Goal: Task Accomplishment & Management: Manage account settings

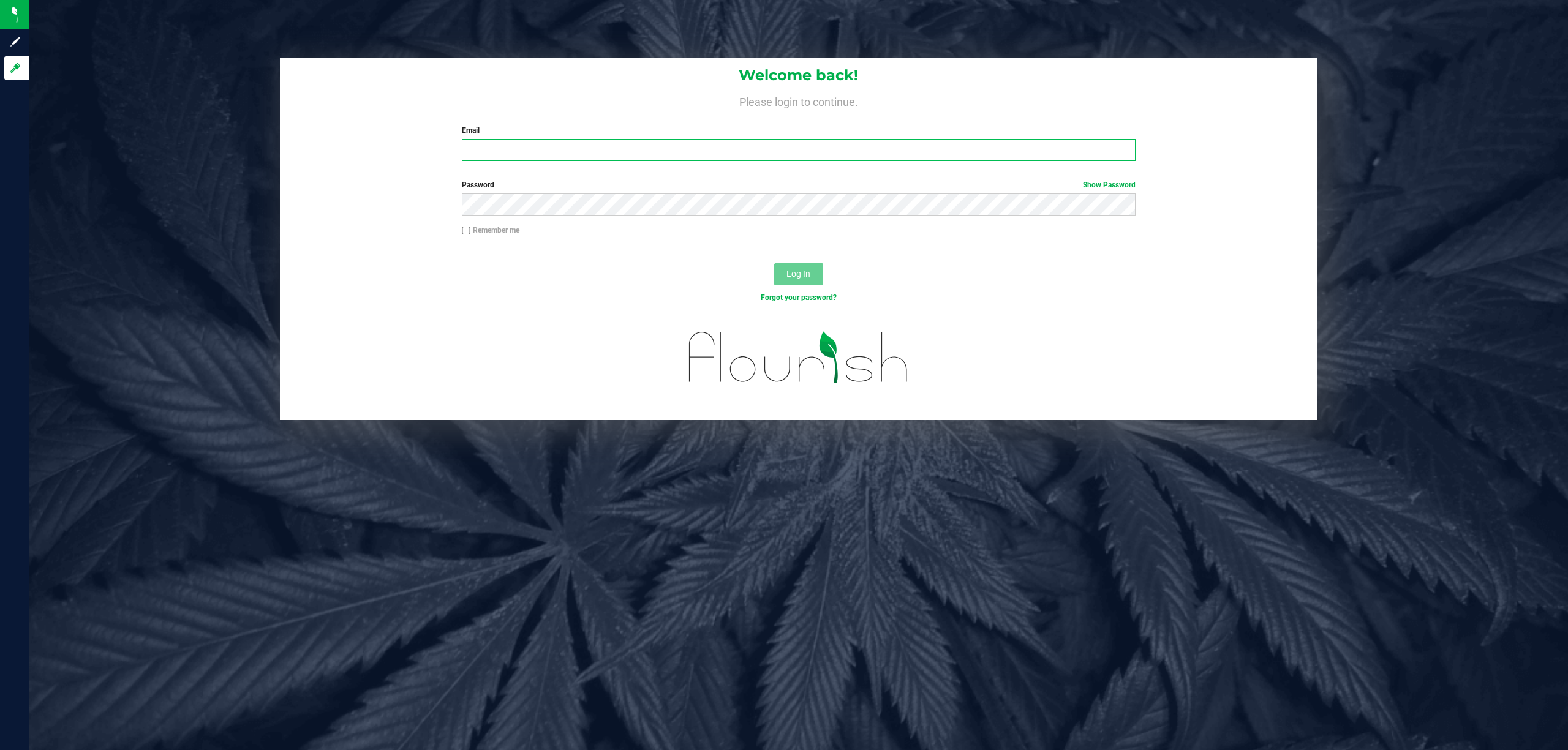
click at [488, 154] on input "Email" at bounding box center [799, 150] width 674 height 22
type input "[EMAIL_ADDRESS][DOMAIN_NAME]"
click at [774, 263] on button "Log In" at bounding box center [798, 274] width 49 height 22
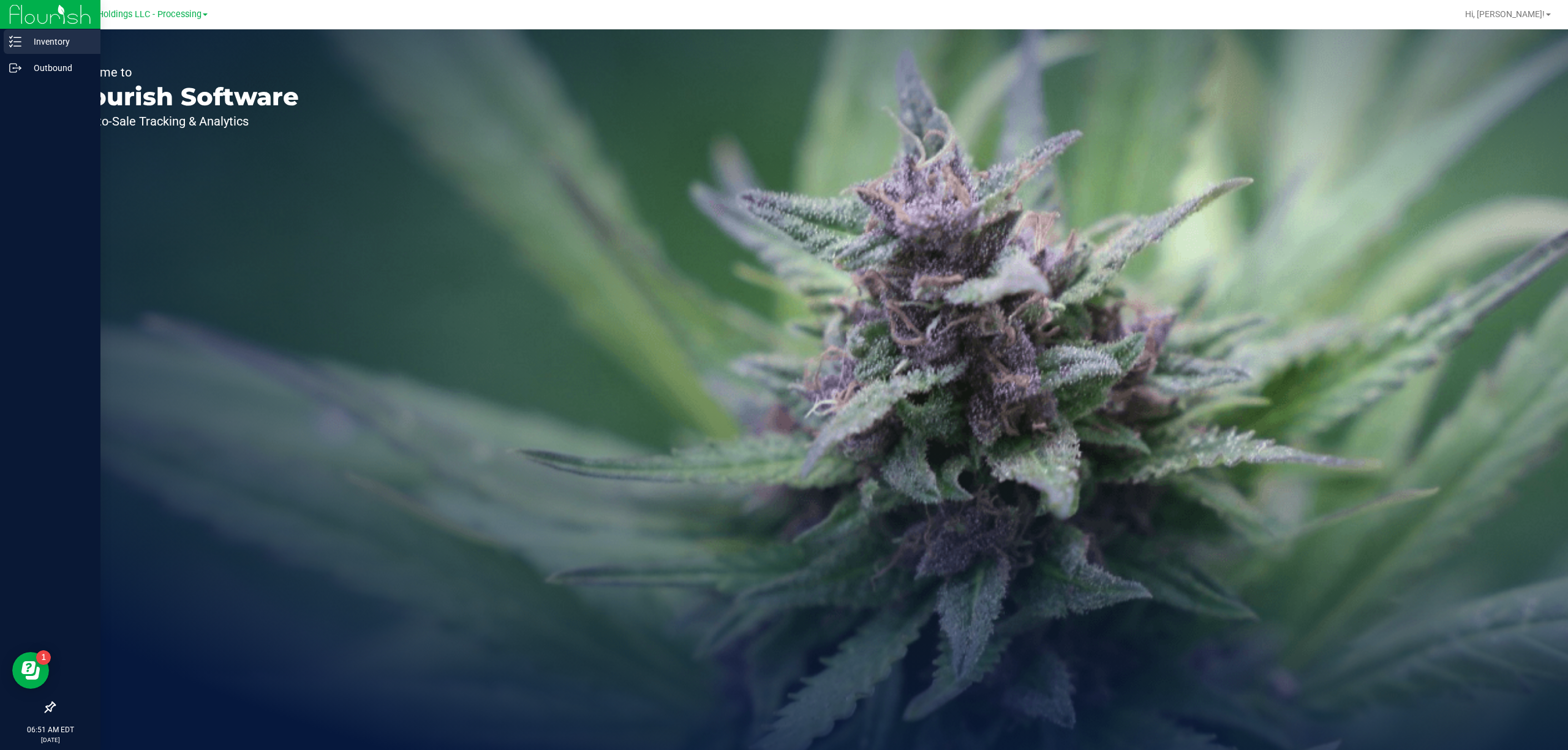
click at [14, 46] on line at bounding box center [17, 46] width 6 height 0
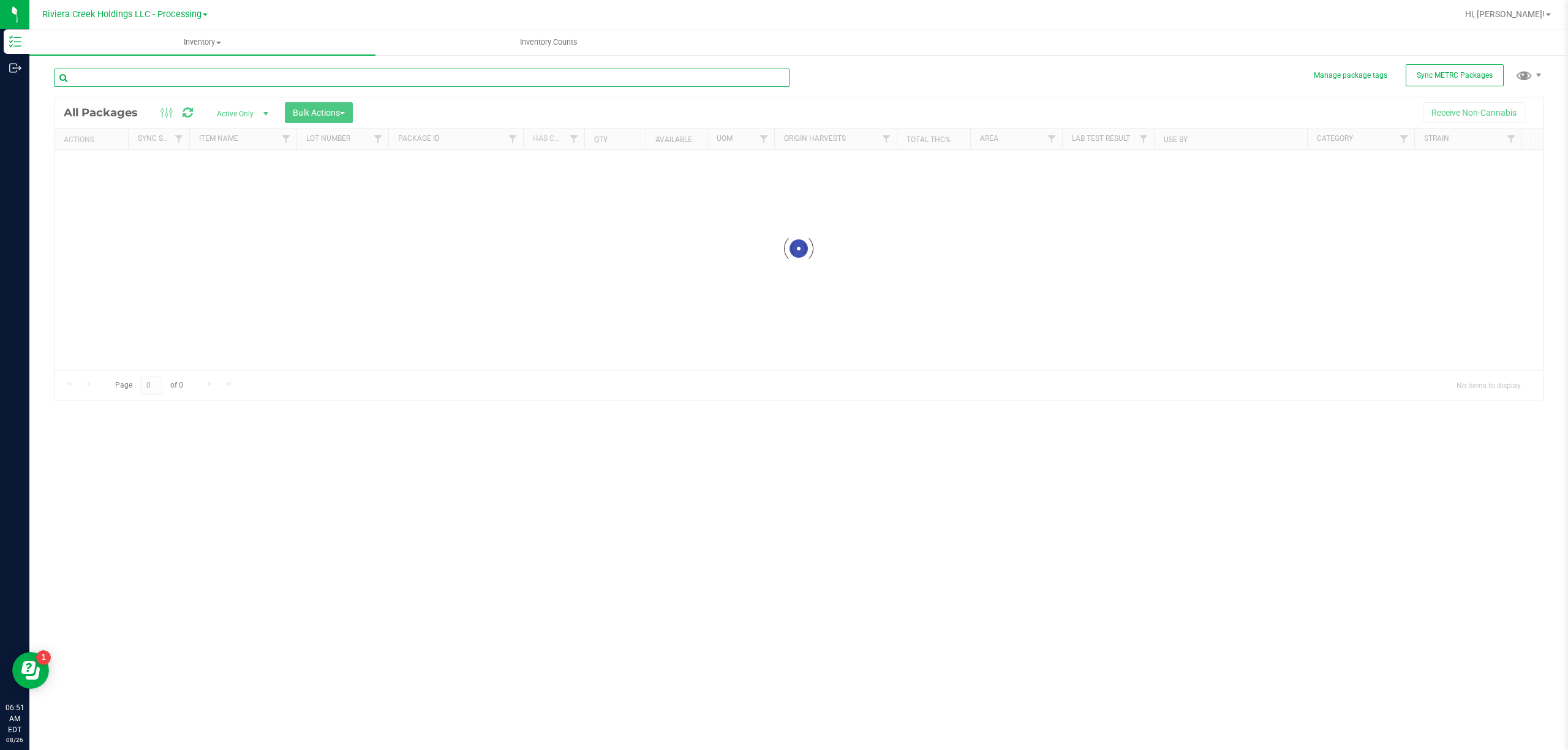
click at [173, 82] on div "Inventory All packages All inventory Waste log Create inventory Inventory Count…" at bounding box center [799, 390] width 1538 height 720
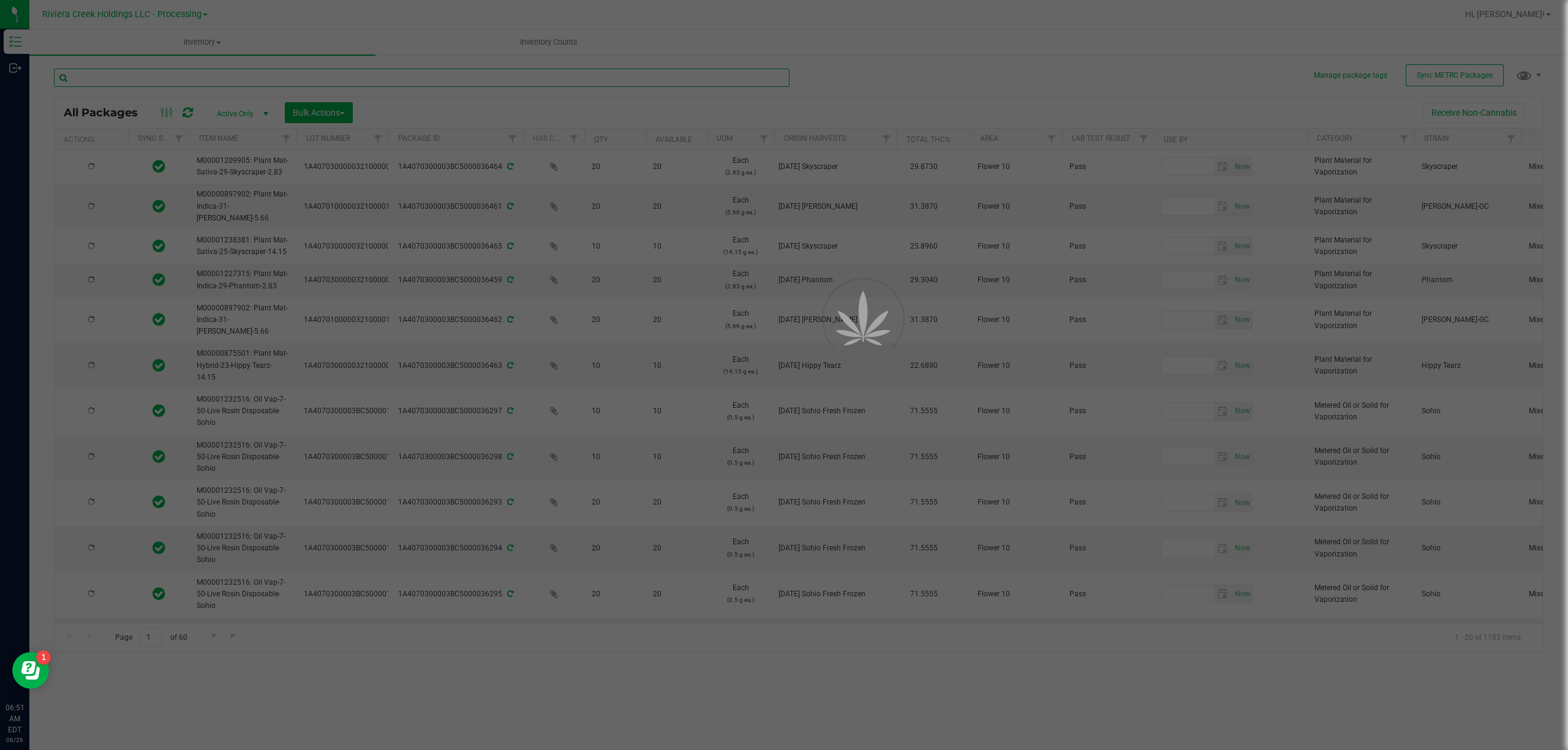
type input "[DATE]"
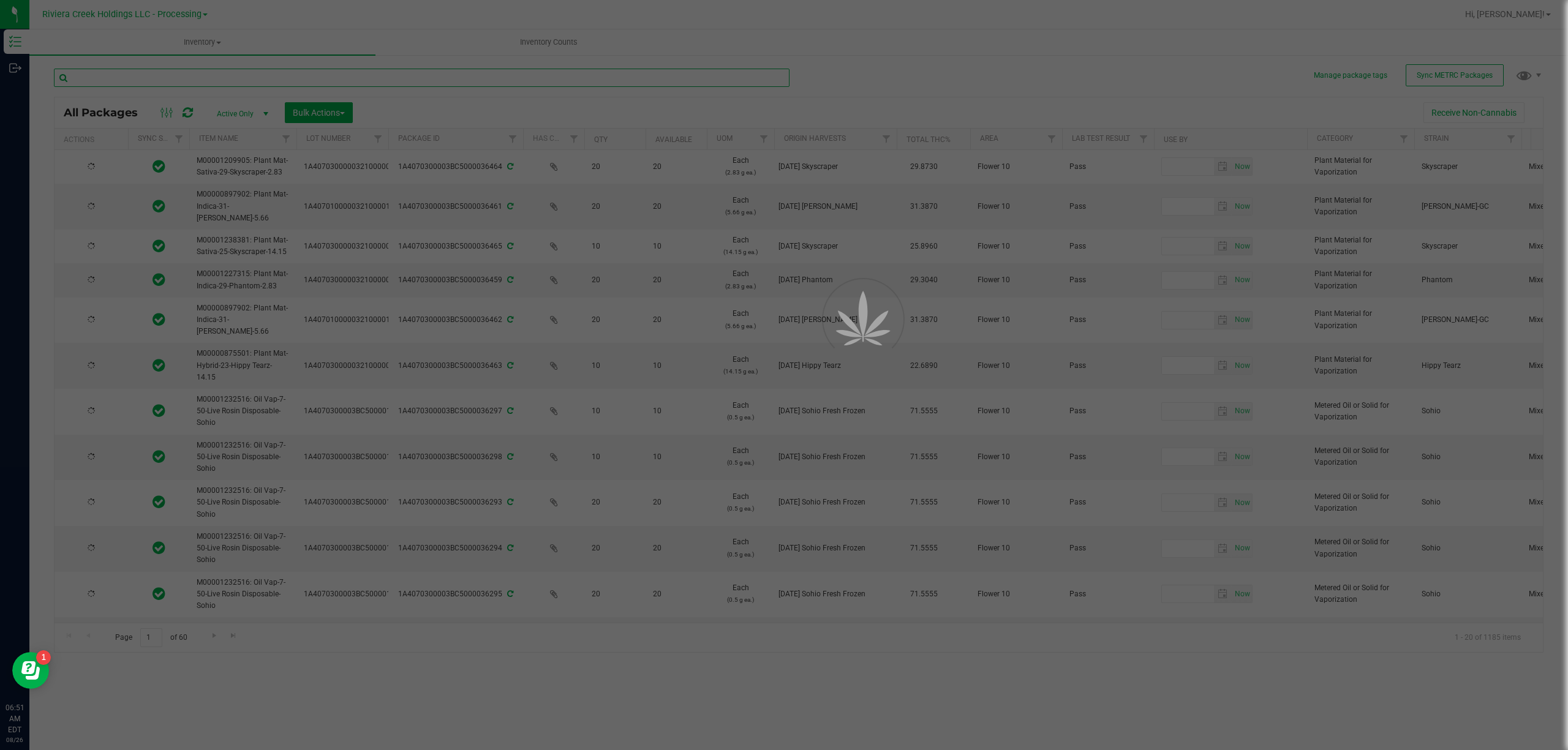
type input "[DATE]"
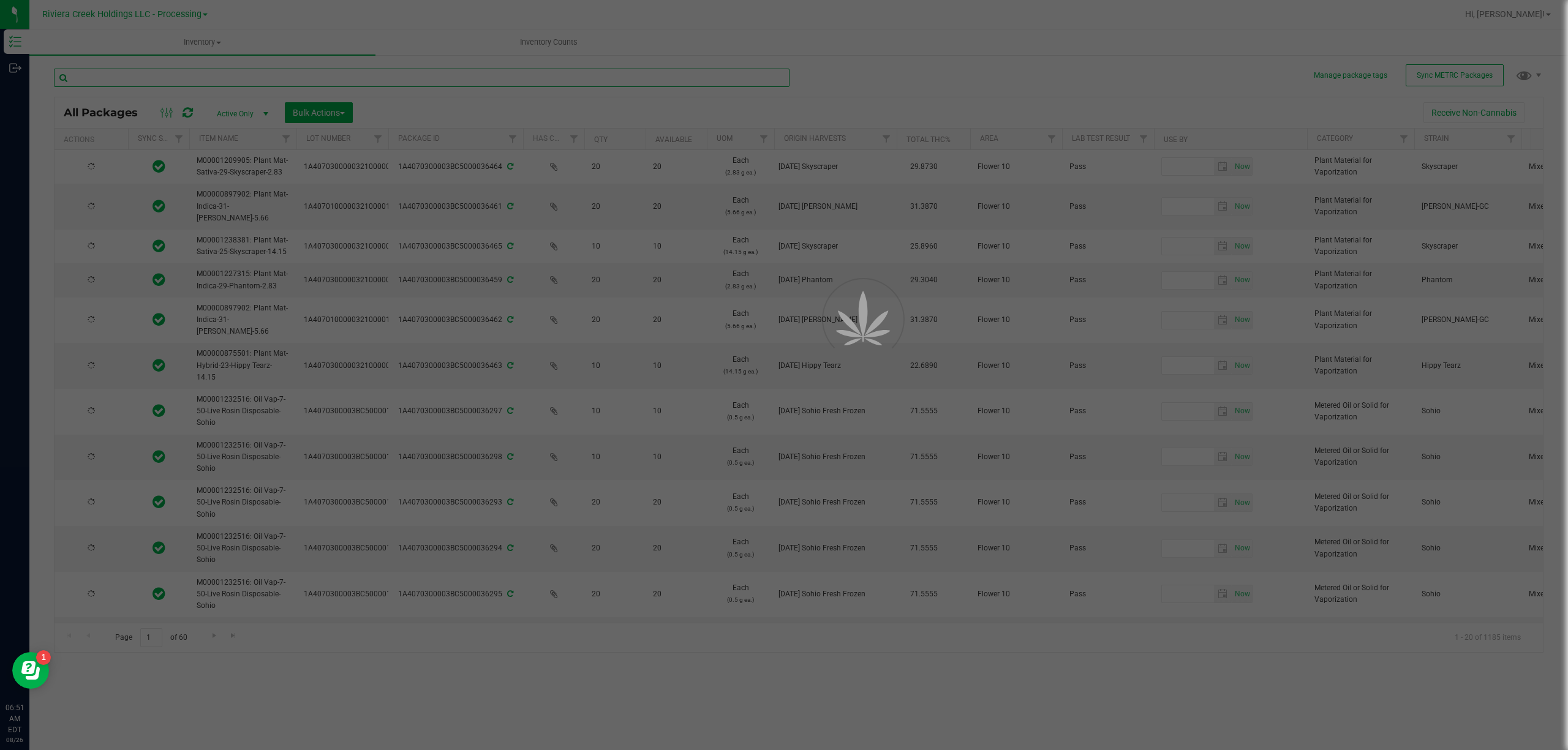
type input "[DATE]"
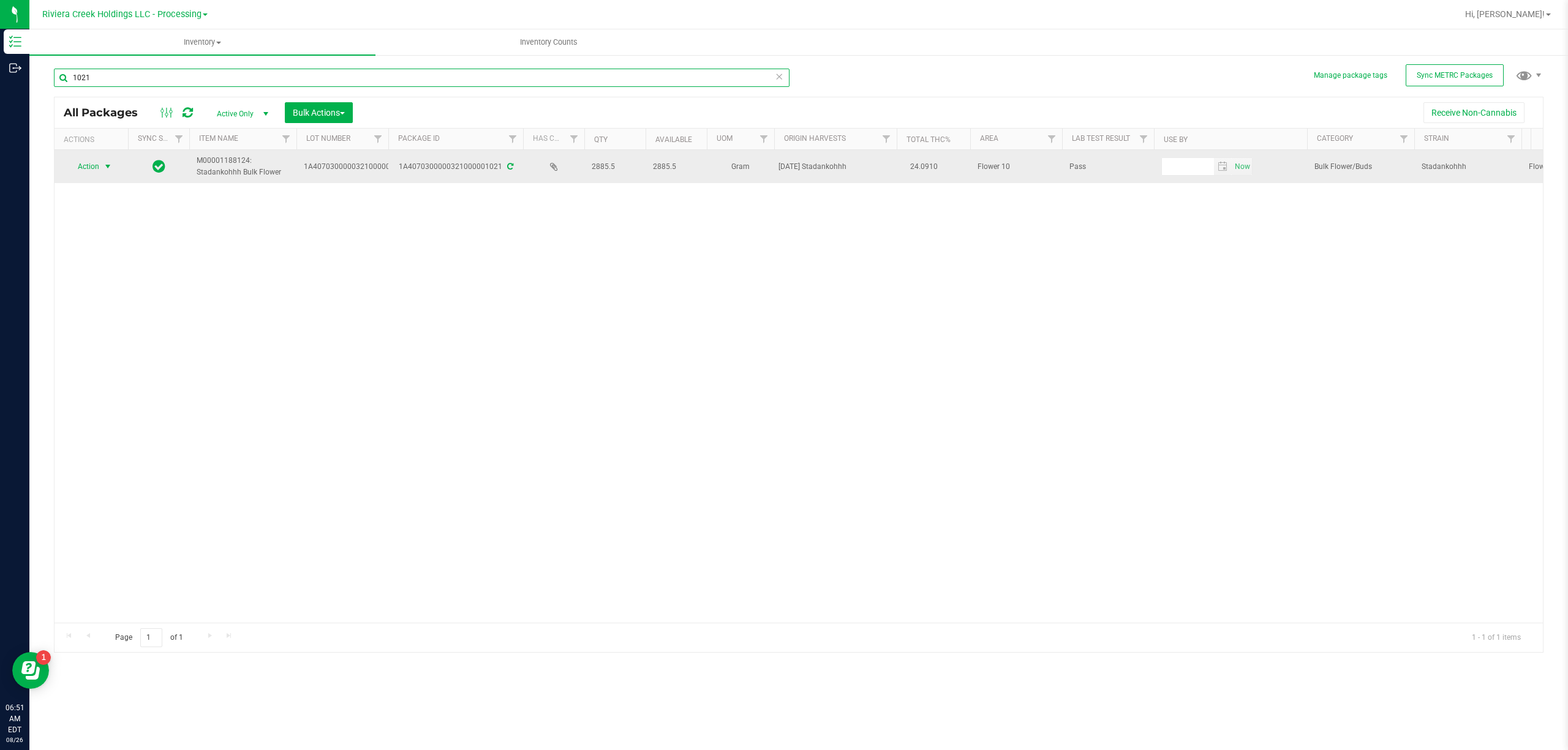
type input "1021"
click at [111, 163] on span "select" at bounding box center [107, 166] width 10 height 10
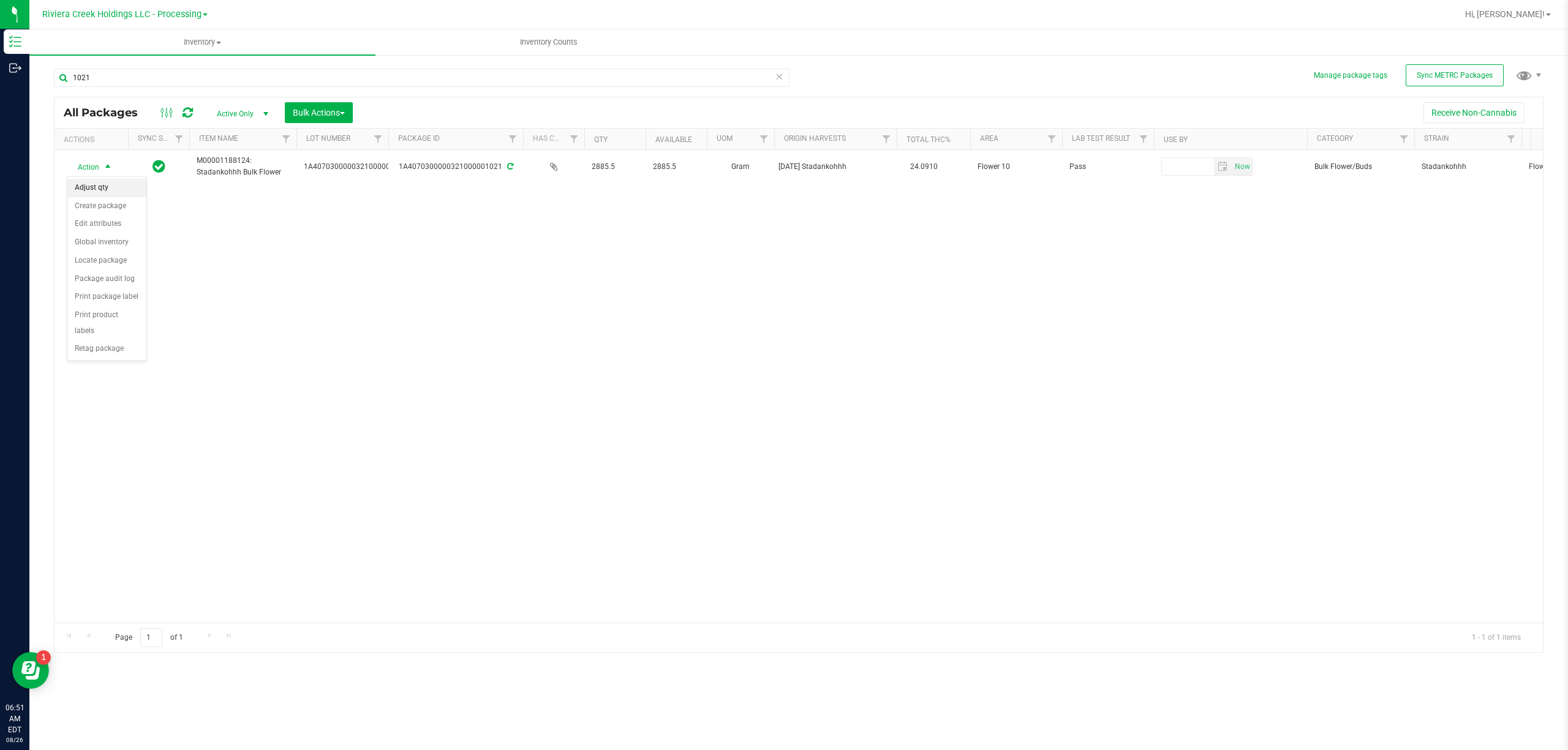
click at [106, 191] on li "Adjust qty" at bounding box center [107, 188] width 79 height 18
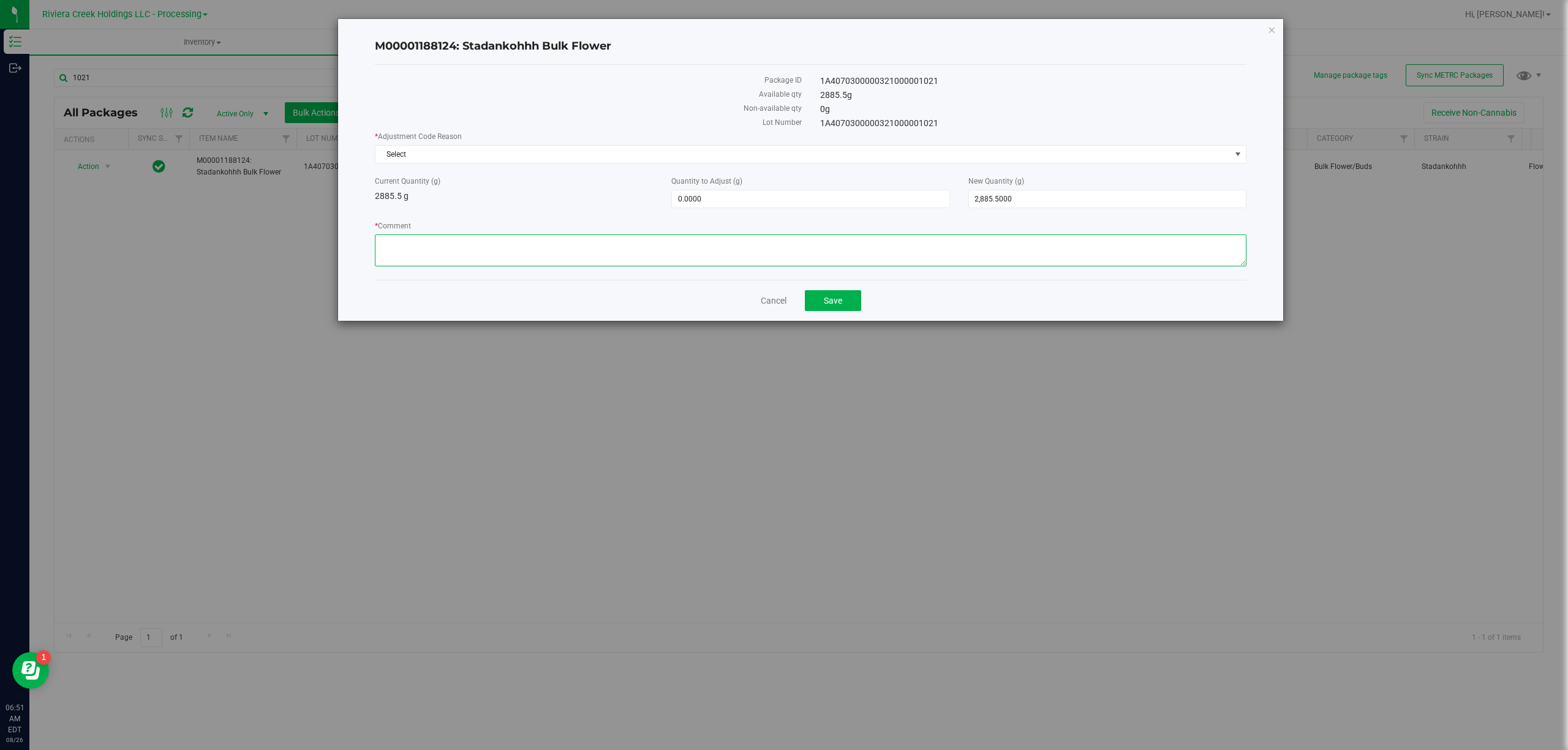
click at [532, 246] on textarea "* Comment" at bounding box center [811, 250] width 872 height 31
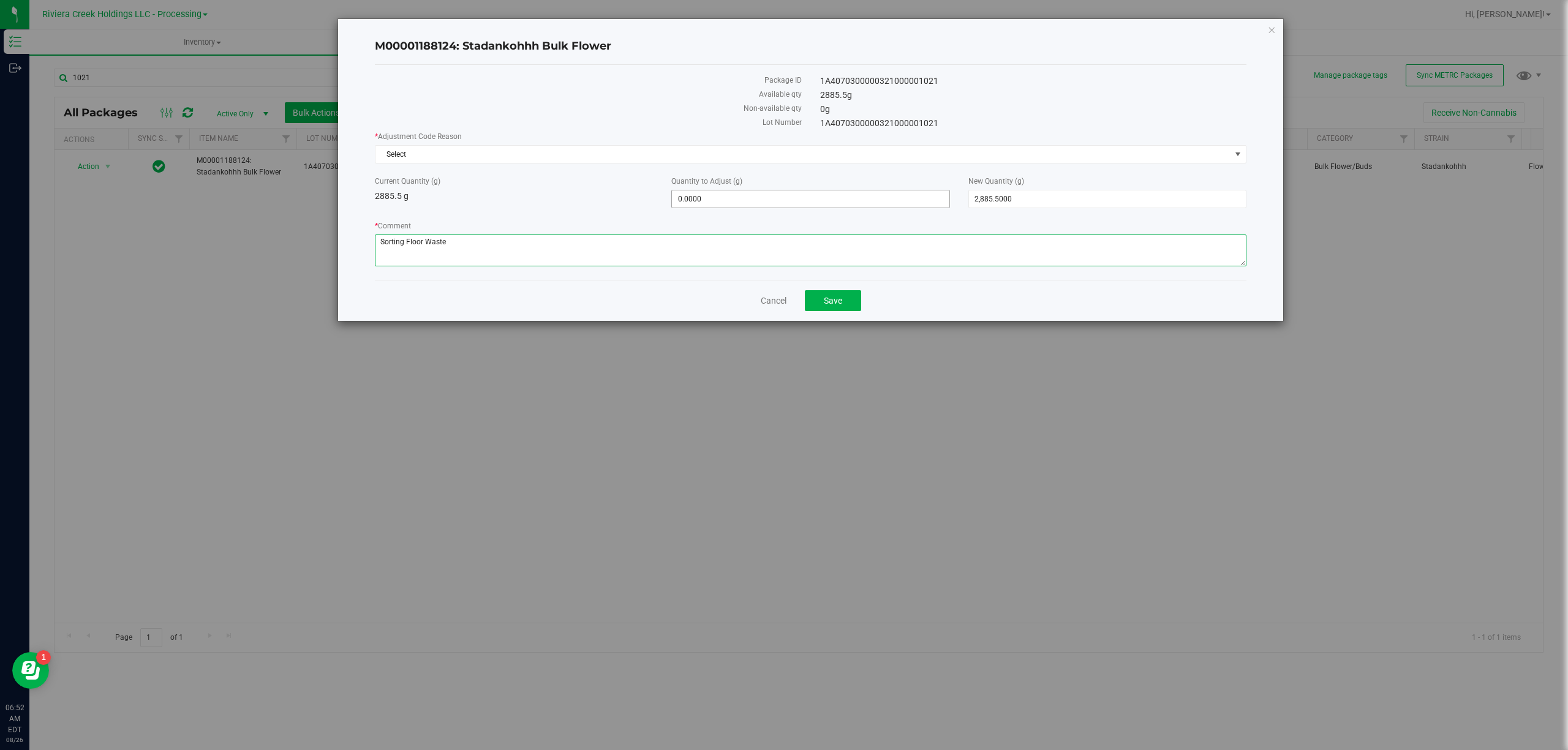
type textarea "Sorting Floor Waste"
click at [731, 196] on span "0.0000 0" at bounding box center [810, 199] width 278 height 18
click at [731, 196] on input "0" at bounding box center [811, 199] width 277 height 17
type input "-1.71"
type input "-1.7100"
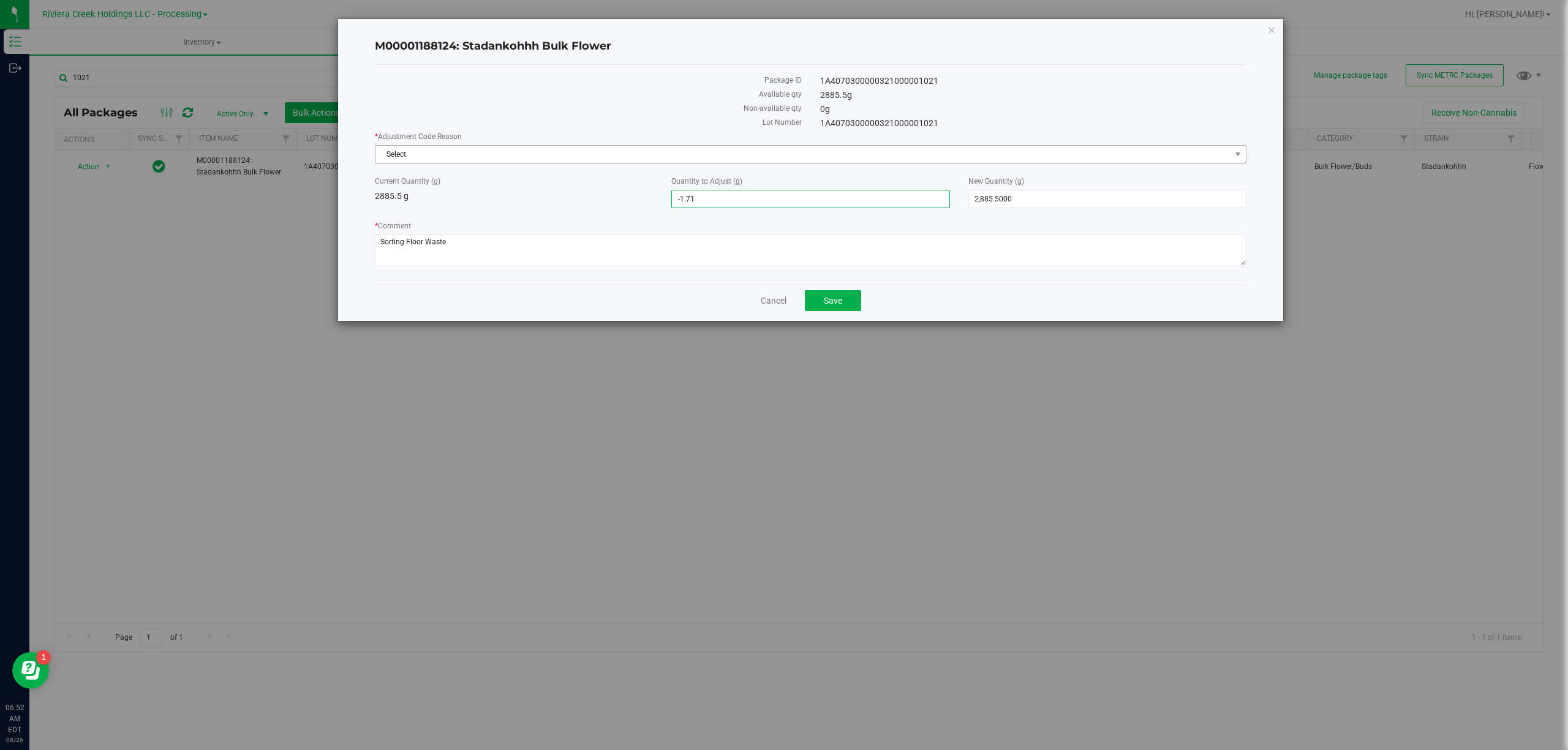
type input "2,883.7900"
click at [574, 154] on span "Select" at bounding box center [802, 154] width 855 height 17
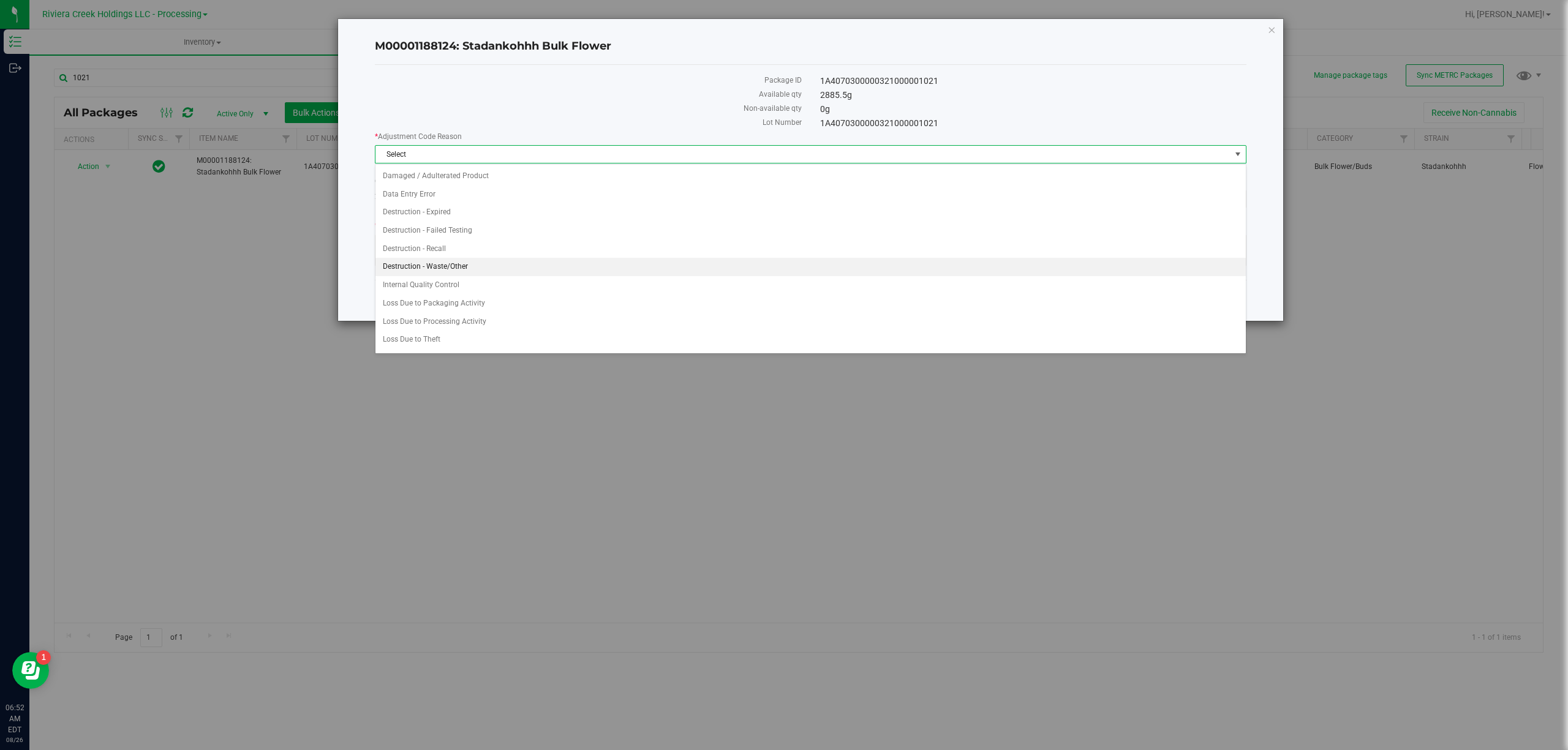
click at [476, 274] on li "Destruction - Waste/Other" at bounding box center [811, 267] width 870 height 18
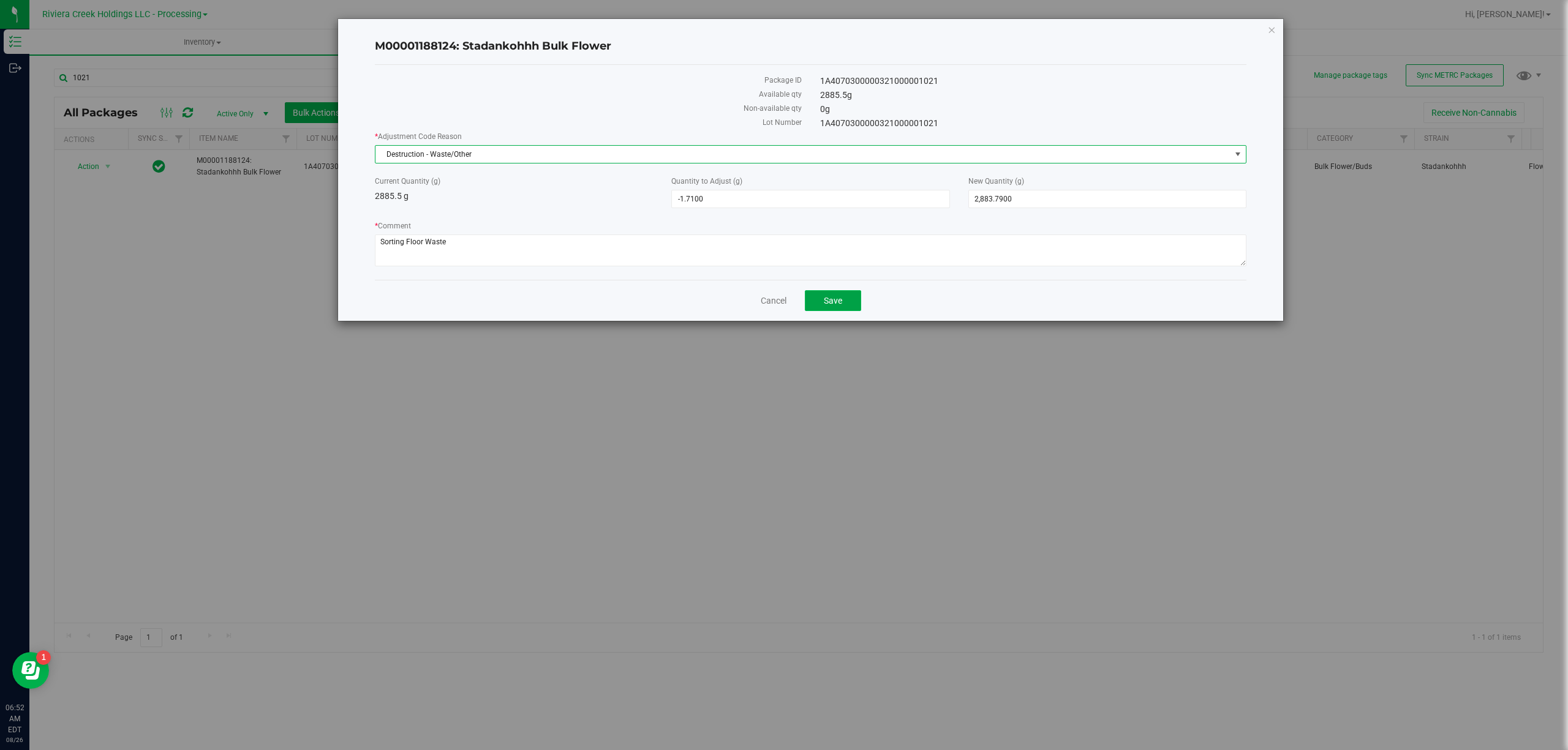
click at [855, 303] on button "Save" at bounding box center [833, 300] width 57 height 21
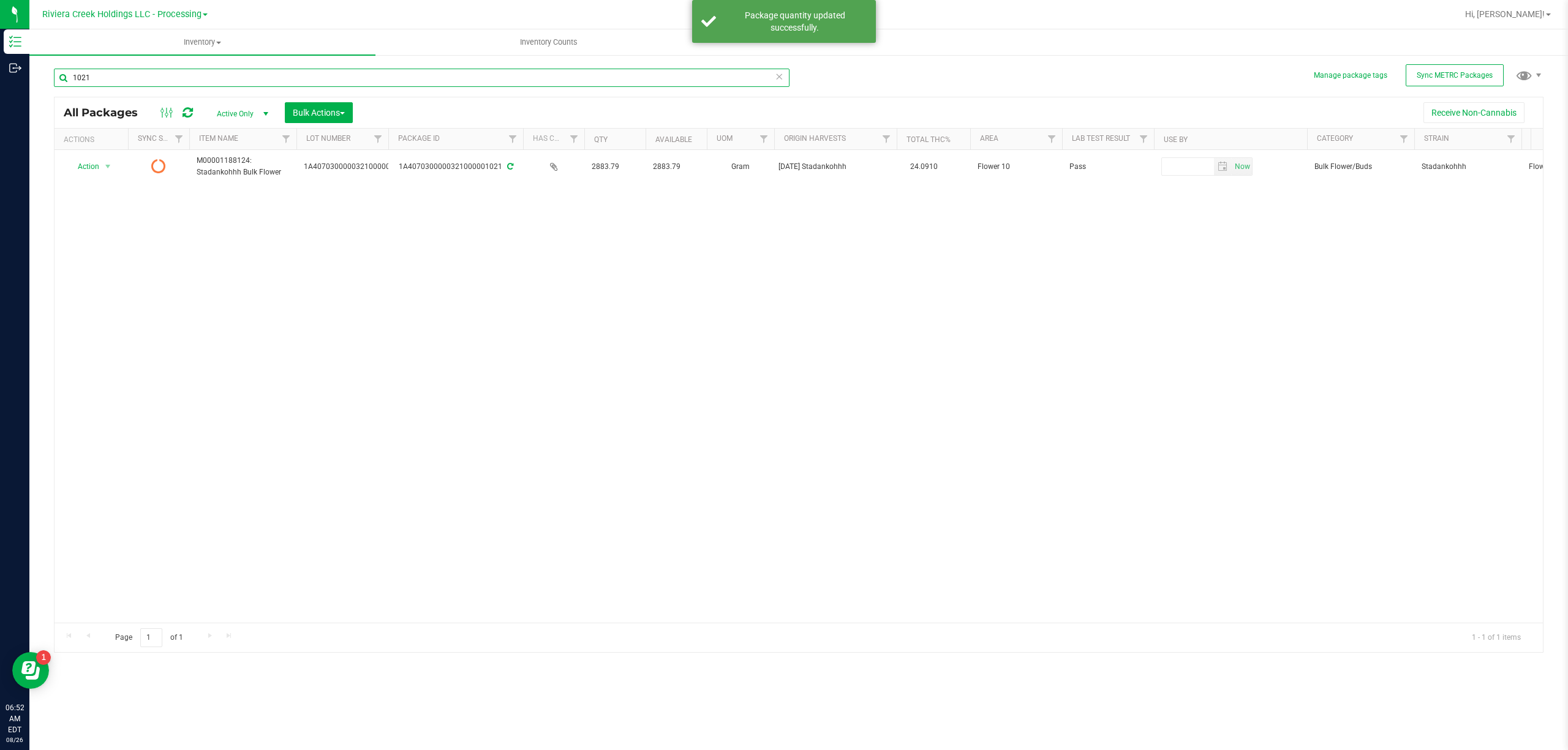
click at [332, 82] on input "1021" at bounding box center [421, 77] width 736 height 18
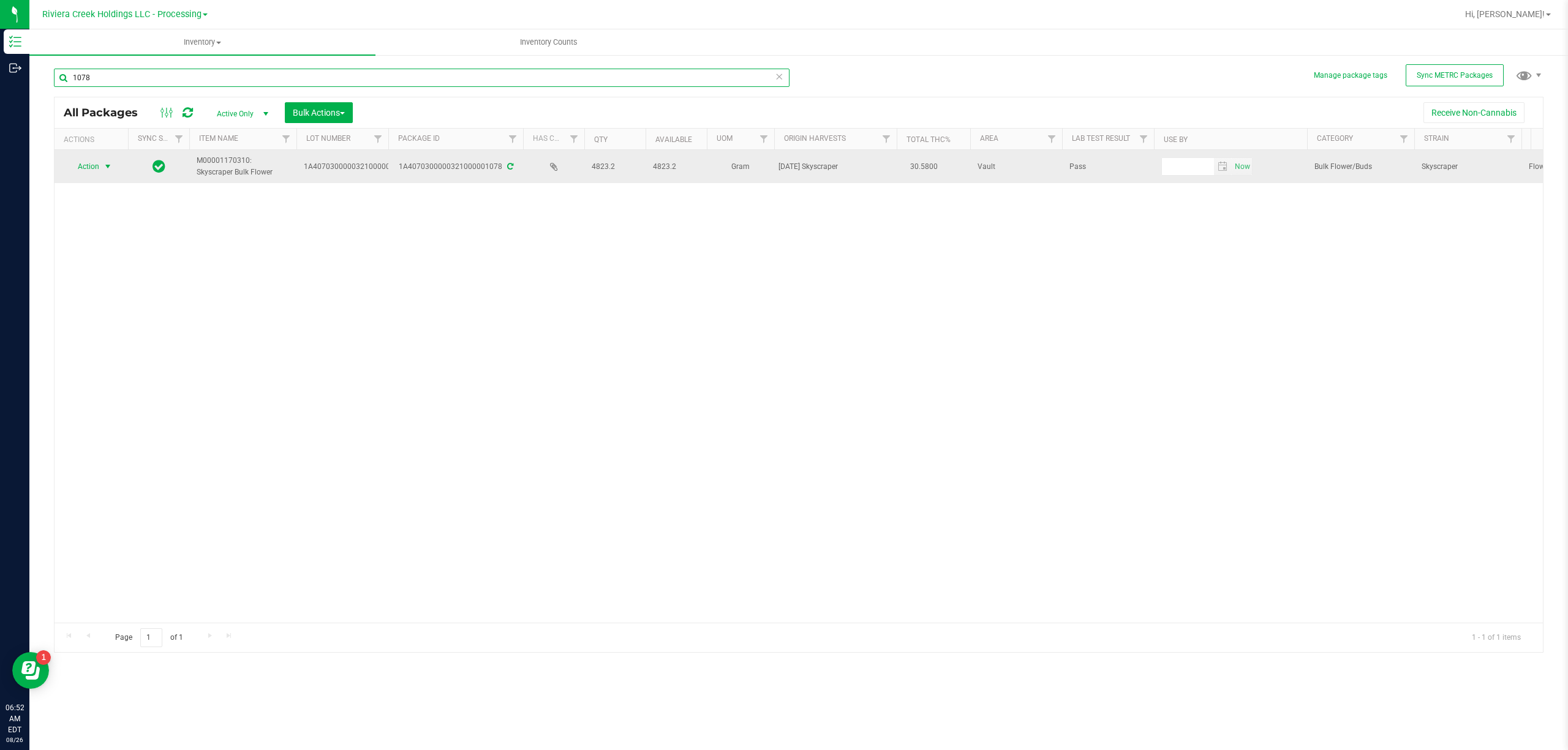
type input "1078"
click at [105, 170] on span "select" at bounding box center [107, 166] width 10 height 10
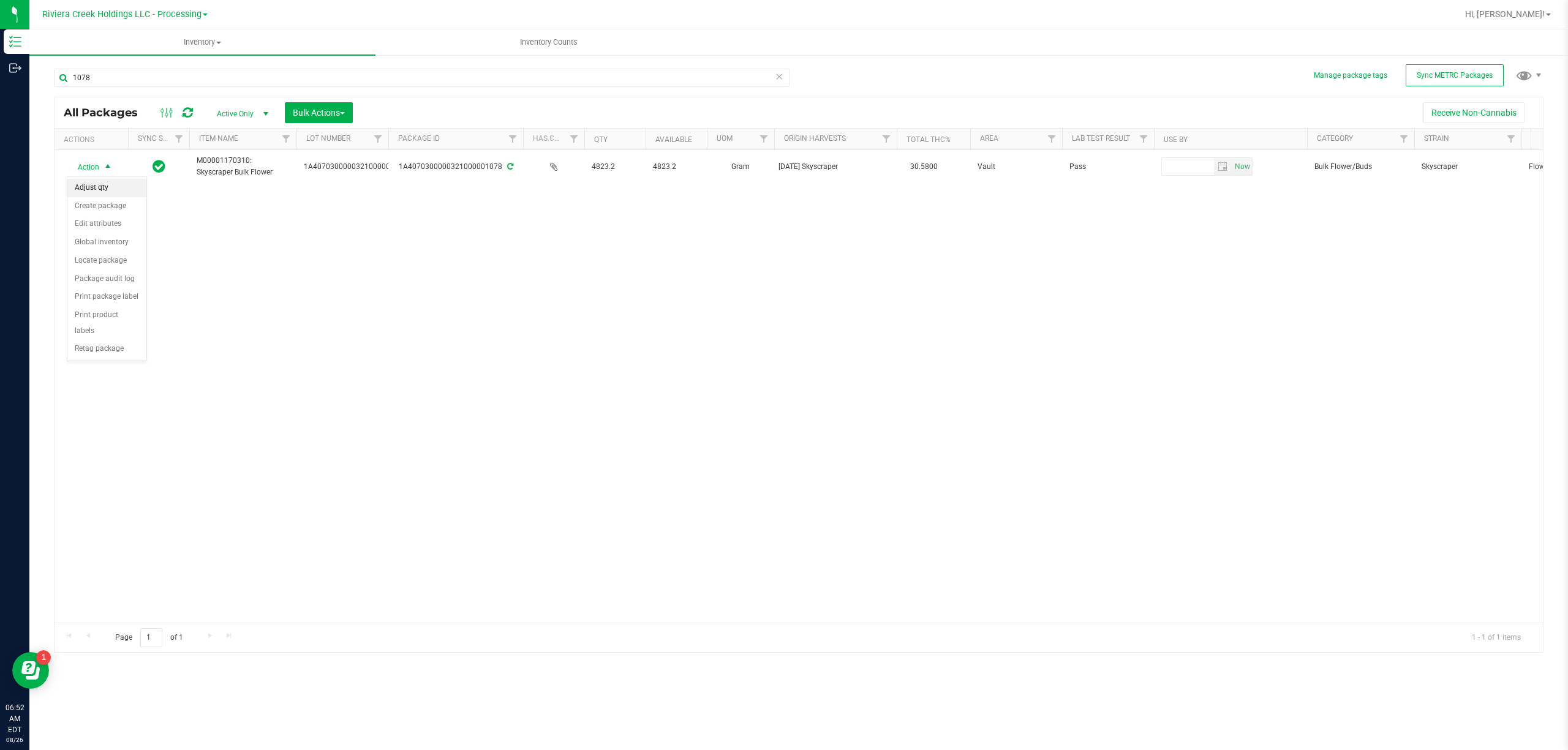
click at [107, 187] on li "Adjust qty" at bounding box center [107, 188] width 79 height 18
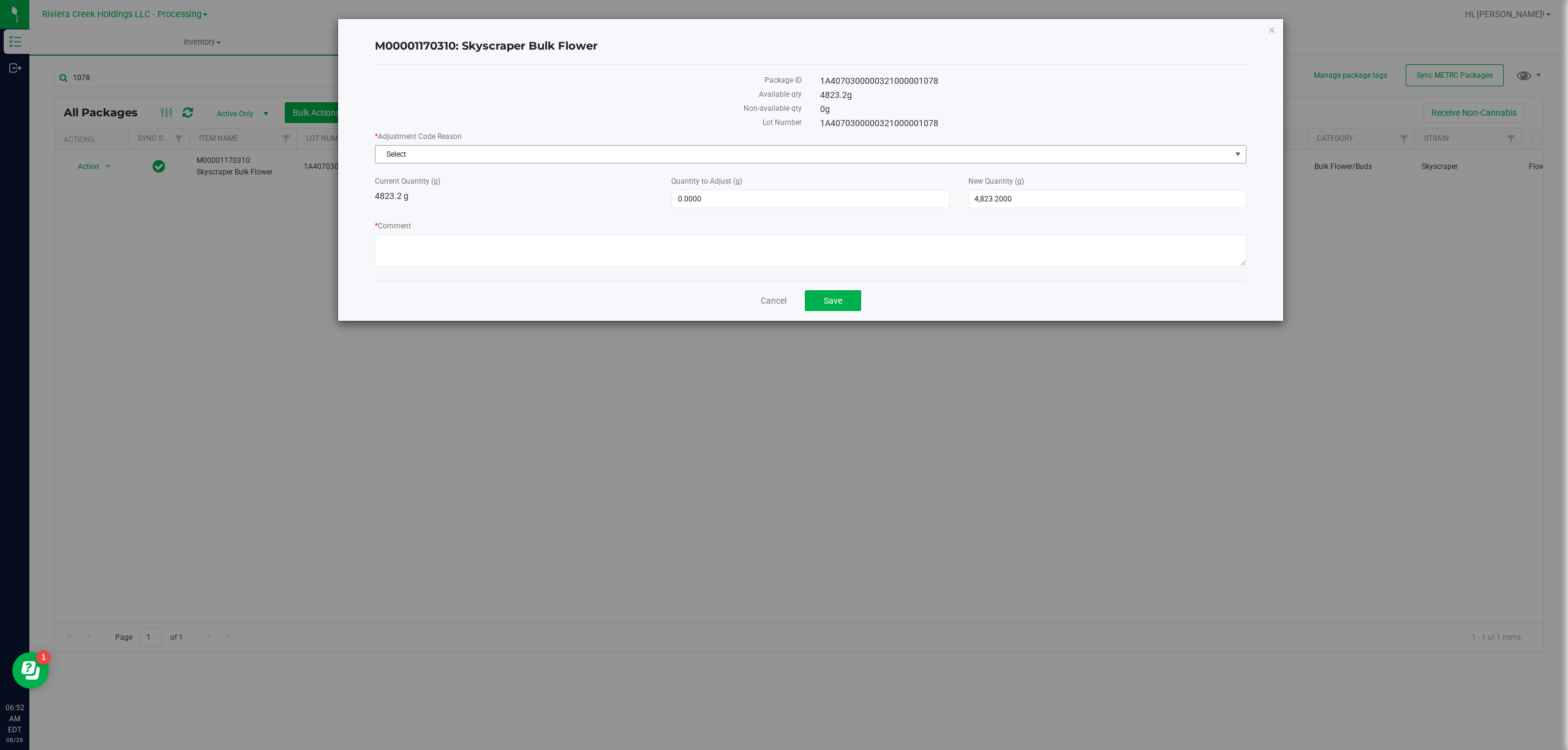
click at [518, 149] on span "Select" at bounding box center [802, 154] width 855 height 17
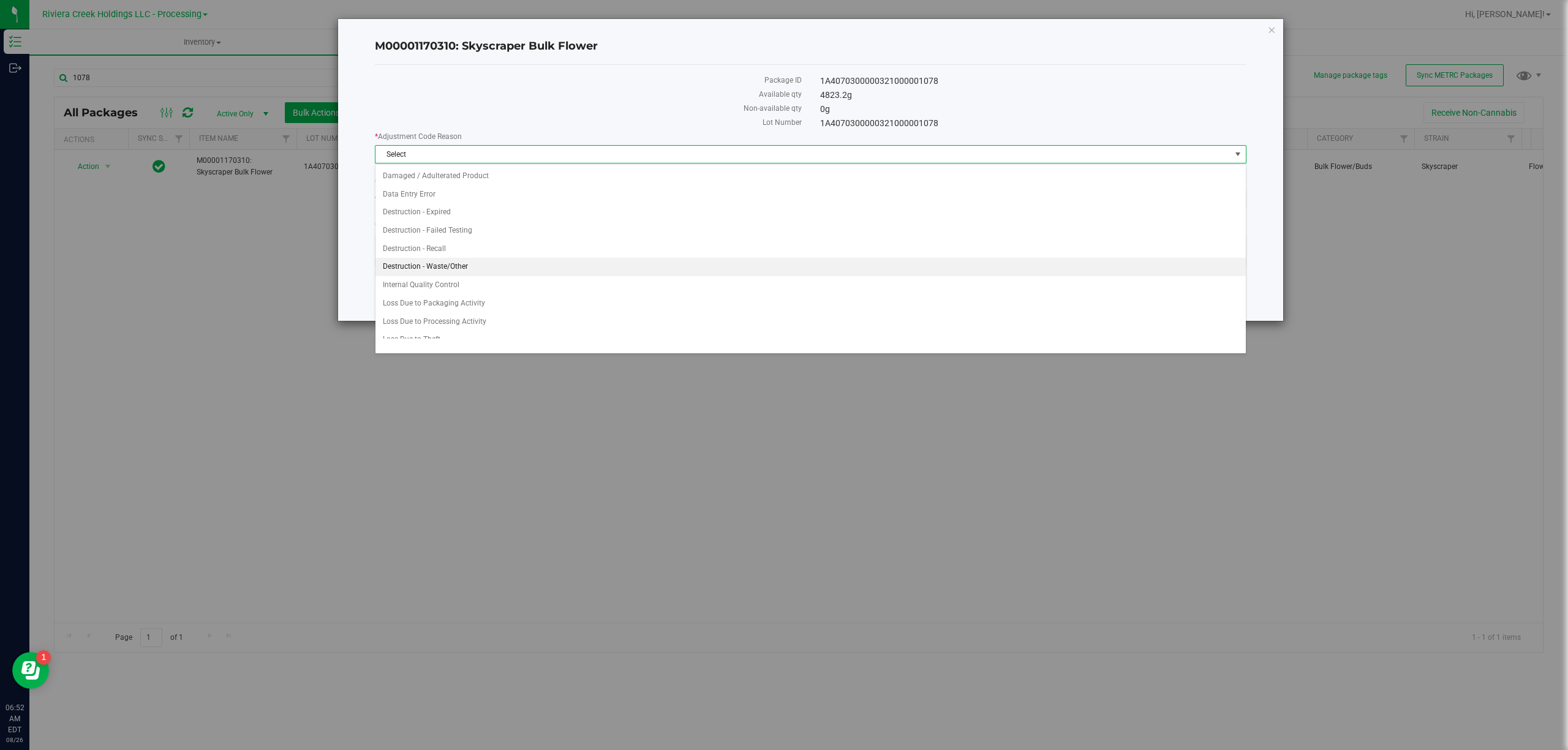
click at [483, 264] on li "Destruction - Waste/Other" at bounding box center [811, 267] width 870 height 18
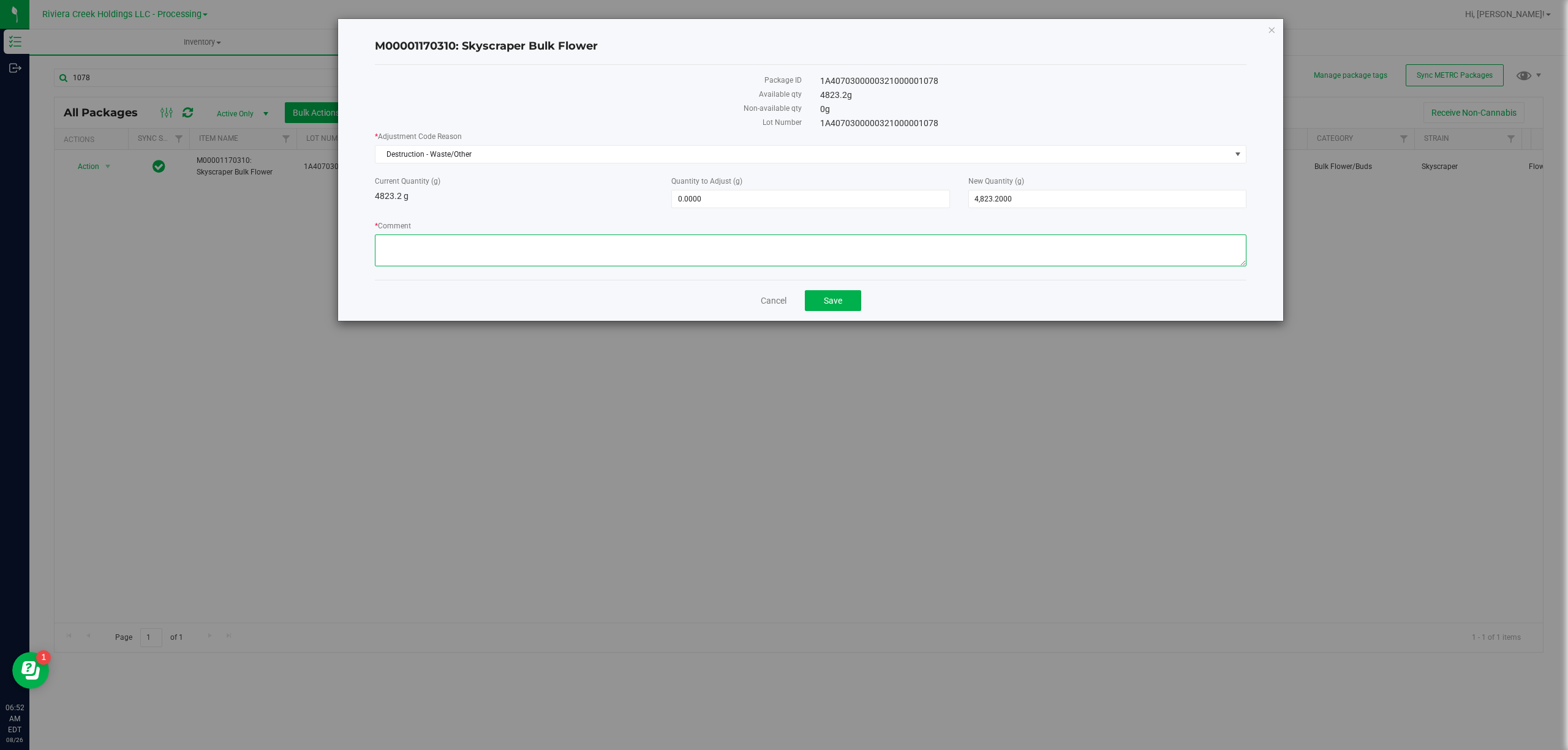
paste textarea "Sorting Floor Waste"
type textarea "Sorting Floor Waste"
click at [696, 191] on span "0.0000 0" at bounding box center [810, 199] width 278 height 18
click at [696, 191] on input "0" at bounding box center [811, 199] width 277 height 17
type input "-1.71"
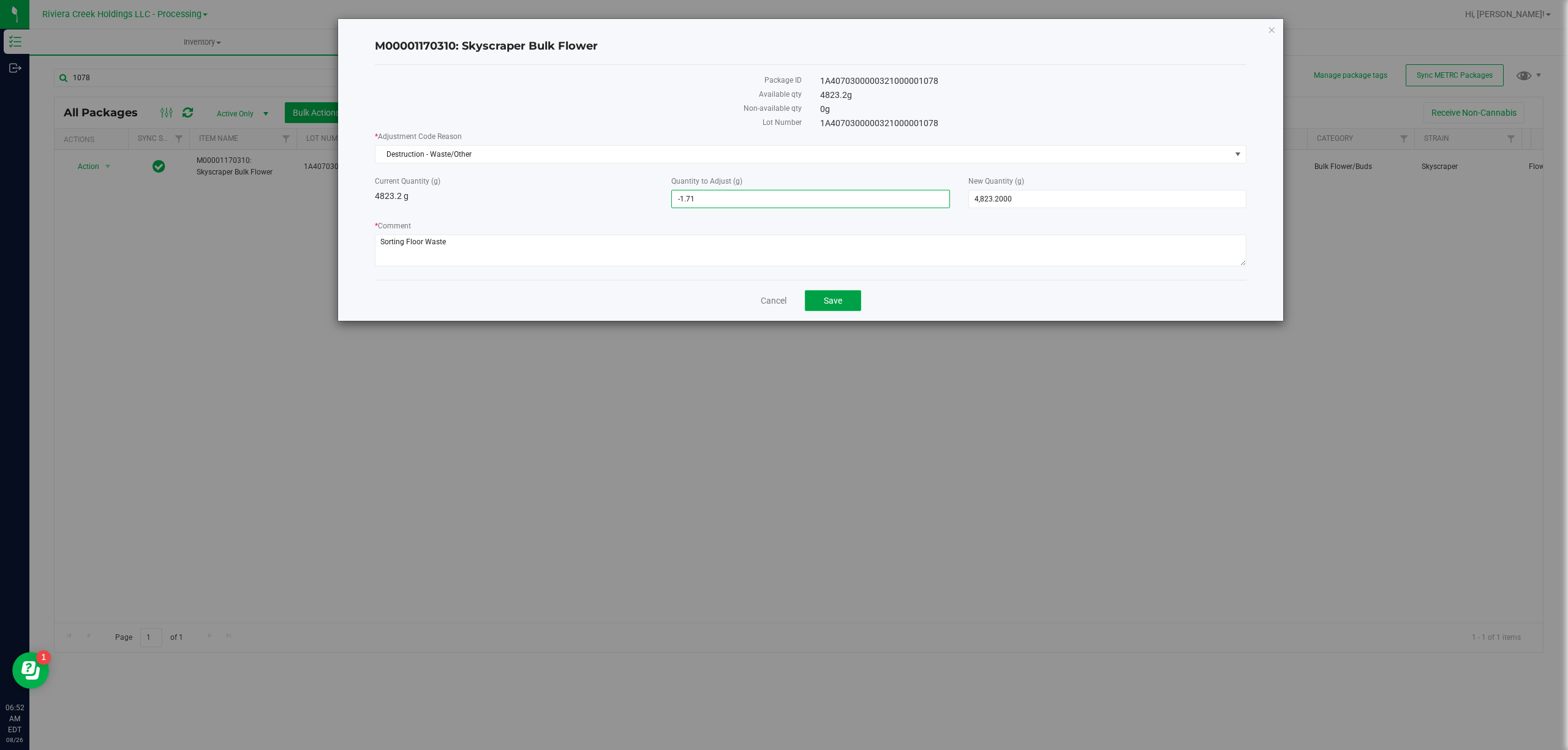
type input "-1.7100"
type input "4,821.4900"
click at [843, 299] on button "Save" at bounding box center [833, 300] width 57 height 21
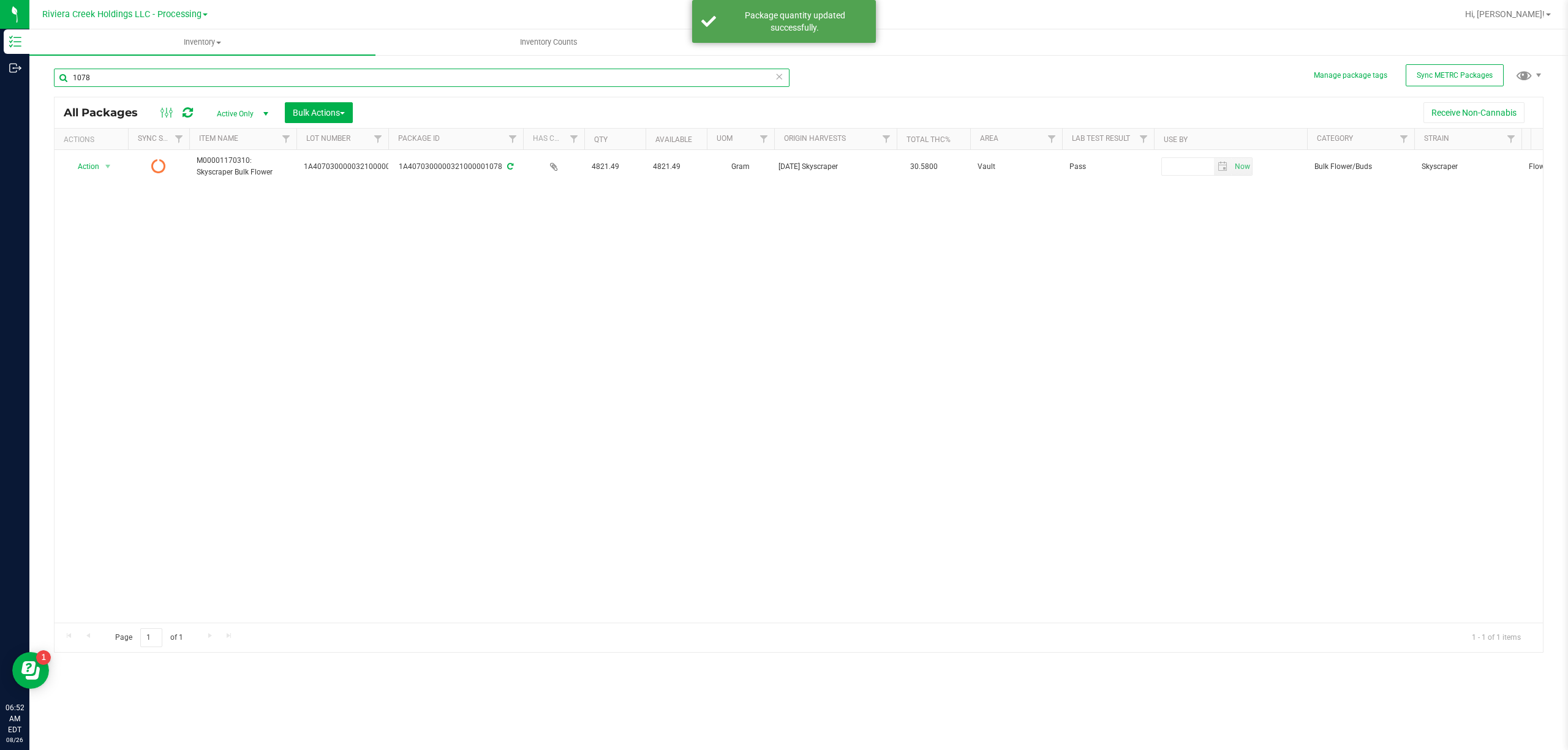
click at [216, 74] on input "1078" at bounding box center [421, 77] width 736 height 18
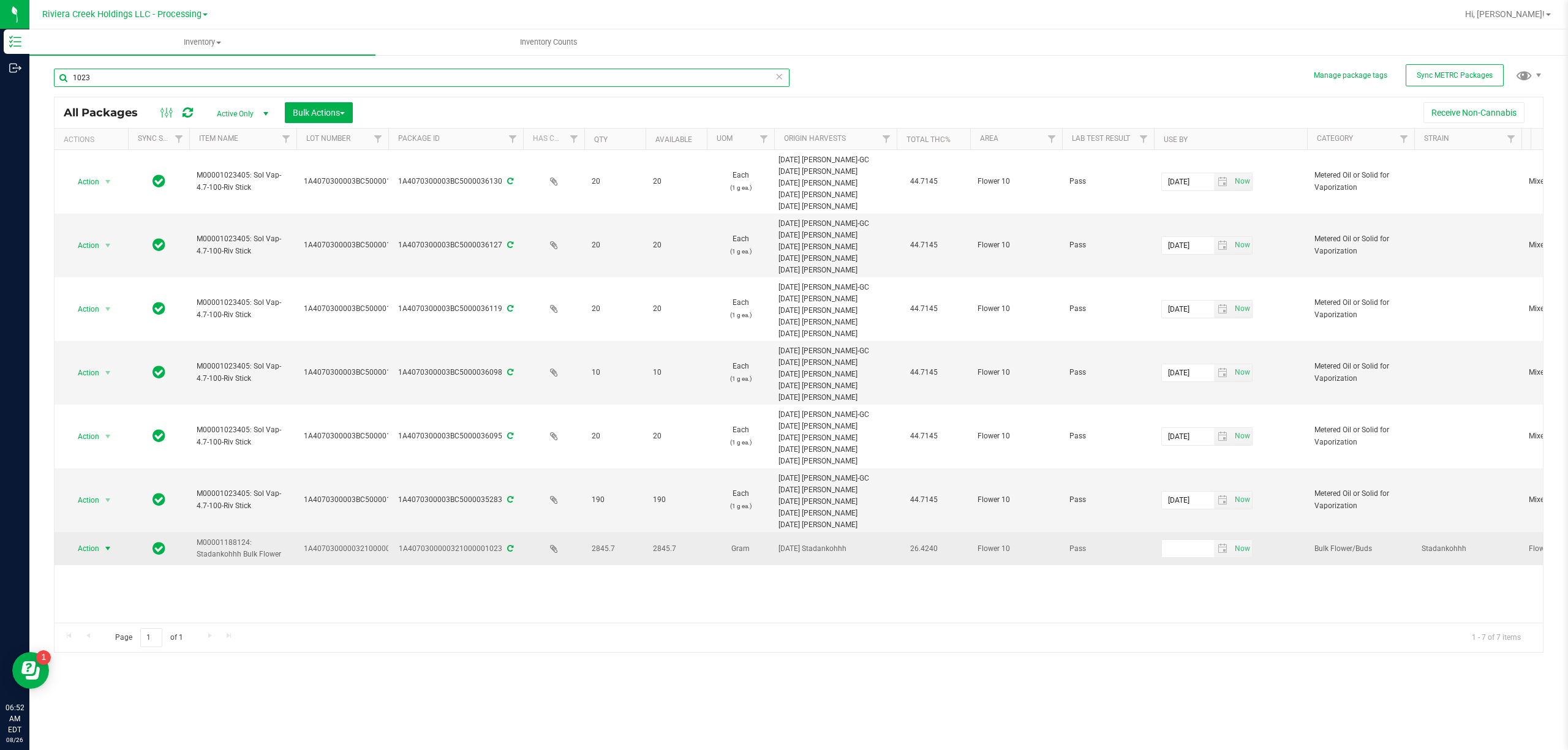
type input "1023"
click at [84, 552] on span "Action" at bounding box center [83, 548] width 33 height 17
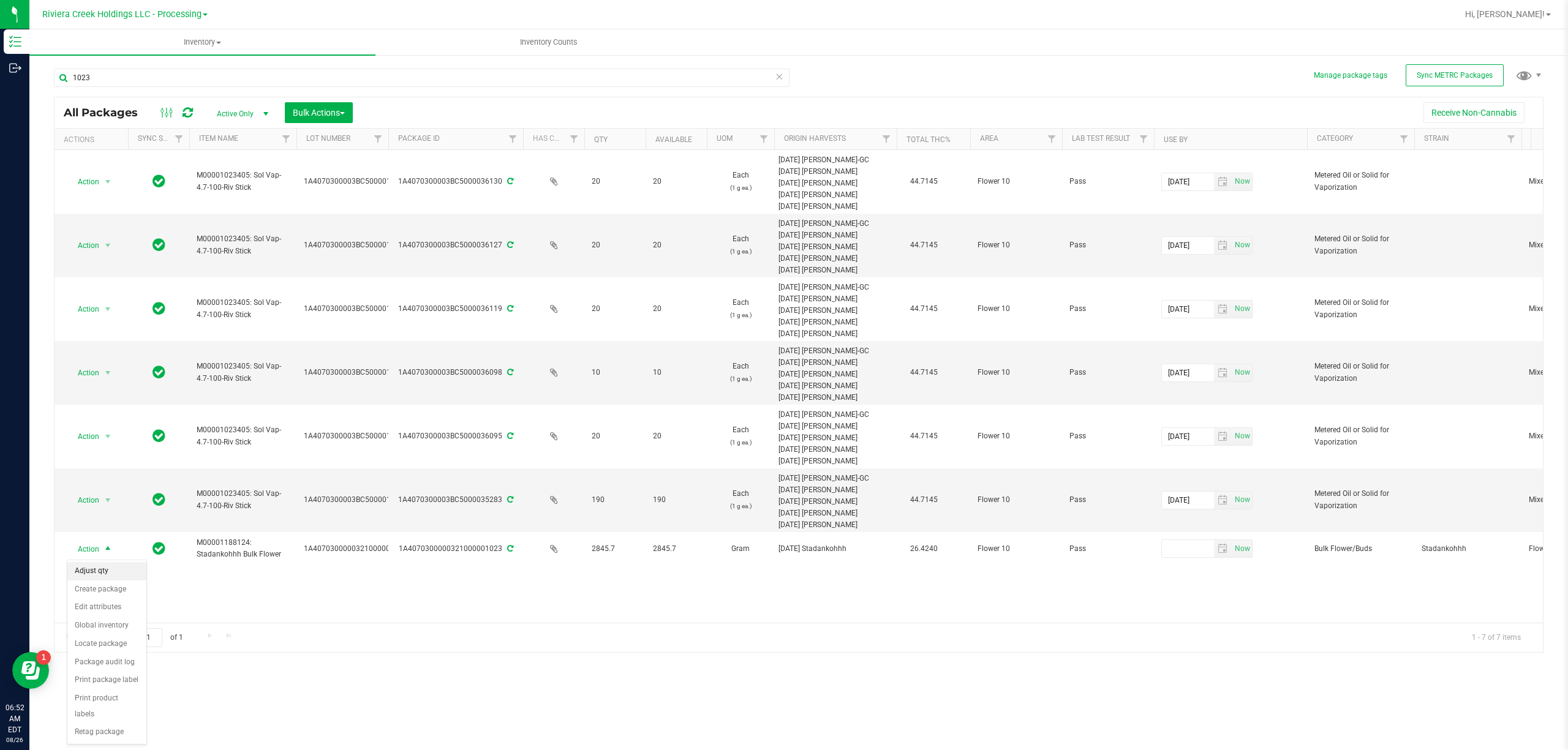
click at [84, 566] on li "Adjust qty" at bounding box center [107, 571] width 79 height 18
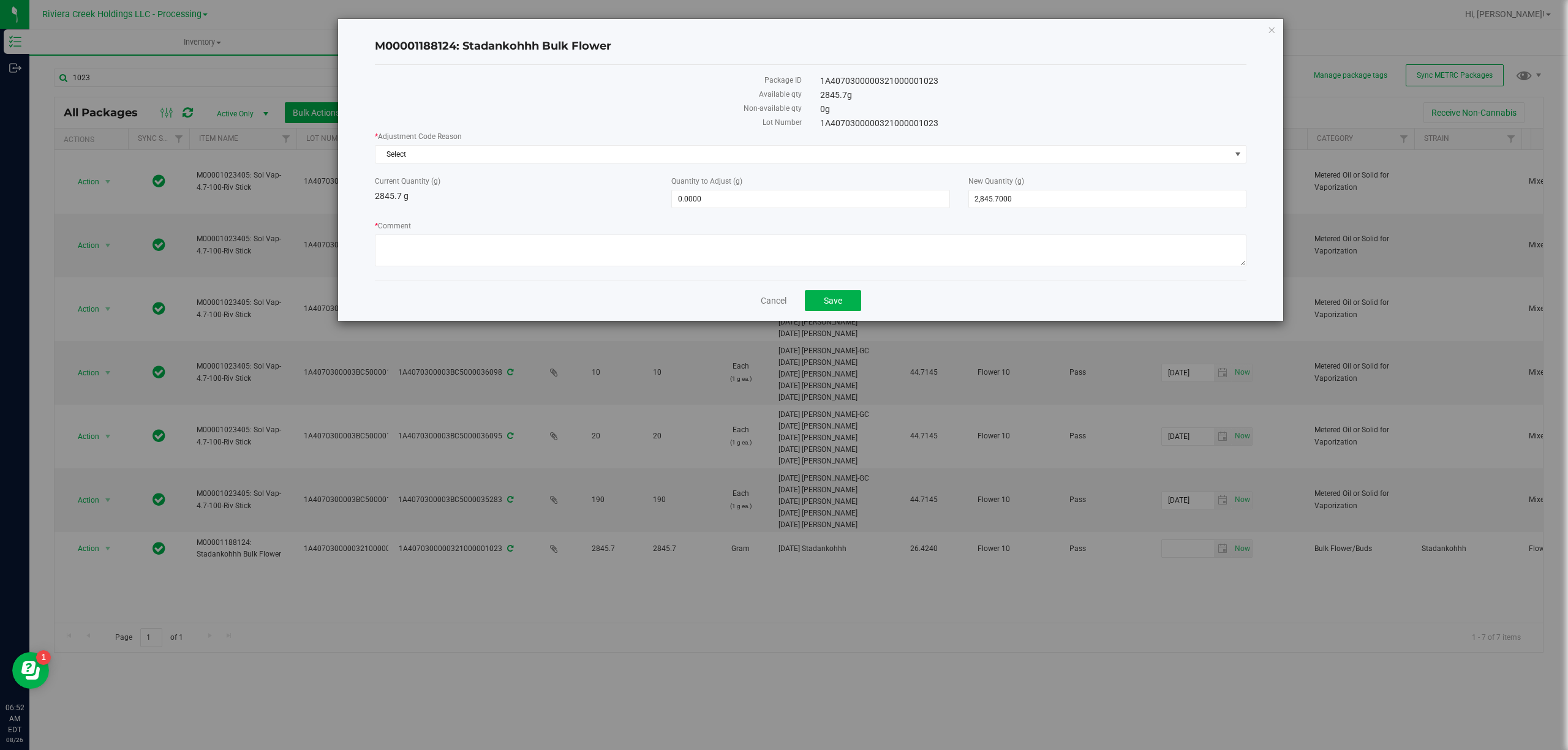
click at [476, 145] on div "* Adjustment Code Reason Select Select Damaged / Adulterated Product Data Entry…" at bounding box center [811, 147] width 872 height 32
click at [471, 153] on span "Select" at bounding box center [802, 154] width 855 height 17
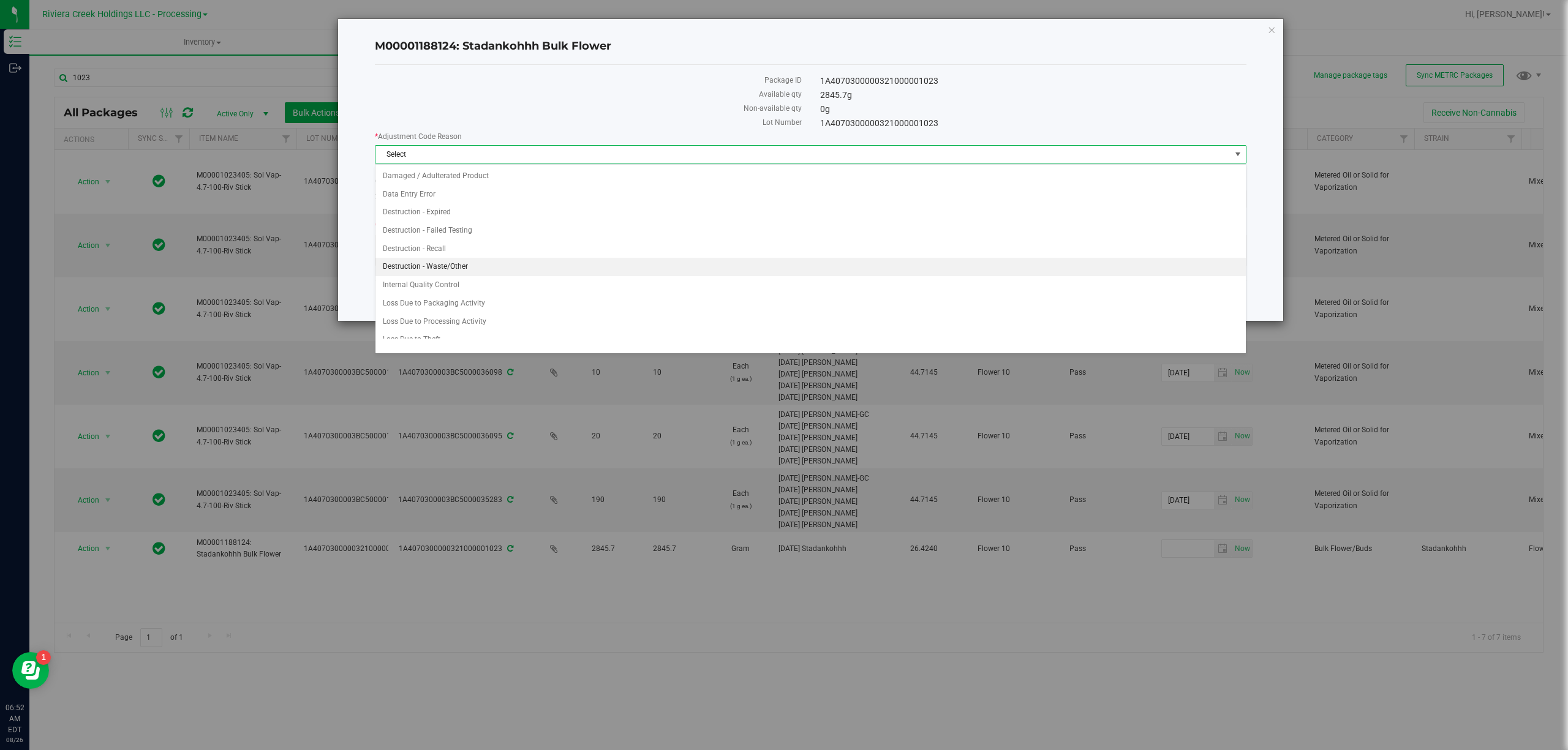
click at [487, 265] on li "Destruction - Waste/Other" at bounding box center [811, 267] width 870 height 18
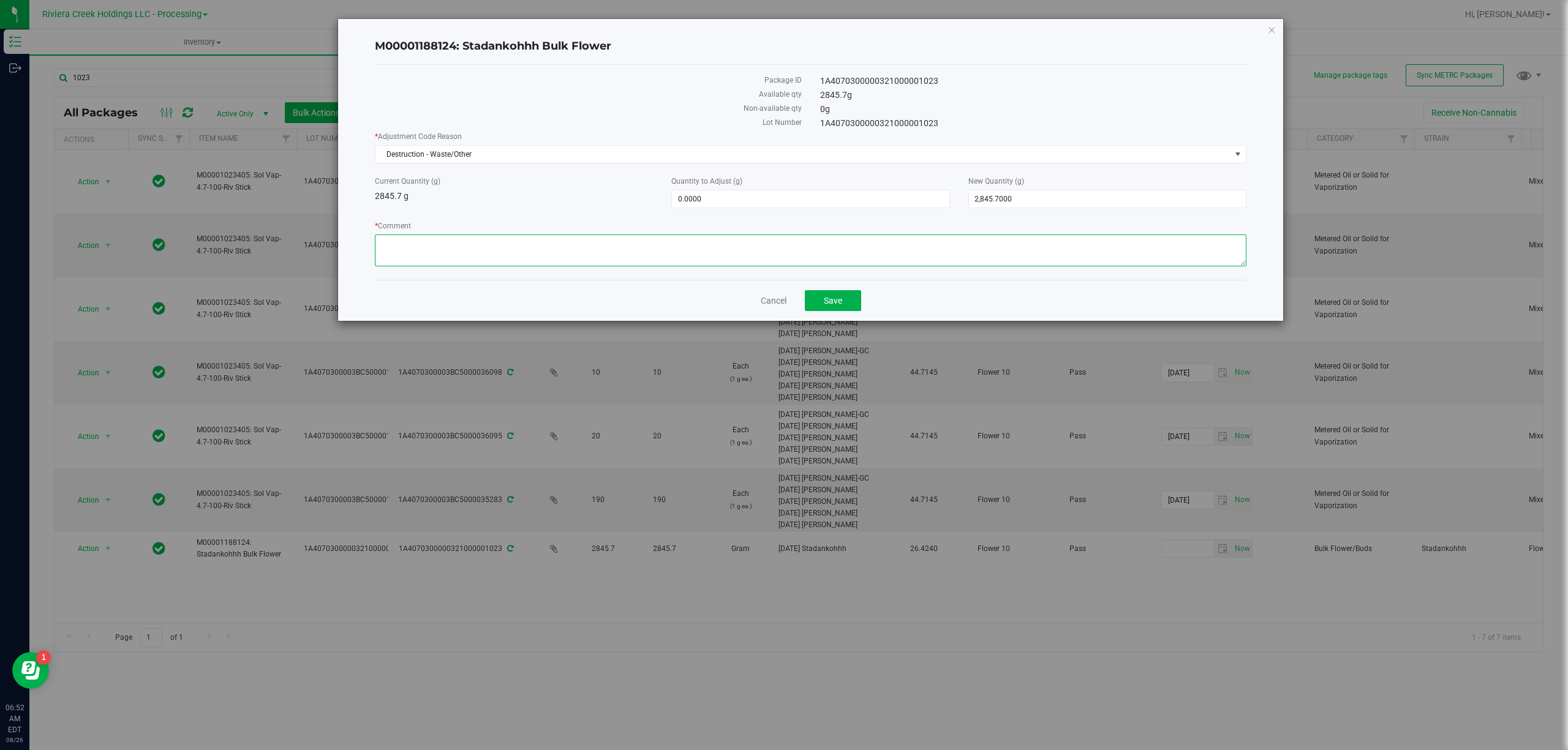
paste textarea "Sorting Floor Waste"
type textarea "Sorting Floor Waste"
click at [684, 201] on span "0.0000 0" at bounding box center [810, 199] width 278 height 18
click at [684, 201] on input "0" at bounding box center [811, 199] width 277 height 17
type input "-1.71"
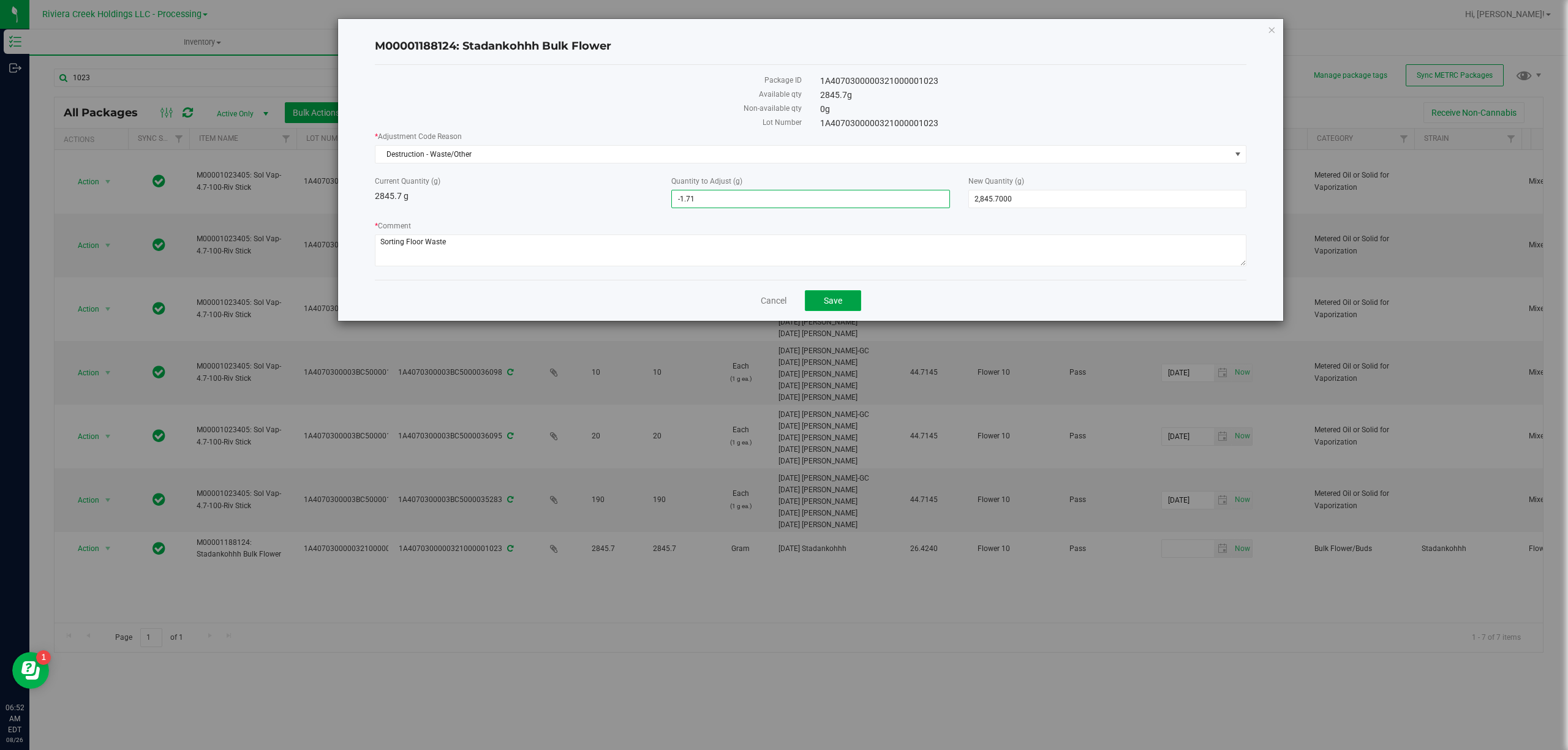
type input "-1.7100"
type input "2,843.9900"
click at [841, 301] on span "Save" at bounding box center [833, 300] width 18 height 10
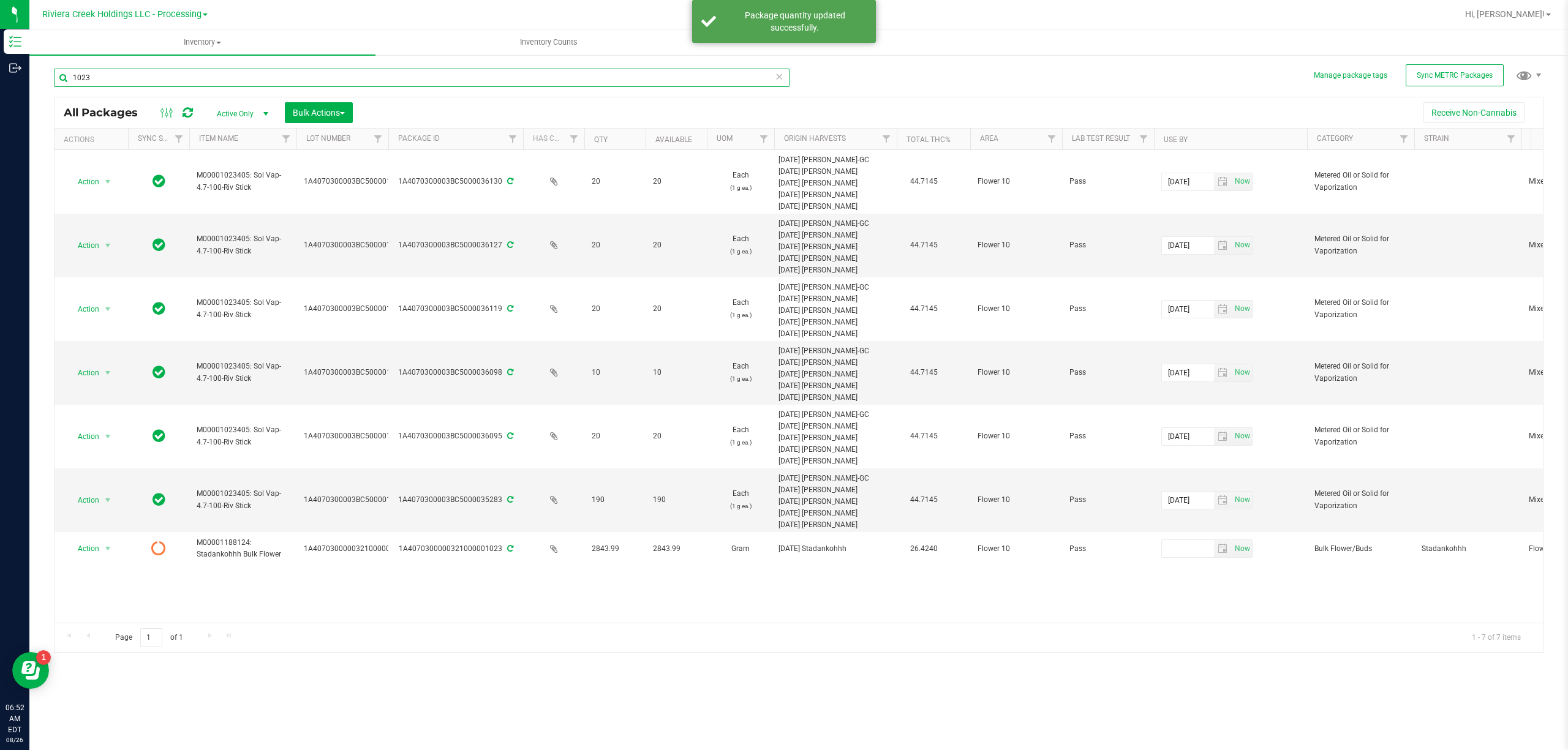
click at [363, 72] on input "1023" at bounding box center [421, 77] width 736 height 18
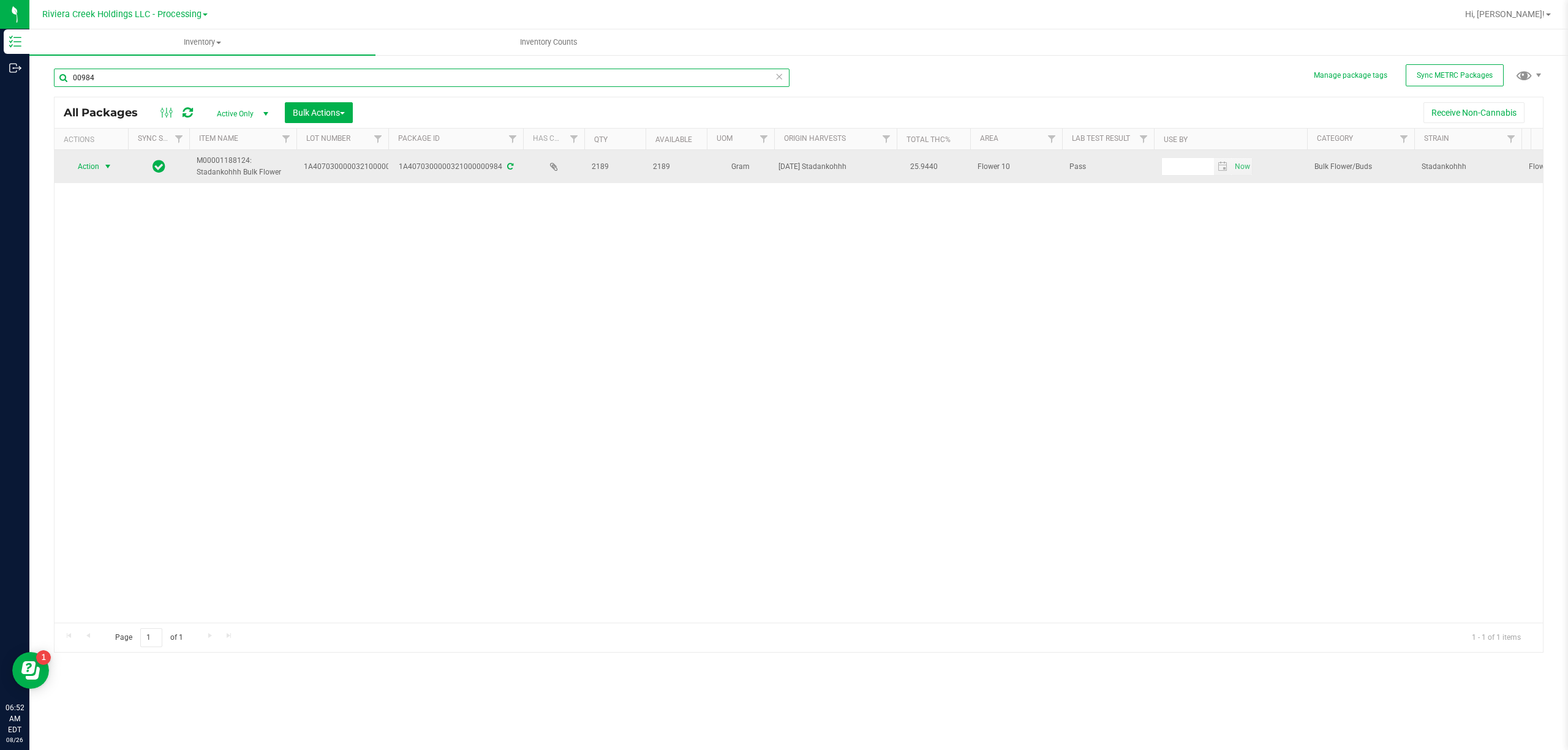
type input "00984"
click at [101, 172] on span "select" at bounding box center [108, 166] width 15 height 17
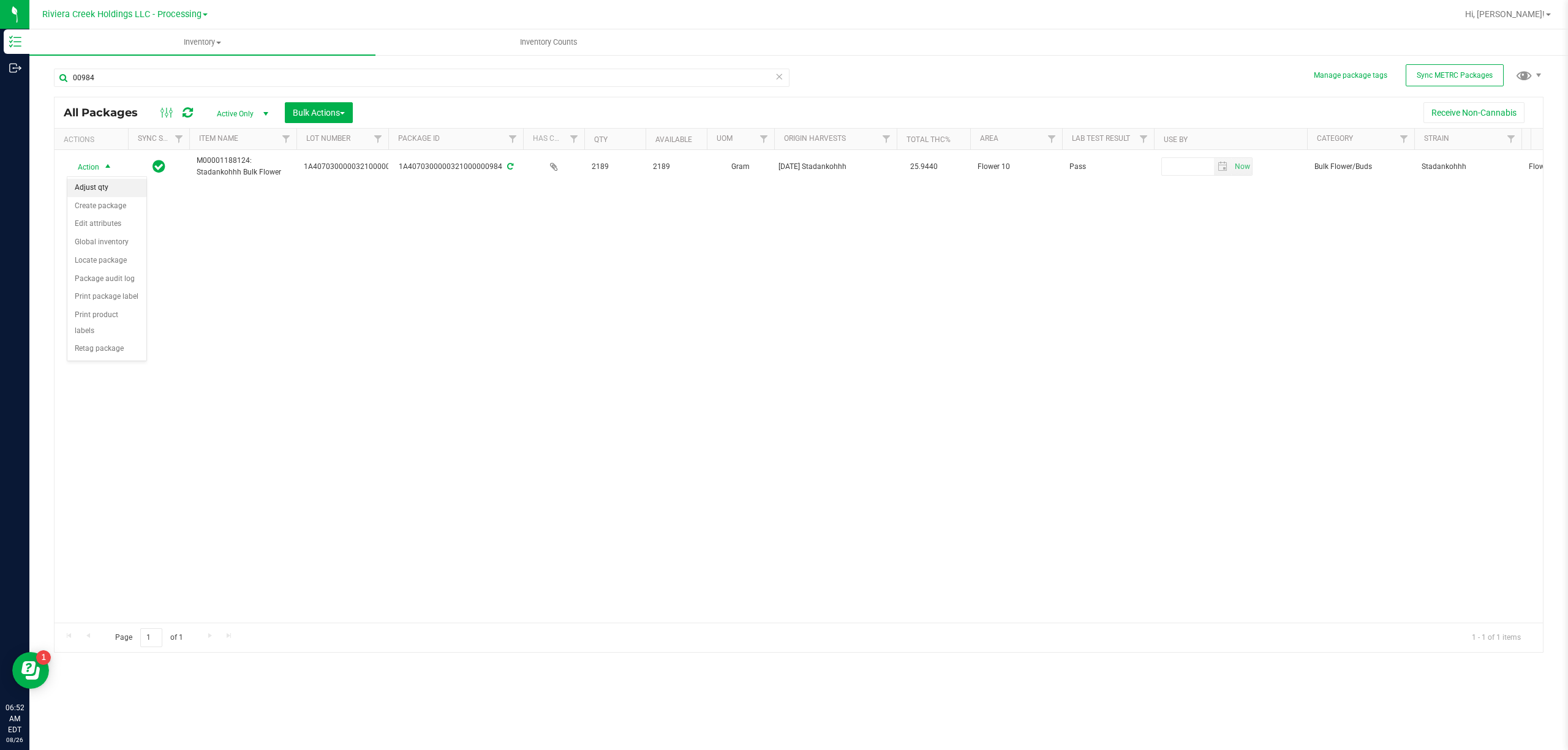
click at [109, 189] on li "Adjust qty" at bounding box center [107, 188] width 79 height 18
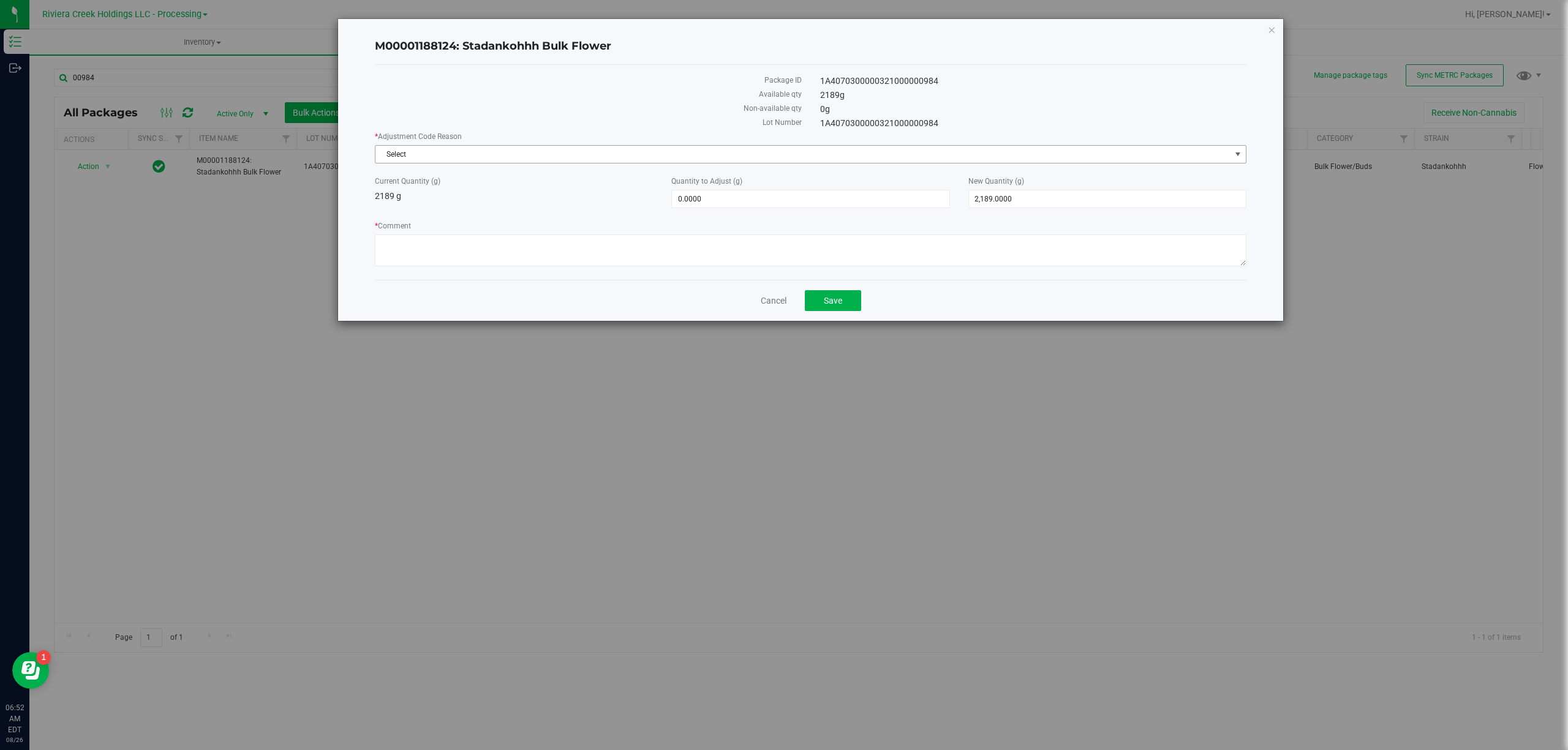
click at [424, 153] on span "Select" at bounding box center [802, 154] width 855 height 17
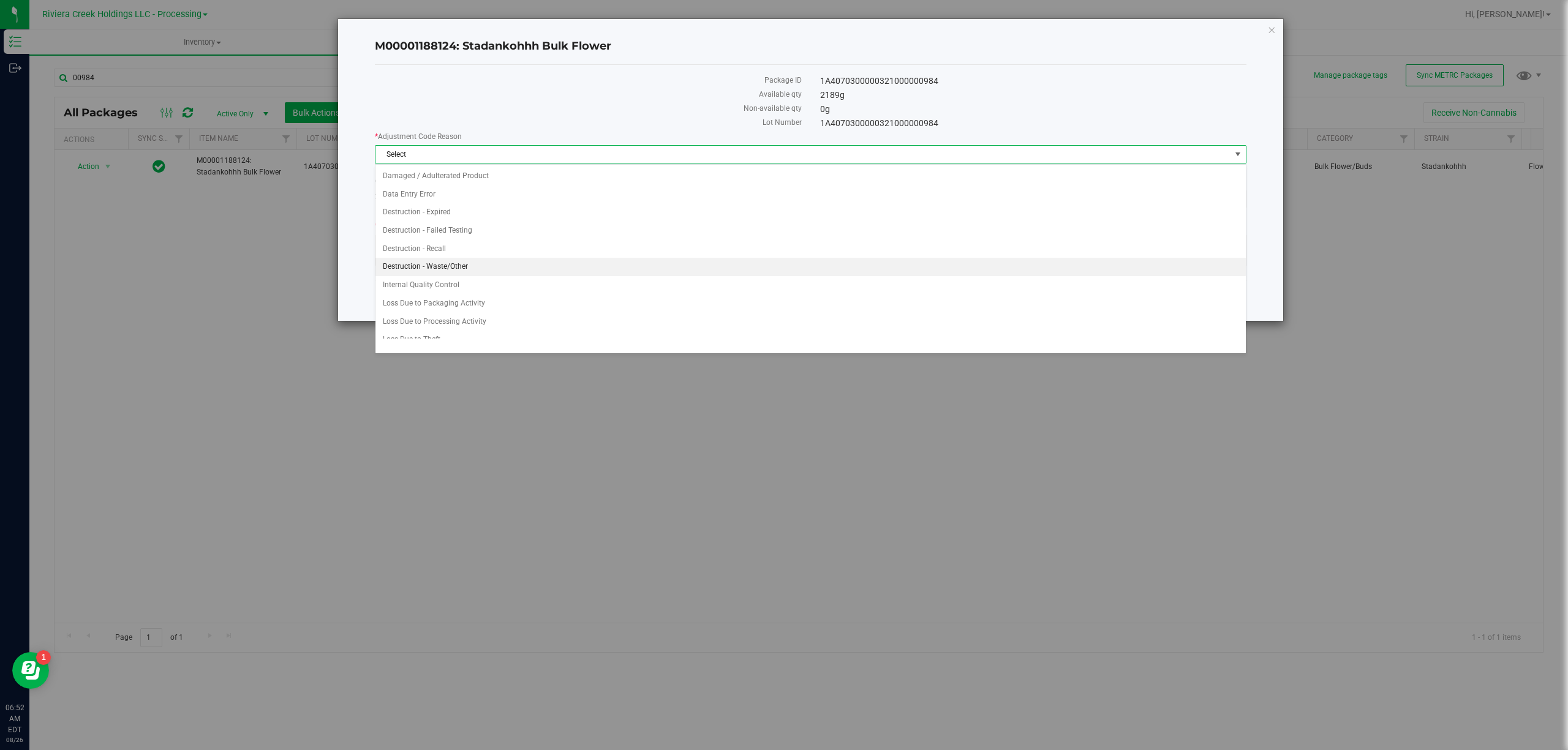
click at [473, 269] on li "Destruction - Waste/Other" at bounding box center [811, 267] width 870 height 18
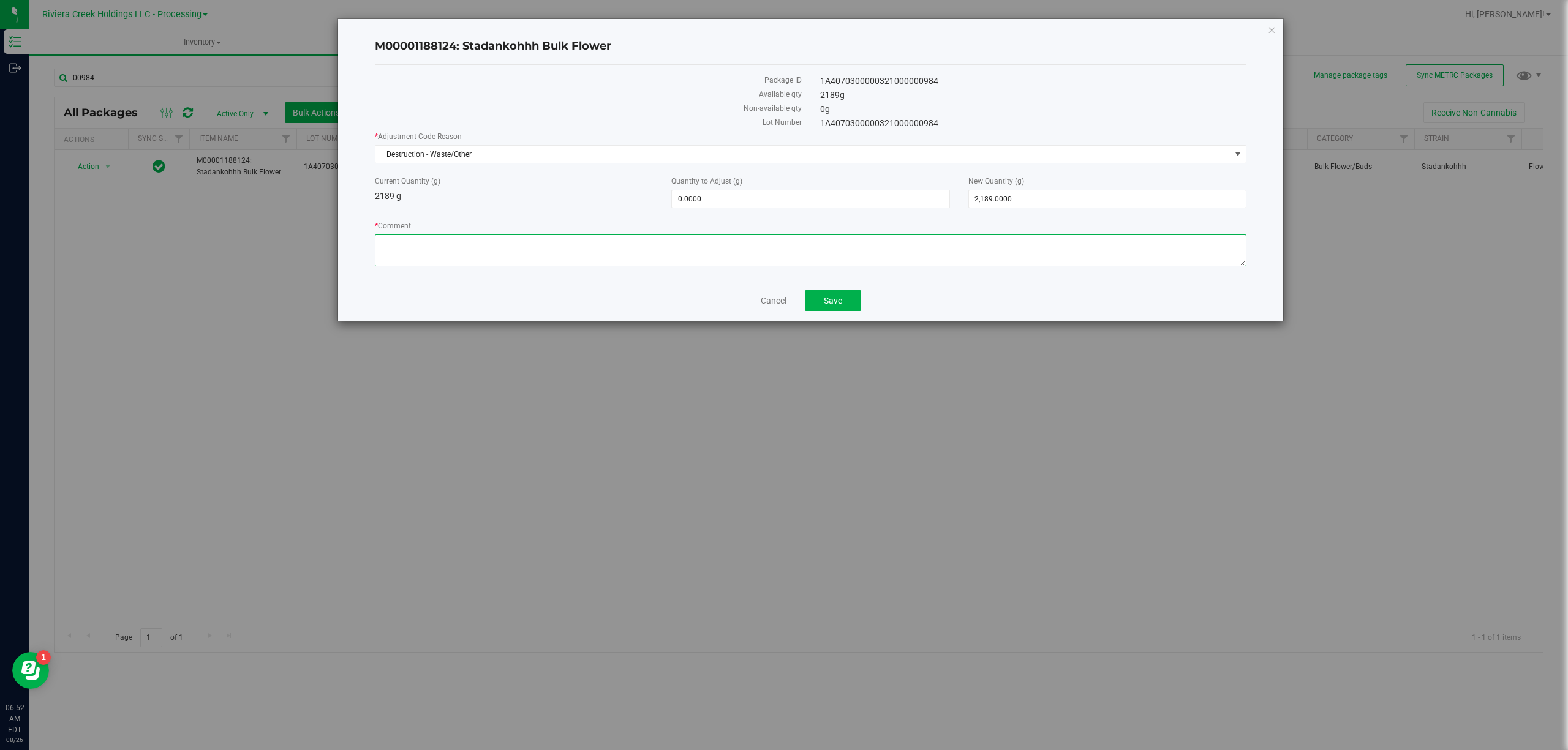
paste textarea "Sorting Floor Waste"
type textarea "Sorting Floor Waste"
click at [699, 196] on span "0.0000 0" at bounding box center [810, 199] width 278 height 18
click at [699, 196] on input "0" at bounding box center [811, 199] width 277 height 17
type input "-1.71"
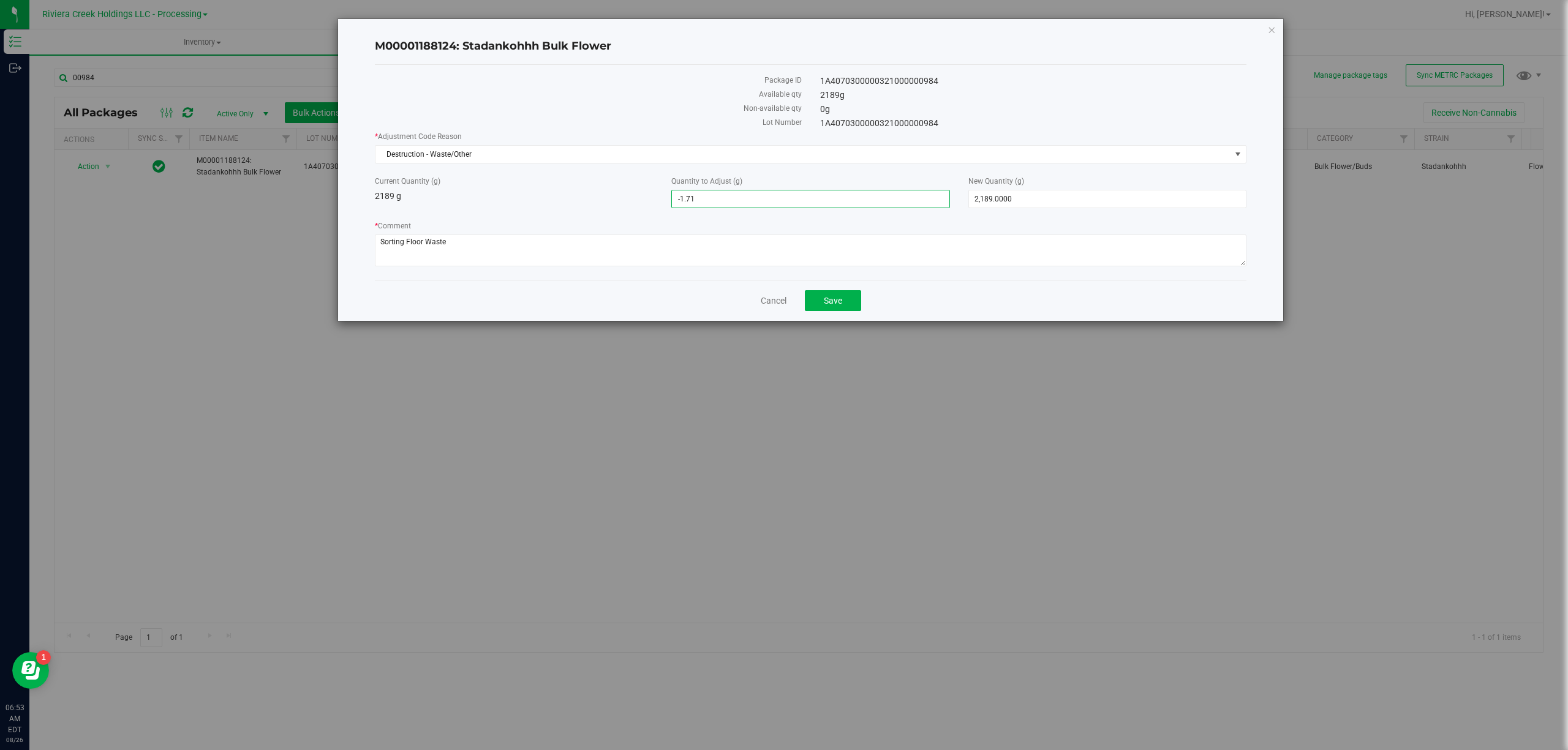
type input "-1.7100"
type input "2,187.2900"
click at [632, 197] on div "Current Quantity (g) 2189 g" at bounding box center [514, 190] width 297 height 27
click at [855, 311] on button "Save" at bounding box center [833, 300] width 57 height 21
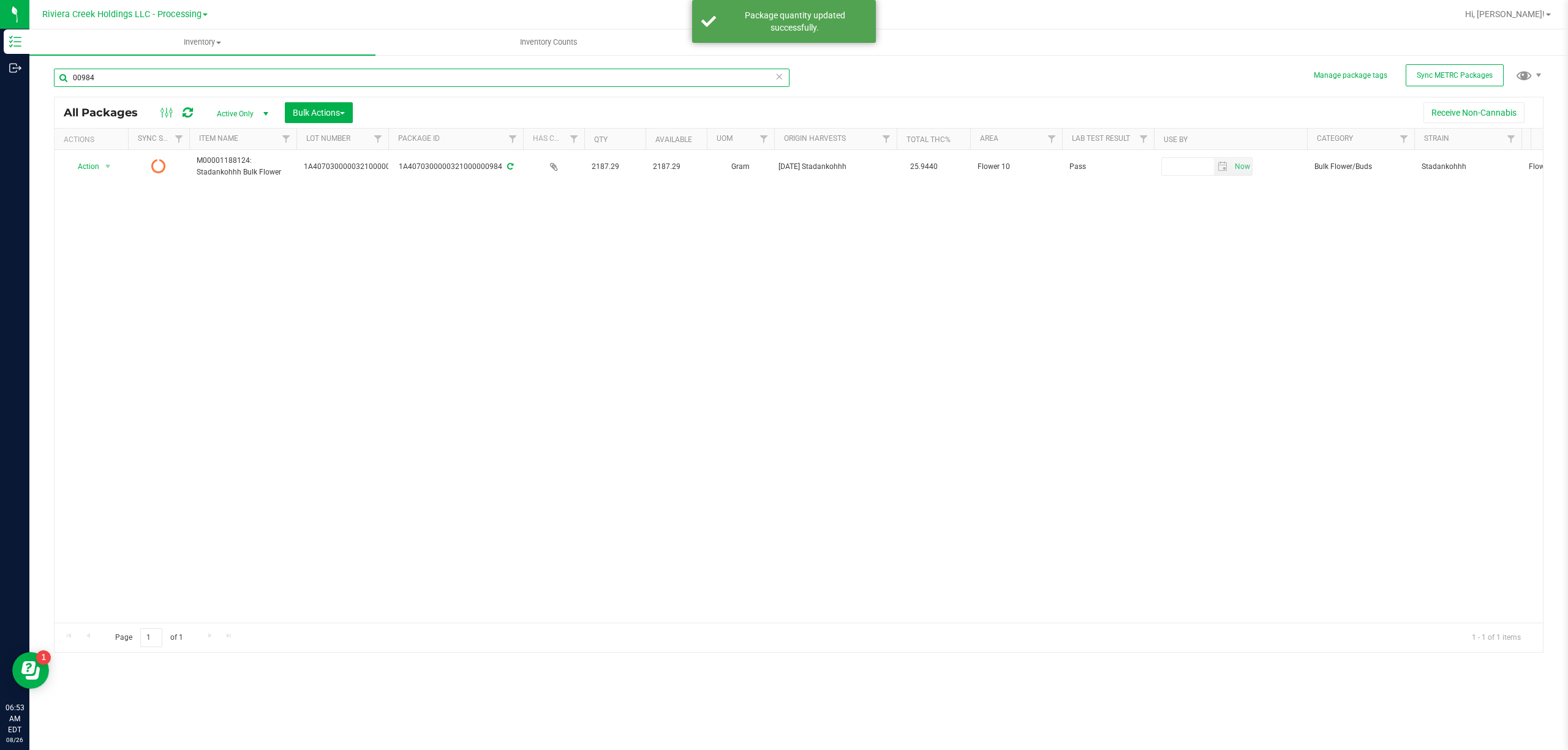
click at [194, 76] on input "00984" at bounding box center [421, 77] width 736 height 18
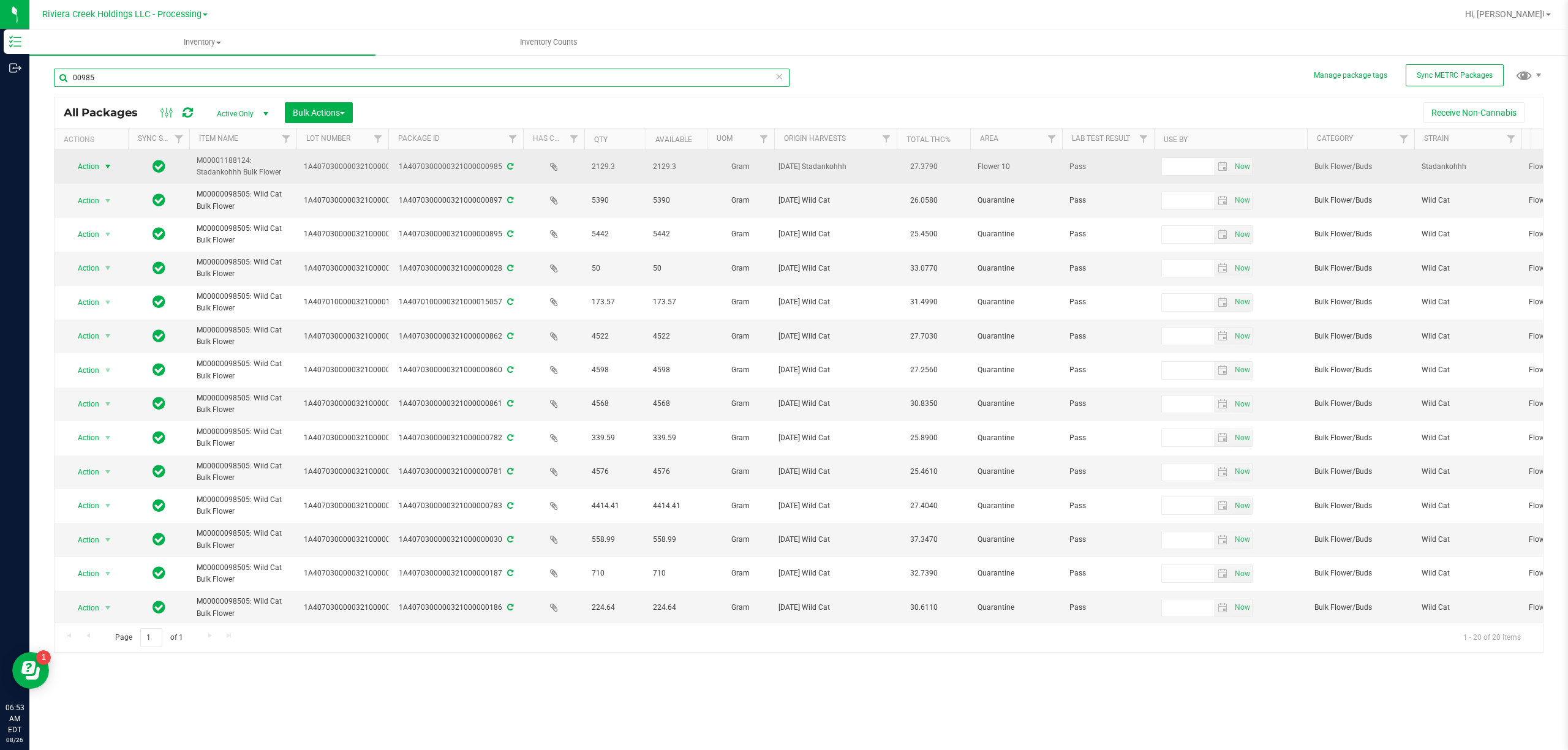
type input "00985"
click at [88, 172] on span "Action" at bounding box center [83, 166] width 33 height 17
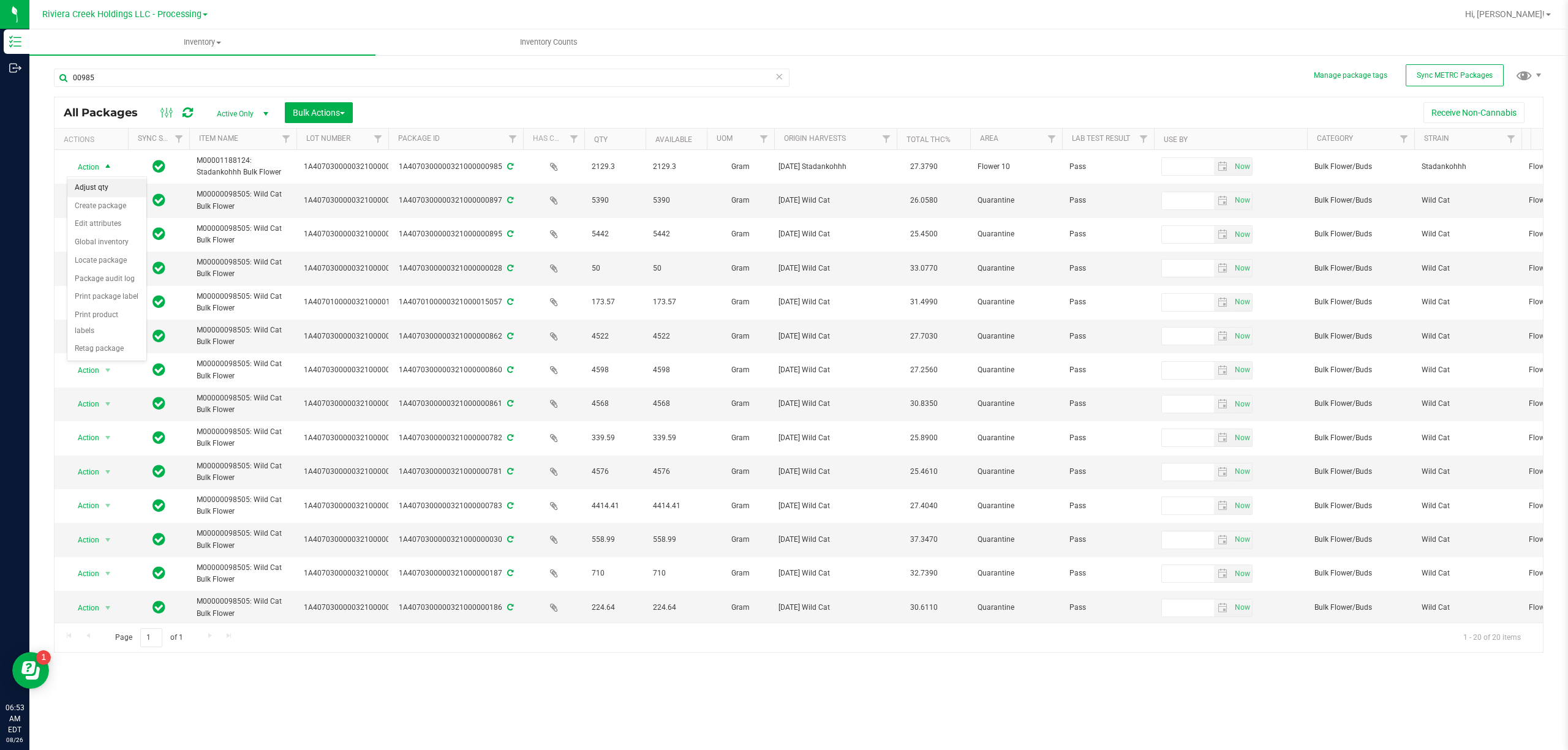
click at [97, 193] on li "Adjust qty" at bounding box center [107, 188] width 79 height 18
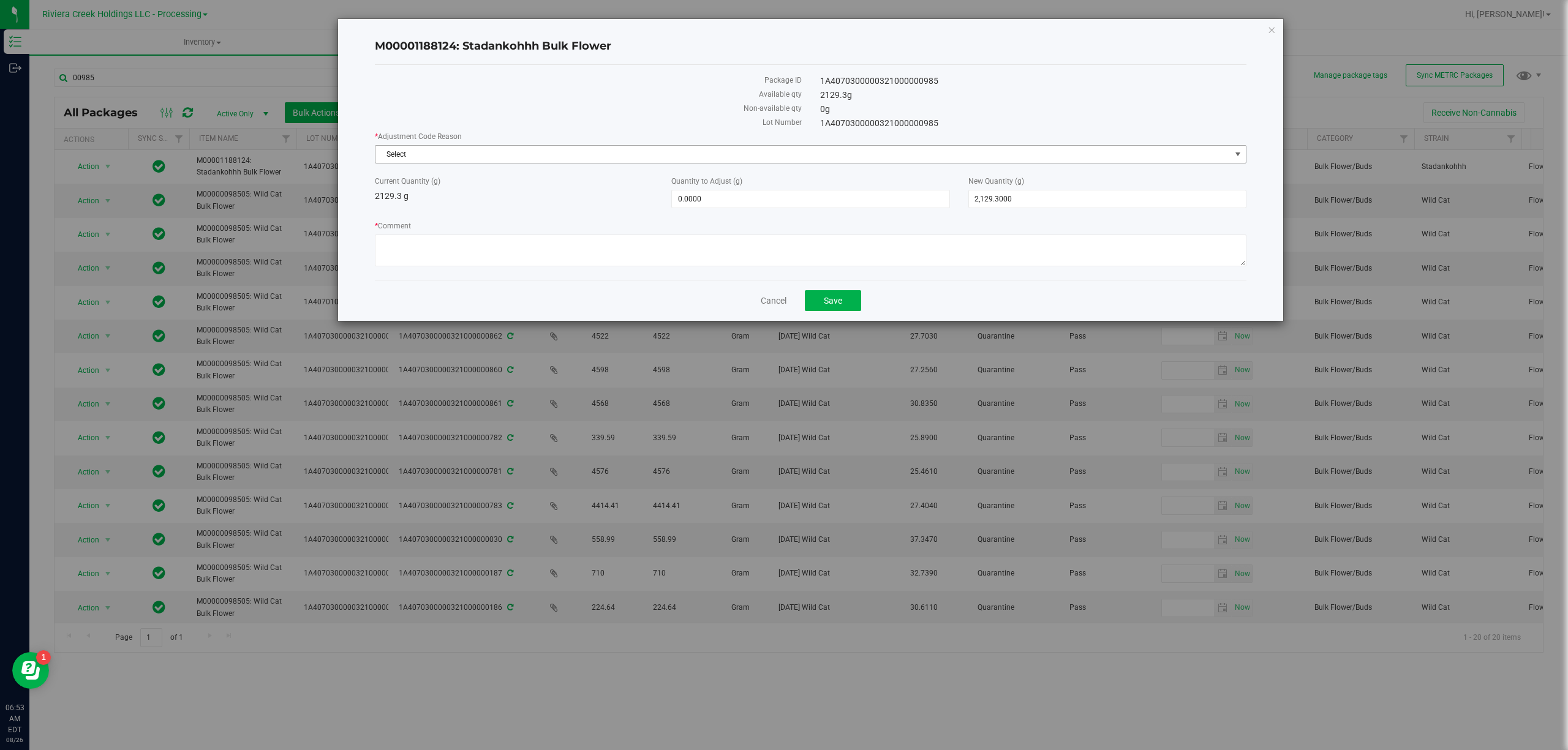
click at [508, 154] on span "Select" at bounding box center [802, 154] width 855 height 17
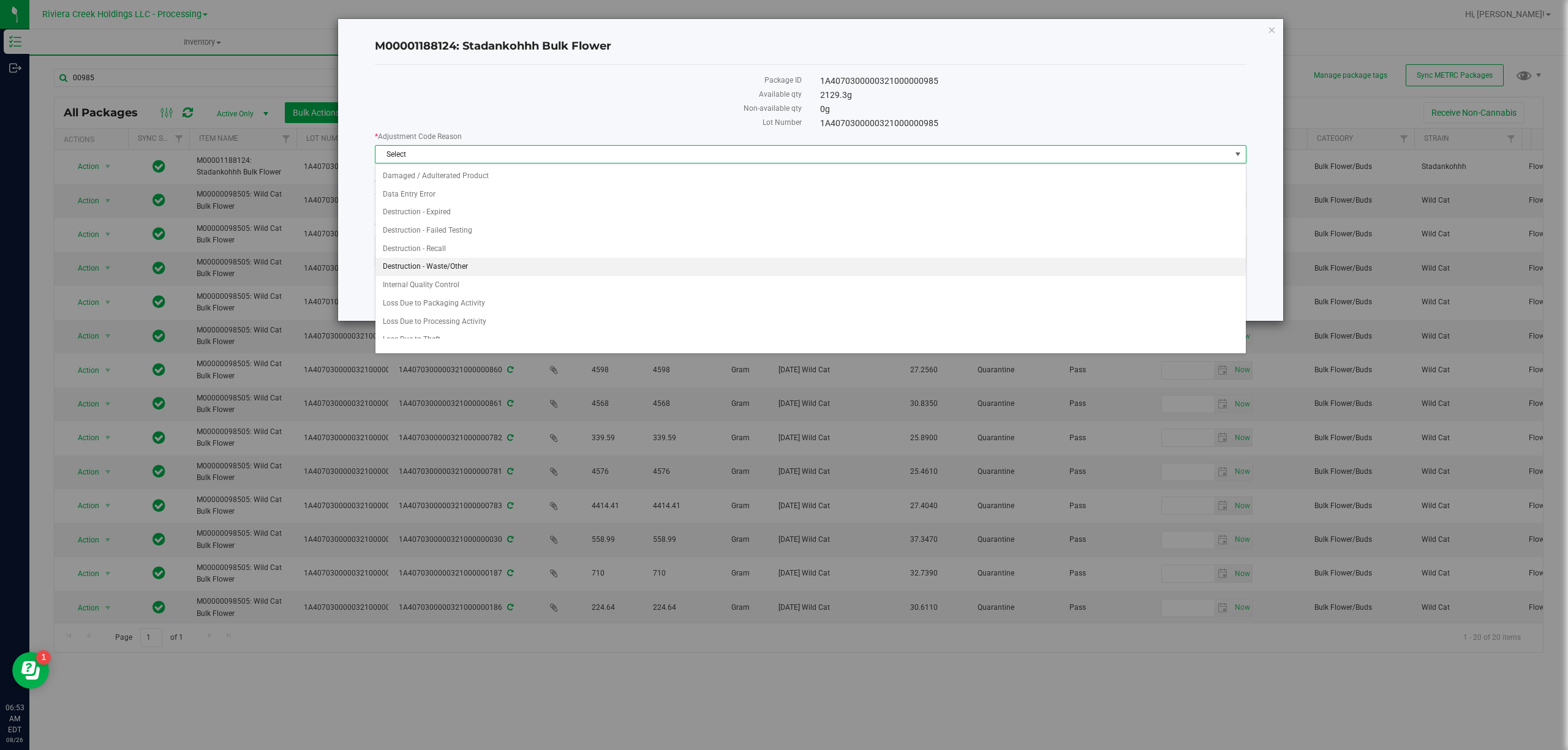
click at [468, 264] on li "Destruction - Waste/Other" at bounding box center [811, 267] width 870 height 18
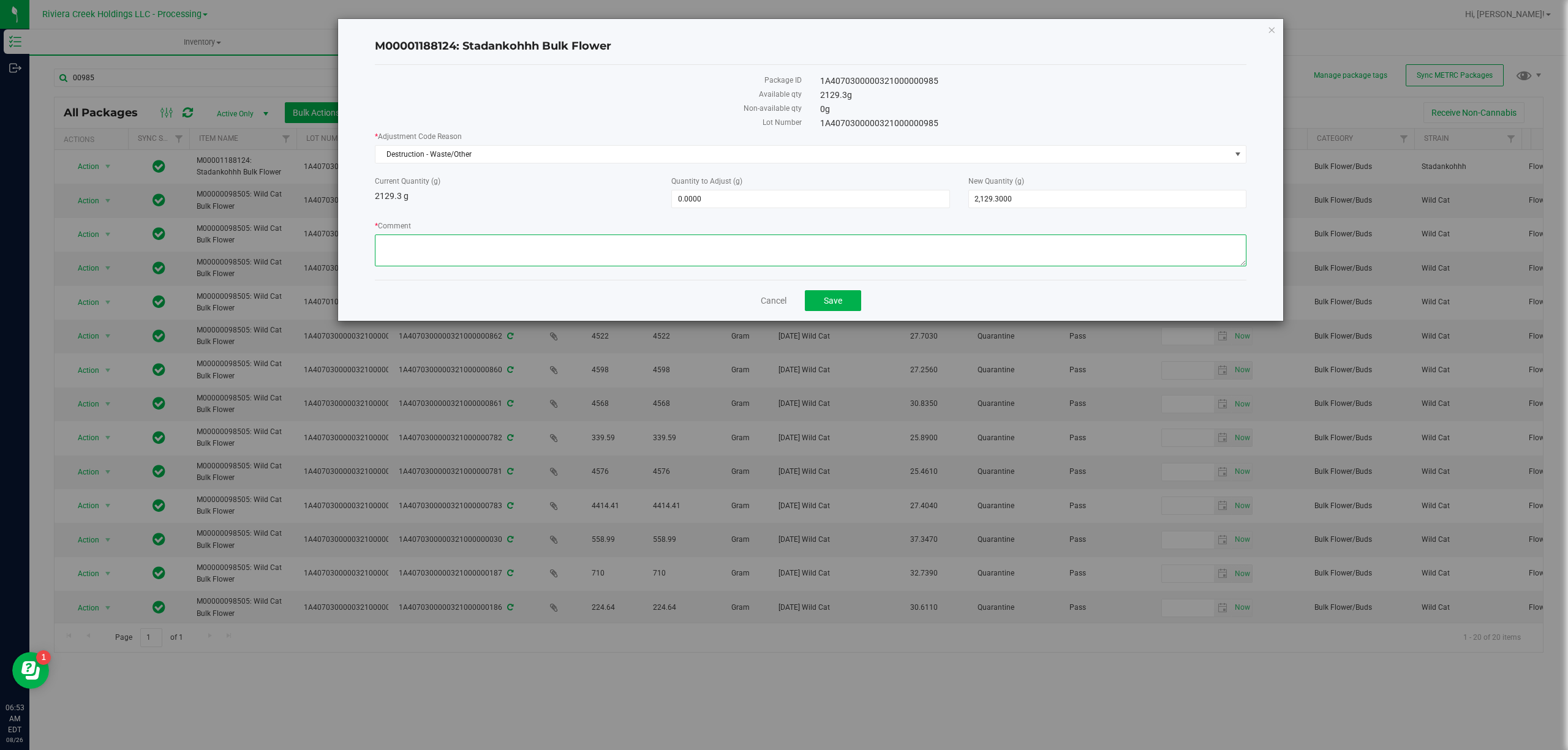
paste textarea "Sorting Floor Waste"
type textarea "Sorting Floor Waste"
click at [695, 199] on span "0.0000 0" at bounding box center [810, 199] width 278 height 18
click at [695, 199] on input "0" at bounding box center [811, 199] width 277 height 17
type input "-1.71"
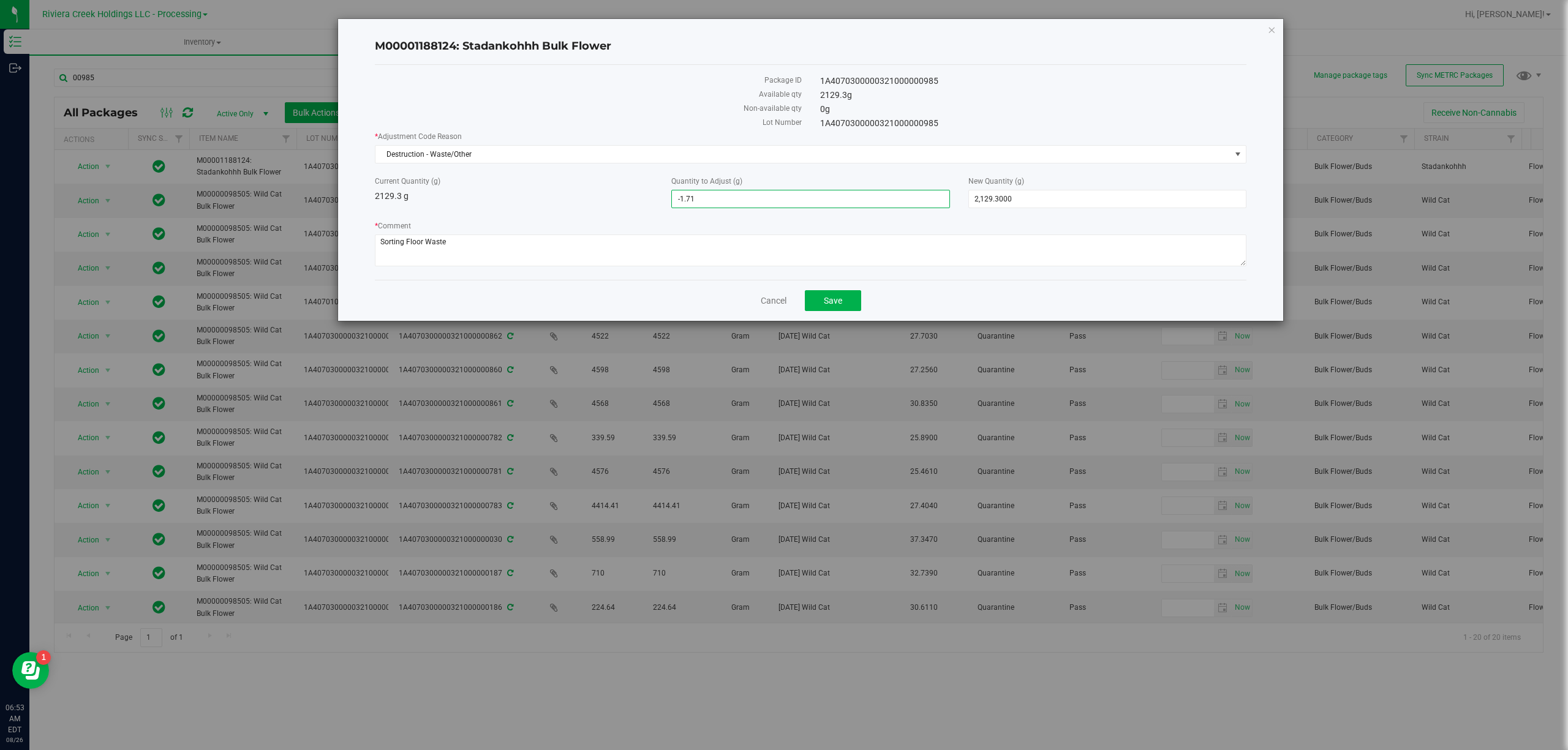
type input "-1.7100"
type input "2,127.5900"
click at [604, 208] on div "Current Quantity (g) 2129.3 g Quantity to Adjust (g) -1.7100 -1.71 New Quantity…" at bounding box center [811, 192] width 890 height 32
click at [840, 311] on button "Save" at bounding box center [833, 300] width 57 height 21
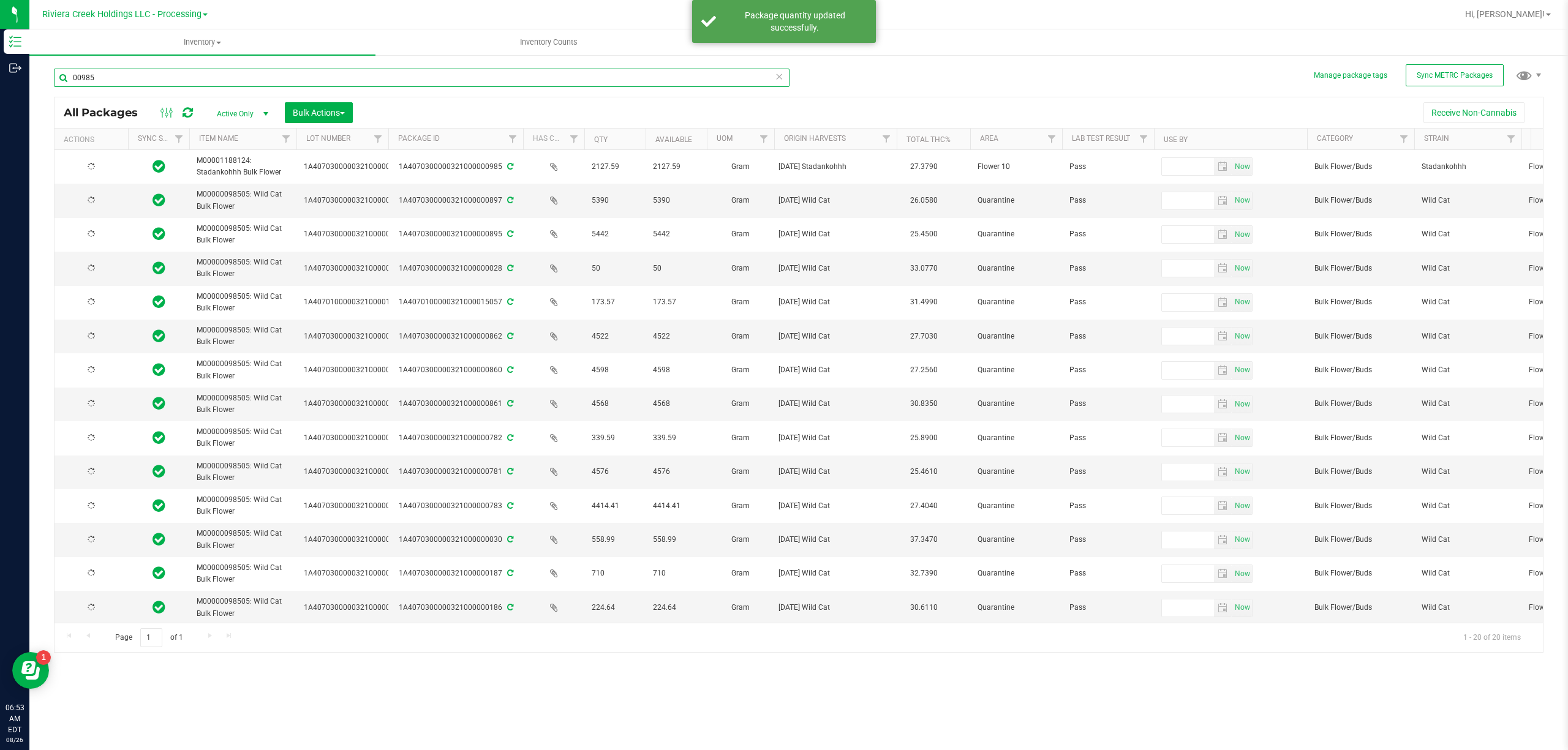
click at [141, 72] on input "00985" at bounding box center [421, 77] width 736 height 18
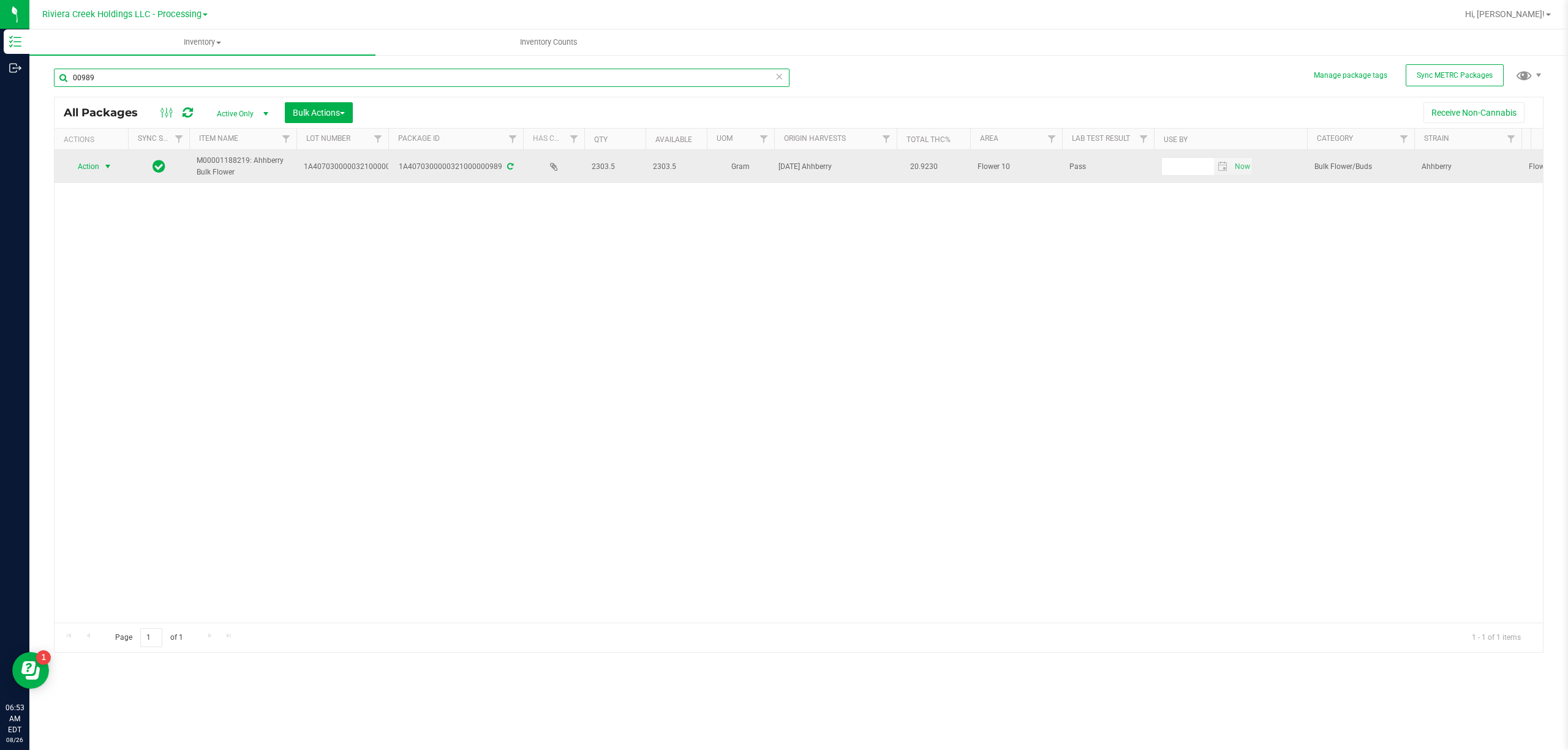
type input "00989"
click at [97, 169] on span "Action" at bounding box center [83, 166] width 33 height 17
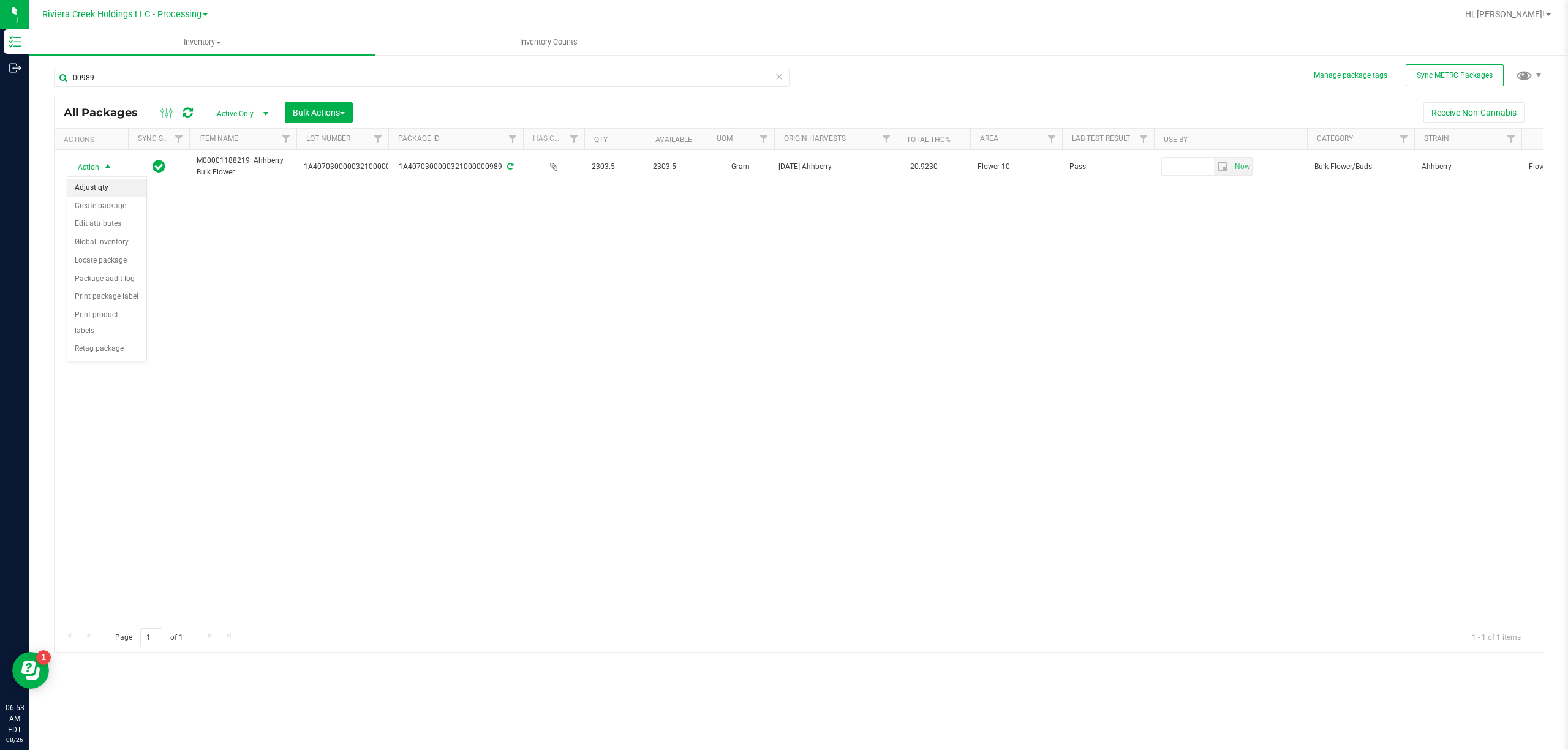
click at [101, 190] on li "Adjust qty" at bounding box center [107, 188] width 79 height 18
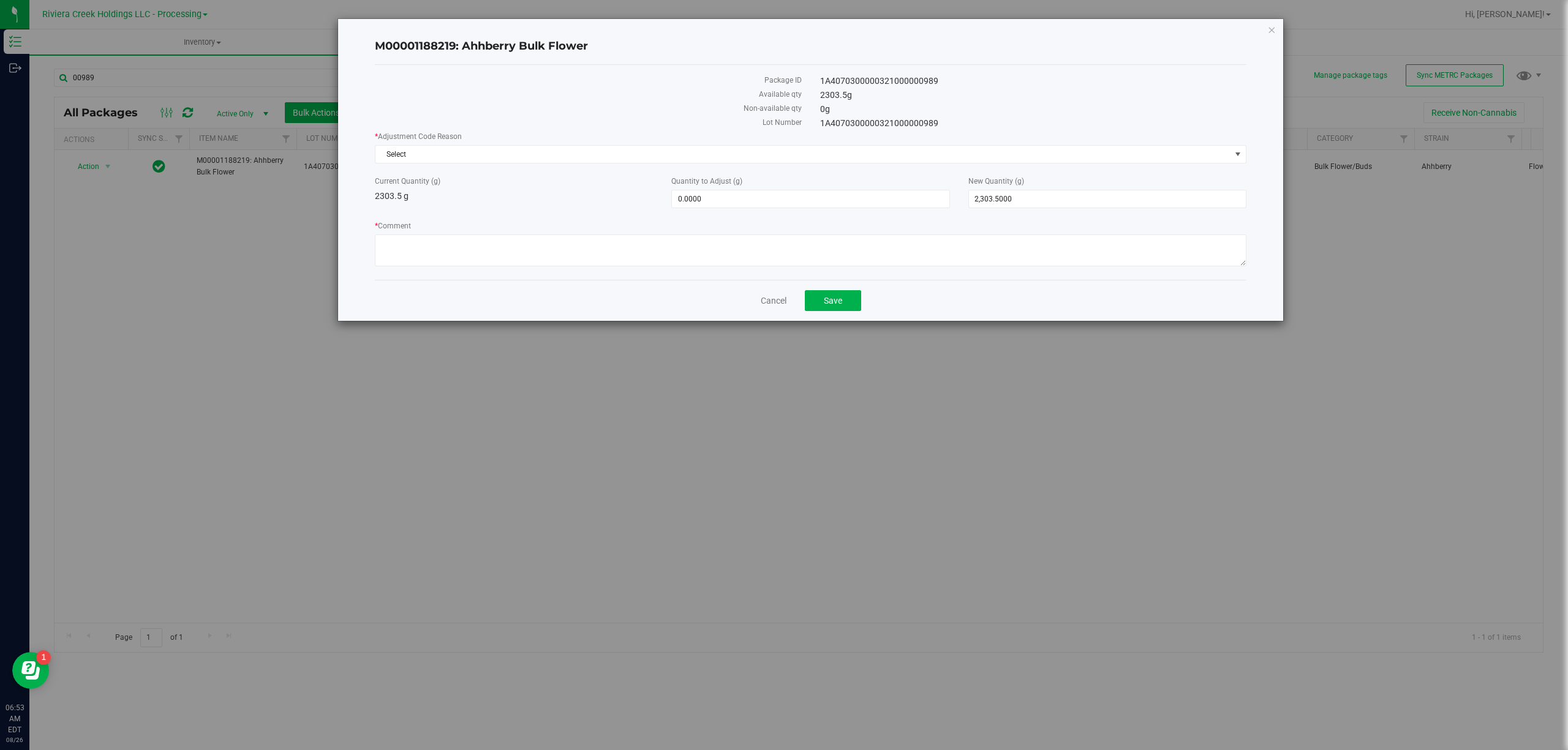
click at [421, 164] on div "* Adjustment Code Reason Select Select Damaged / Adulterated Product Data Entry…" at bounding box center [811, 200] width 872 height 139
click at [421, 160] on span "Select" at bounding box center [802, 154] width 855 height 17
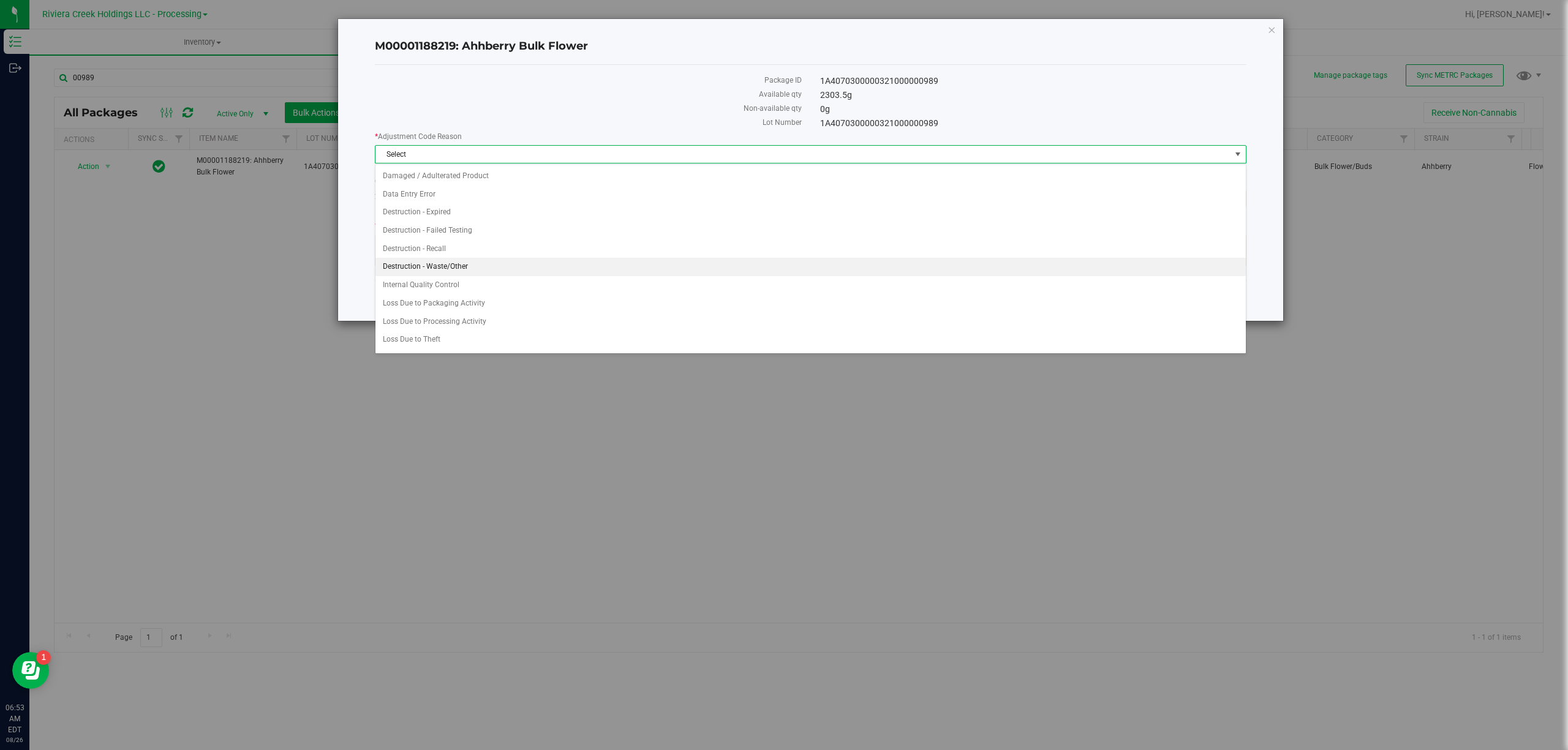
click at [456, 263] on li "Destruction - Waste/Other" at bounding box center [811, 267] width 870 height 18
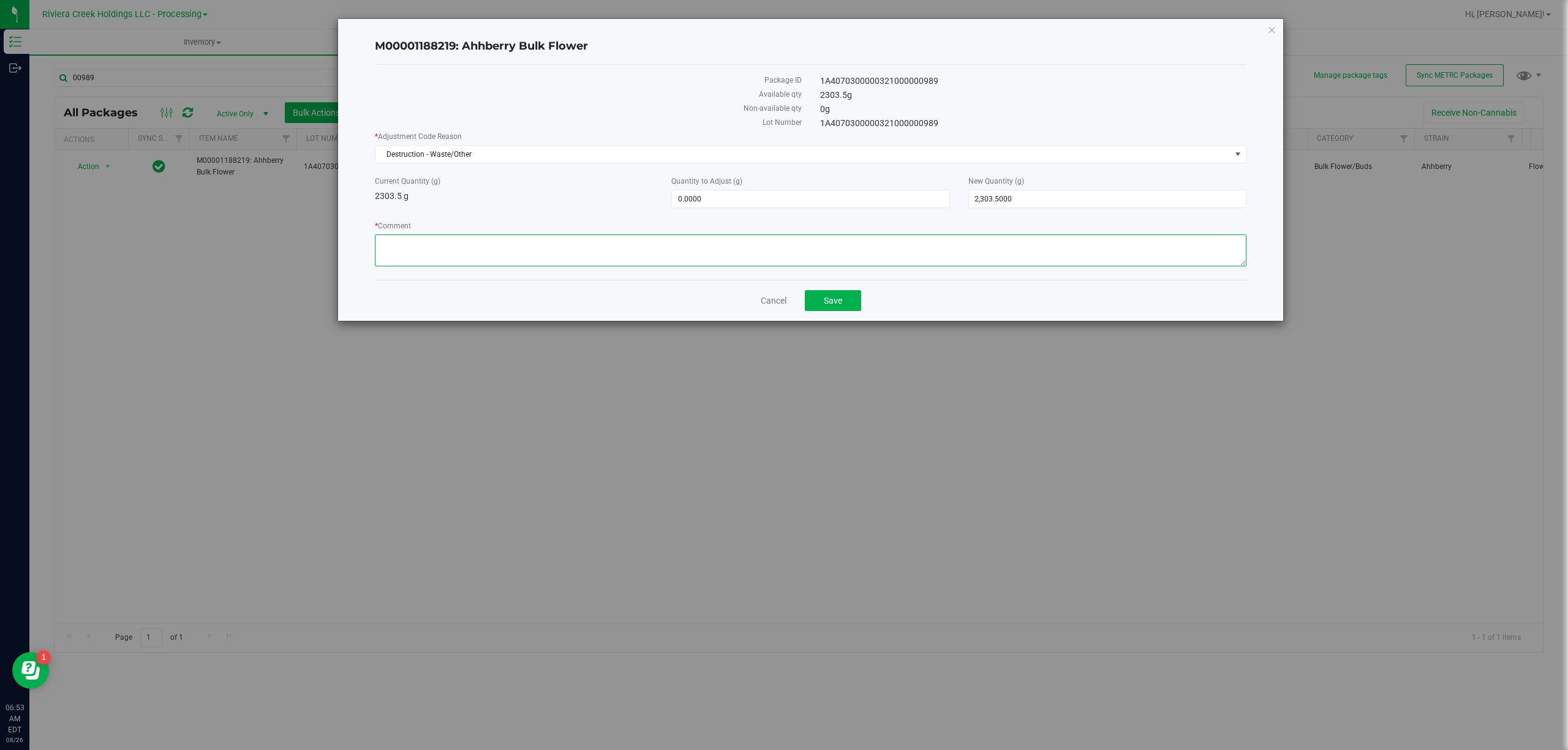
paste textarea "Sorting Floor Waste"
type textarea "Sorting Floor Waste"
click at [696, 199] on span "0.0000 0" at bounding box center [810, 199] width 278 height 18
click at [696, 199] on input "0" at bounding box center [811, 199] width 277 height 17
type input "-1.71"
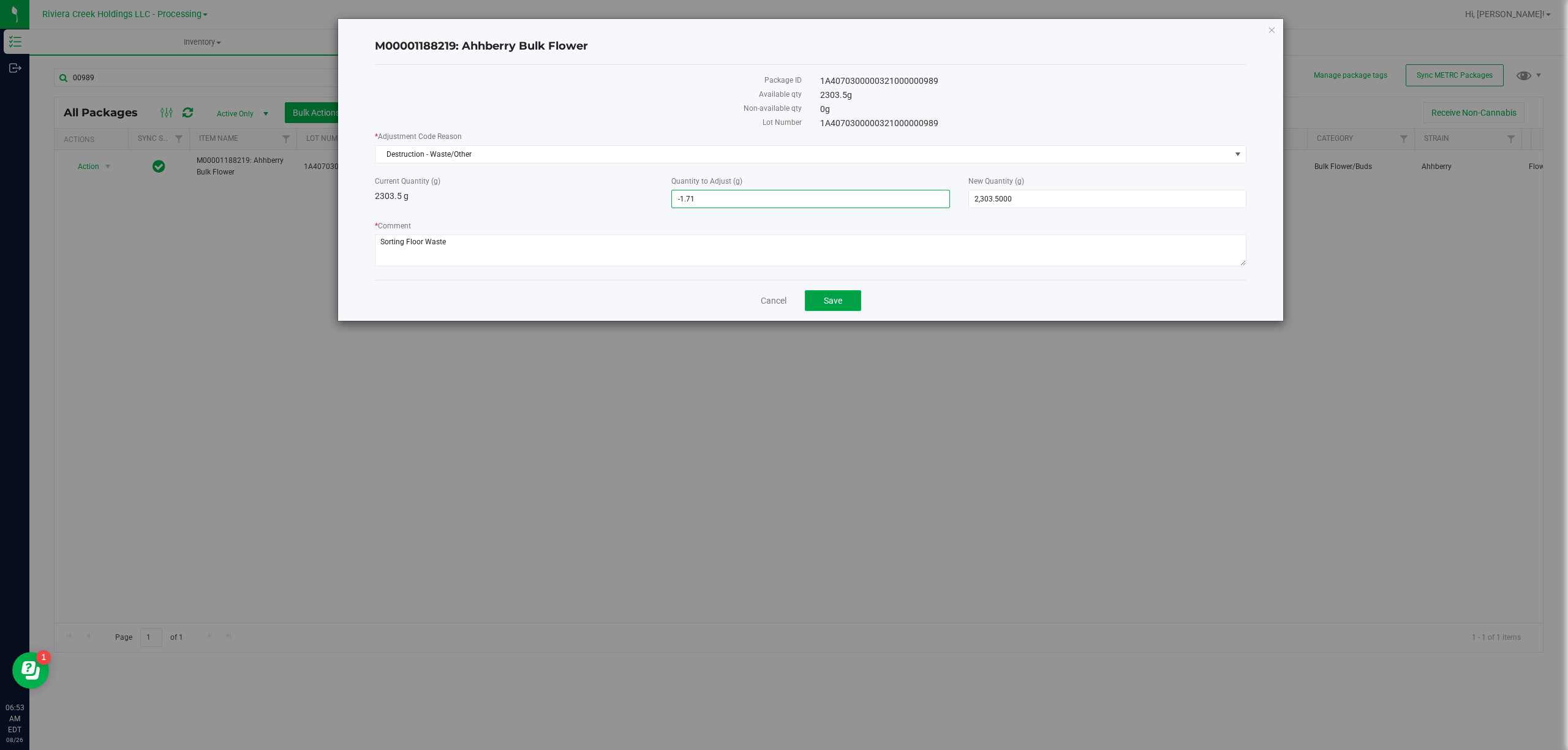
type input "-1.7100"
type input "2,301.7900"
click at [840, 305] on span "Save" at bounding box center [833, 300] width 18 height 10
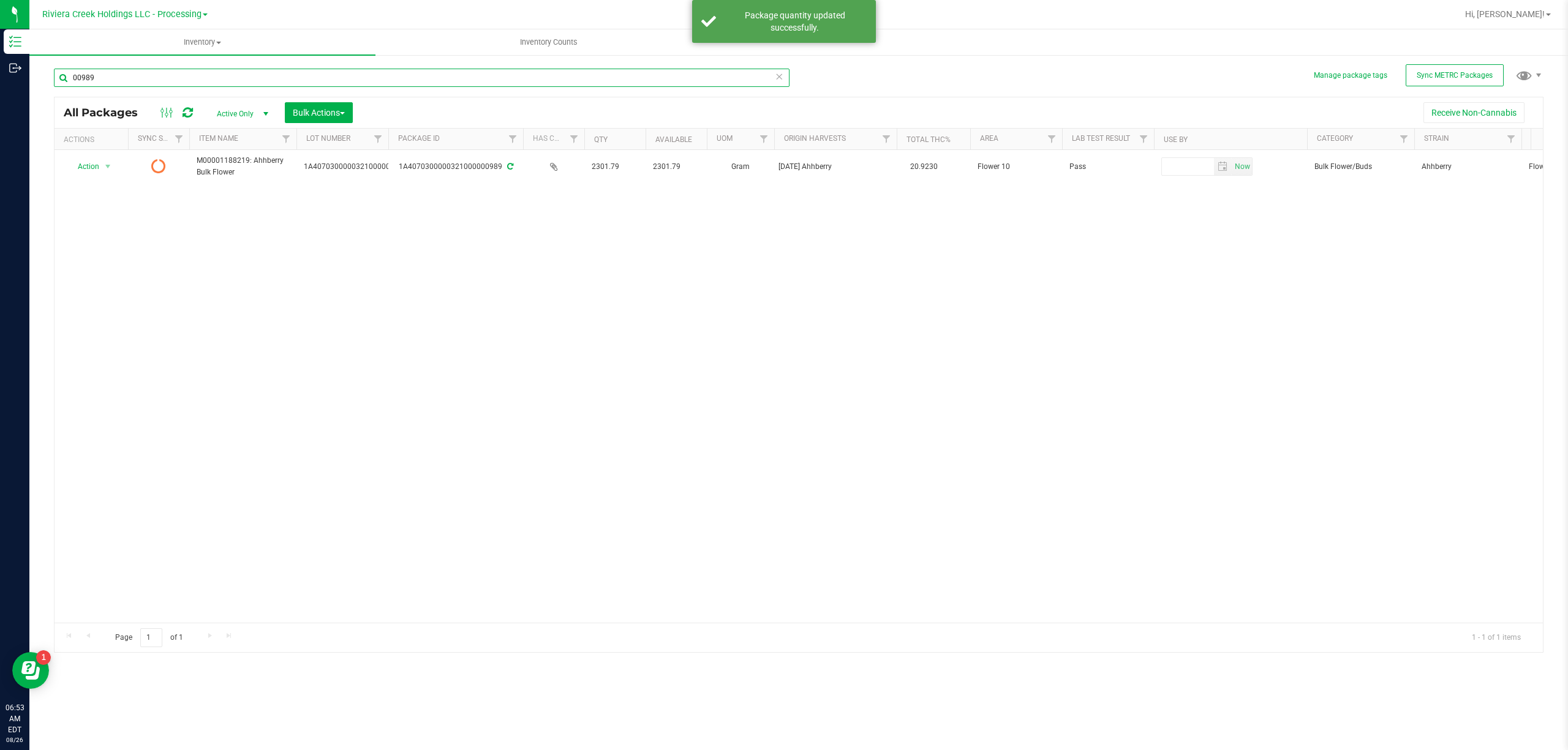
click at [158, 72] on input "00989" at bounding box center [421, 77] width 736 height 18
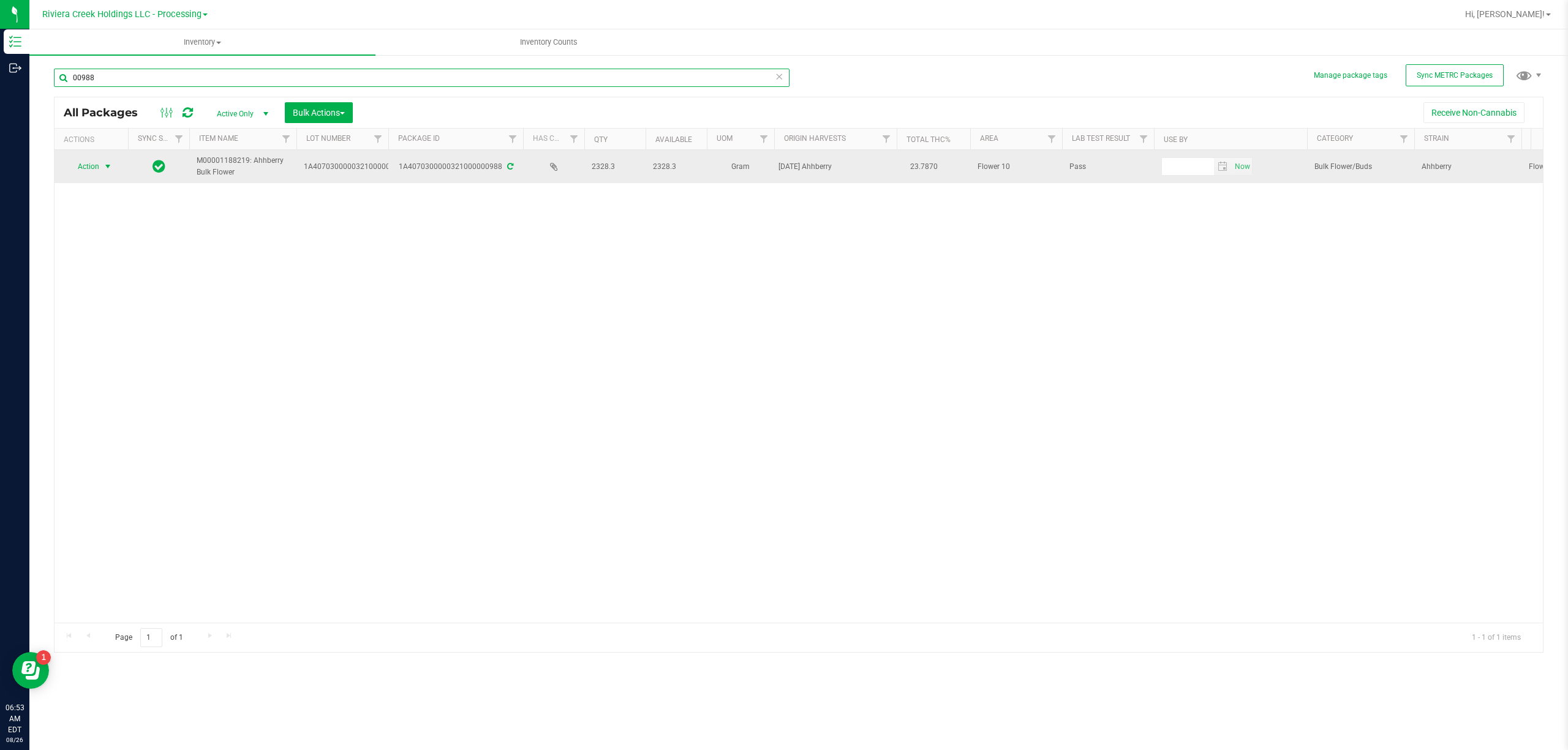
type input "00988"
click at [90, 164] on span "Action" at bounding box center [83, 166] width 33 height 17
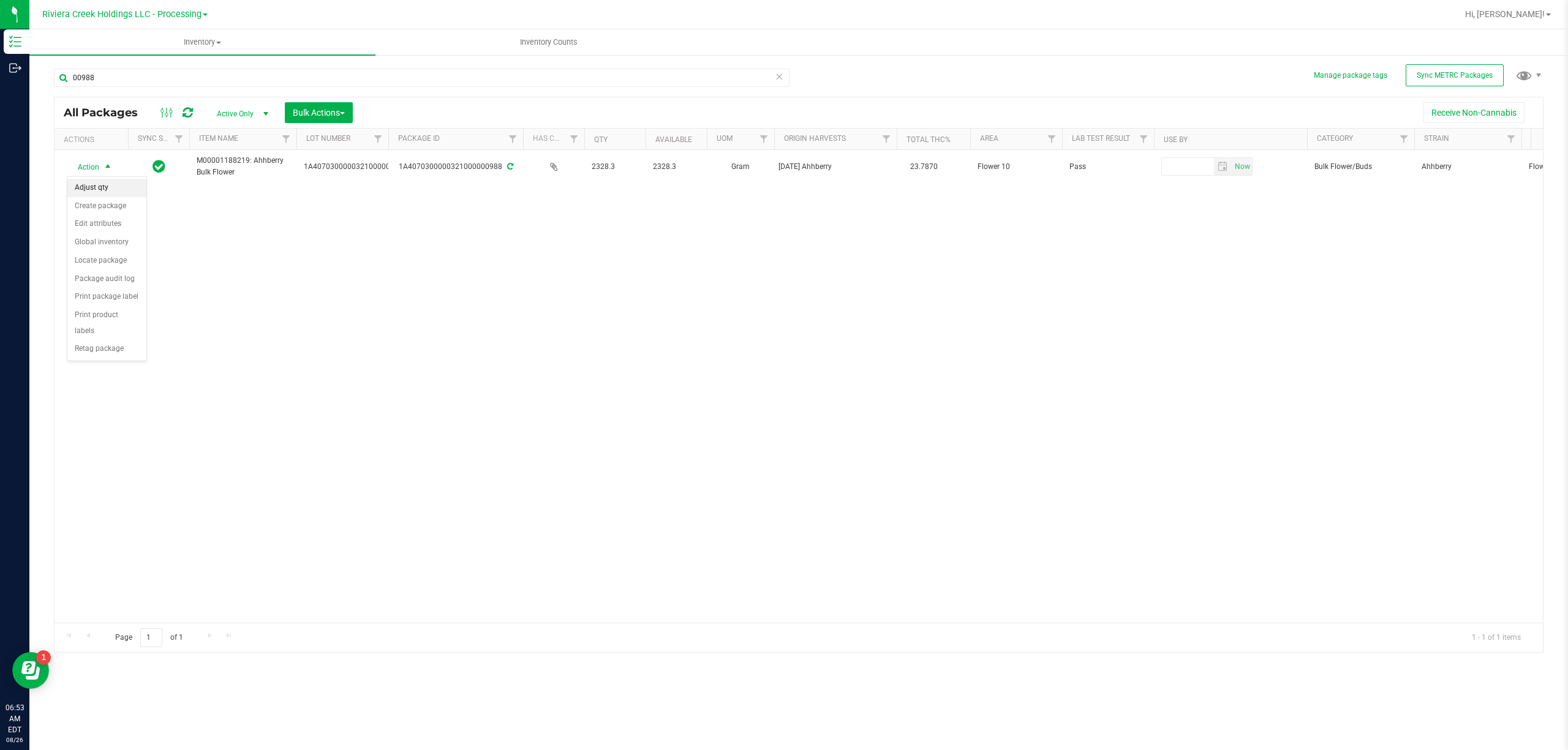
click at [101, 190] on li "Adjust qty" at bounding box center [107, 188] width 79 height 18
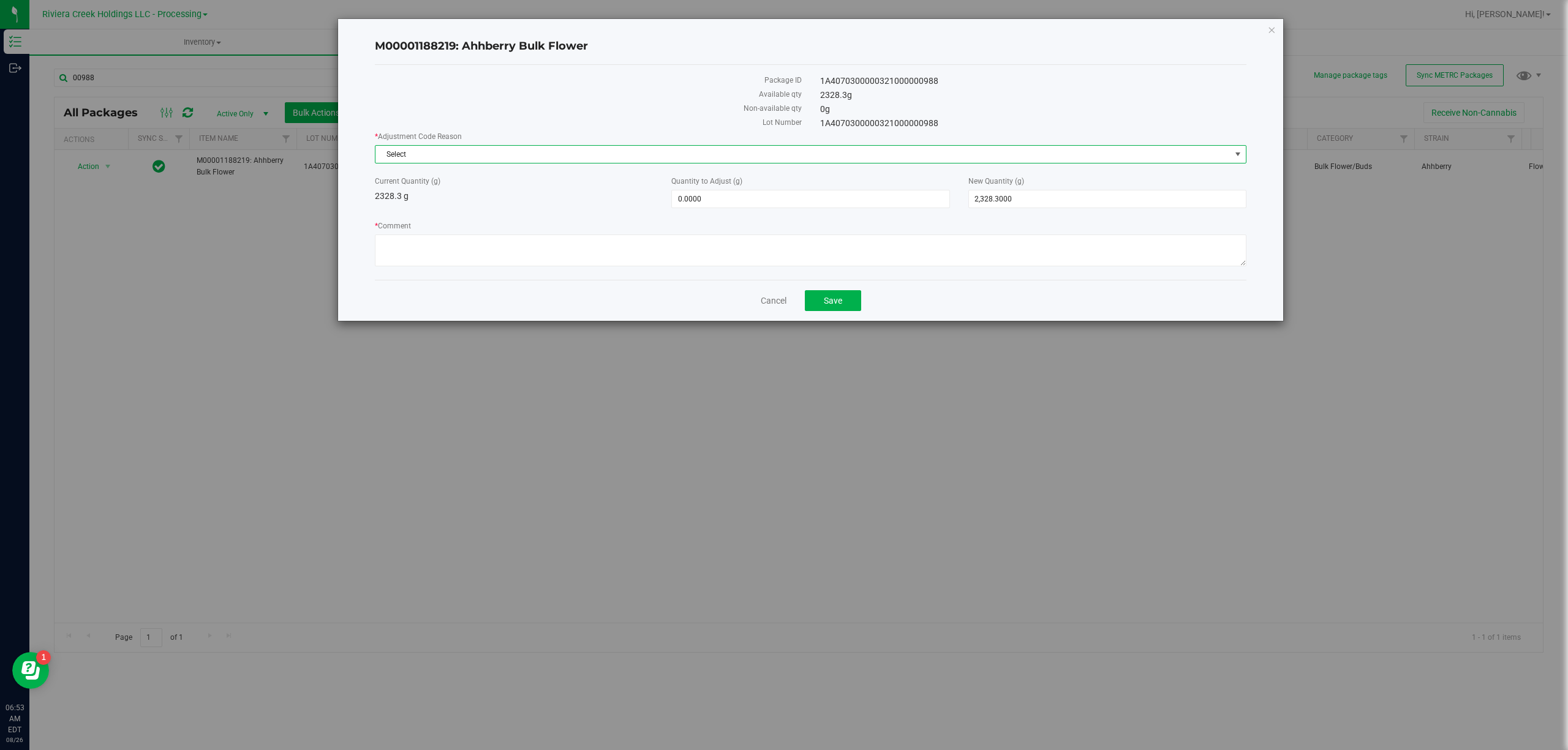
click at [465, 155] on span "Select" at bounding box center [802, 154] width 855 height 17
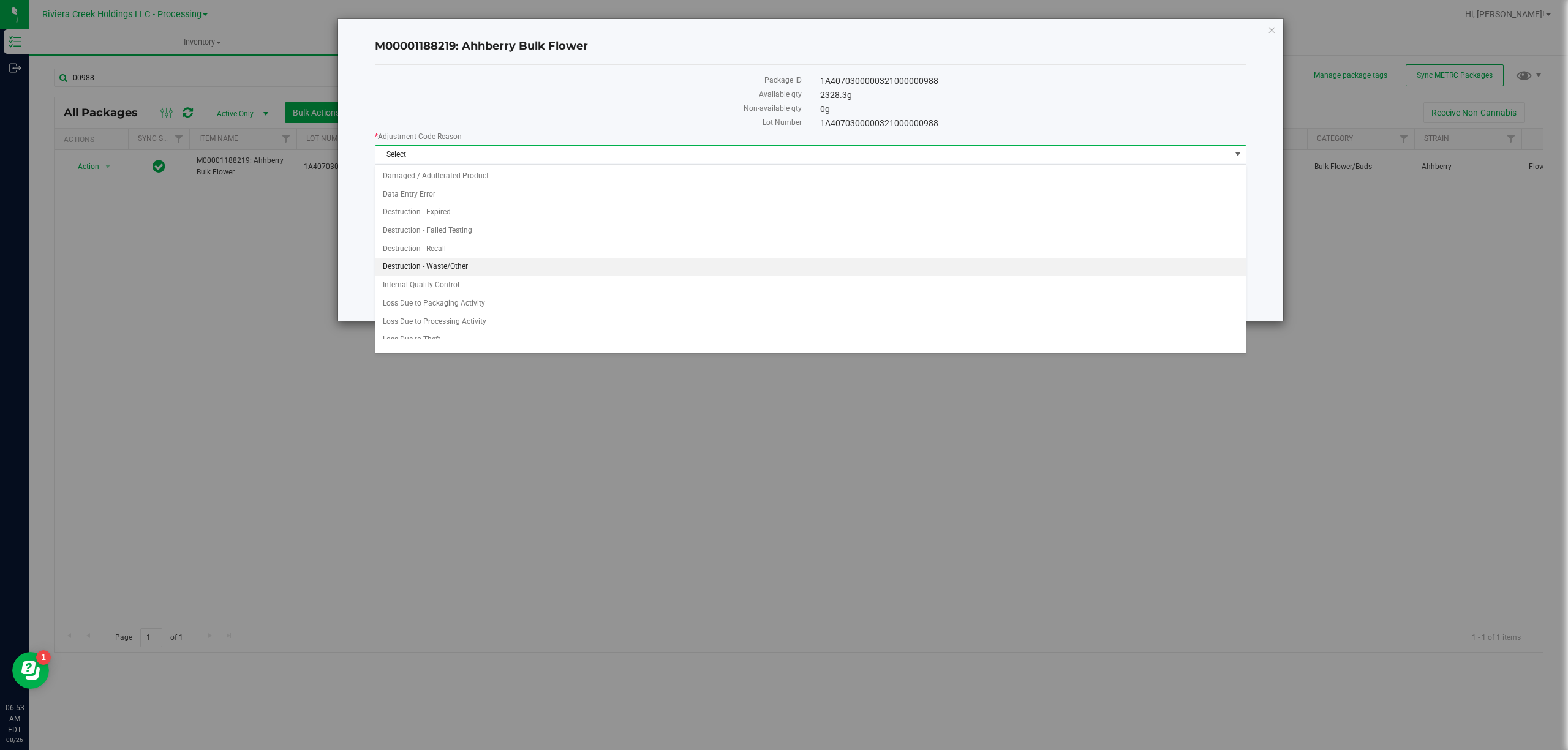
click at [465, 269] on li "Destruction - Waste/Other" at bounding box center [811, 267] width 870 height 18
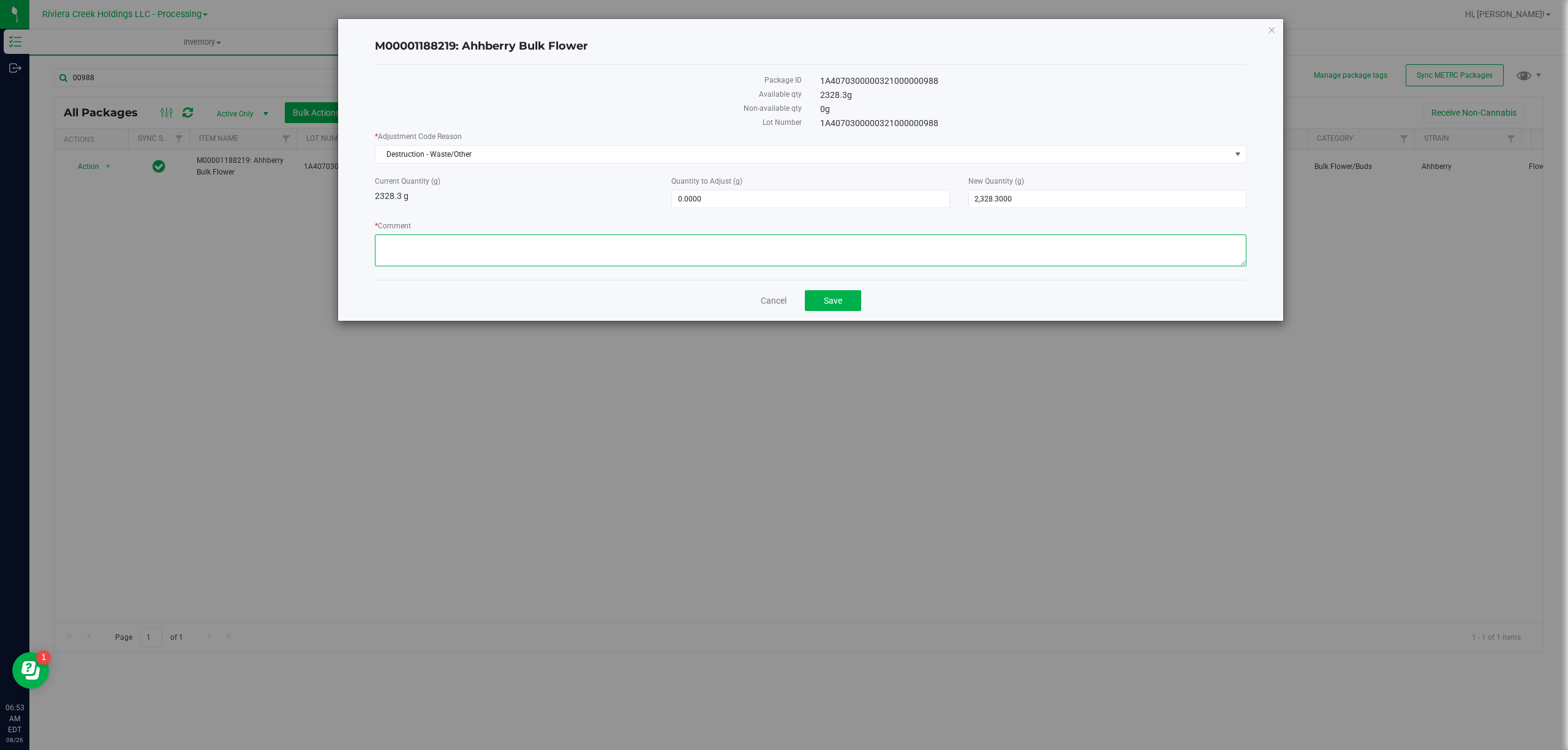
paste textarea "Sorting Floor Waste"
type textarea "Sorting Floor Waste"
click at [701, 192] on span "0.0000 0" at bounding box center [810, 199] width 278 height 18
click at [701, 192] on input "0" at bounding box center [811, 199] width 277 height 17
type input "-1.71"
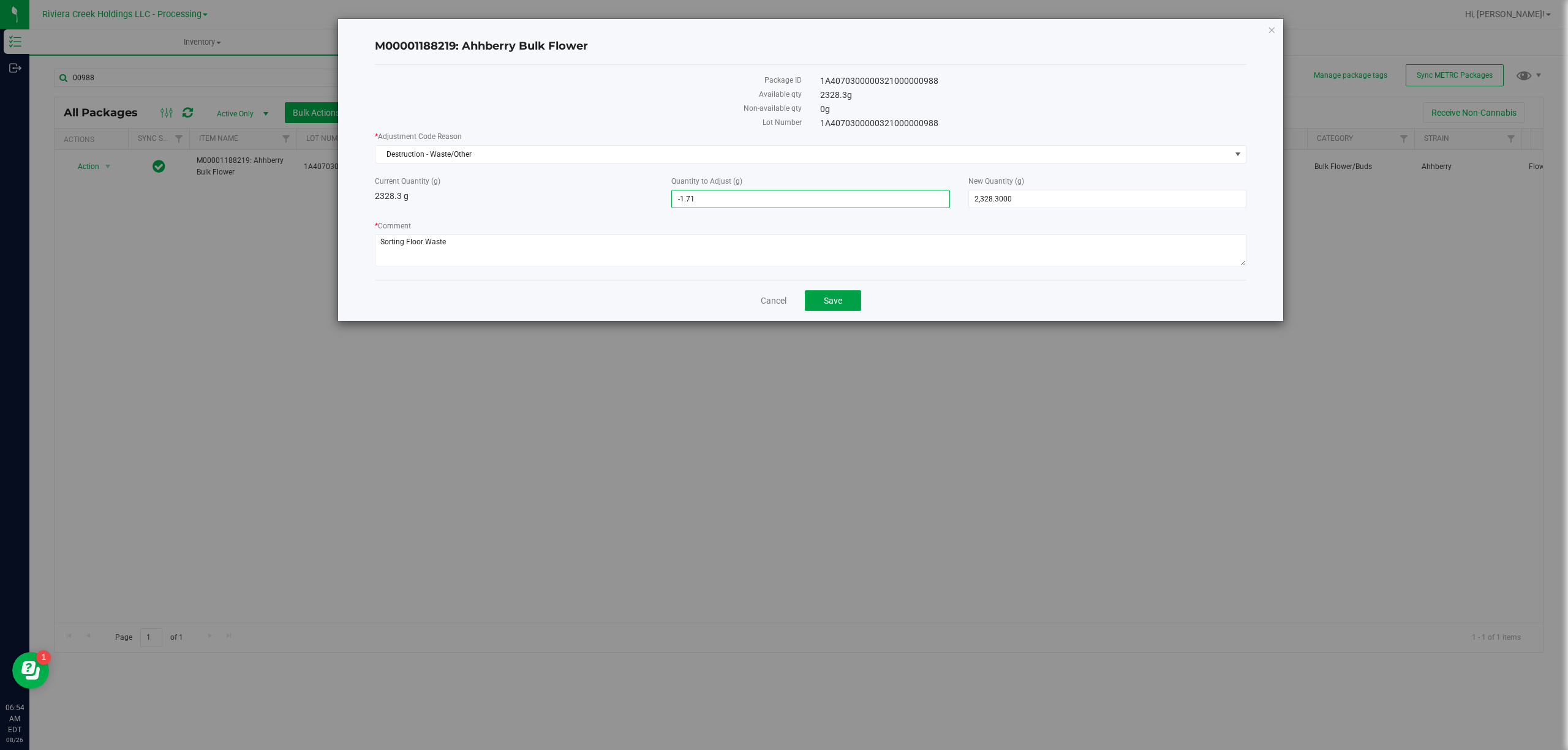
type input "-1.7100"
type input "2,326.5900"
click at [853, 299] on button "Save" at bounding box center [833, 300] width 57 height 21
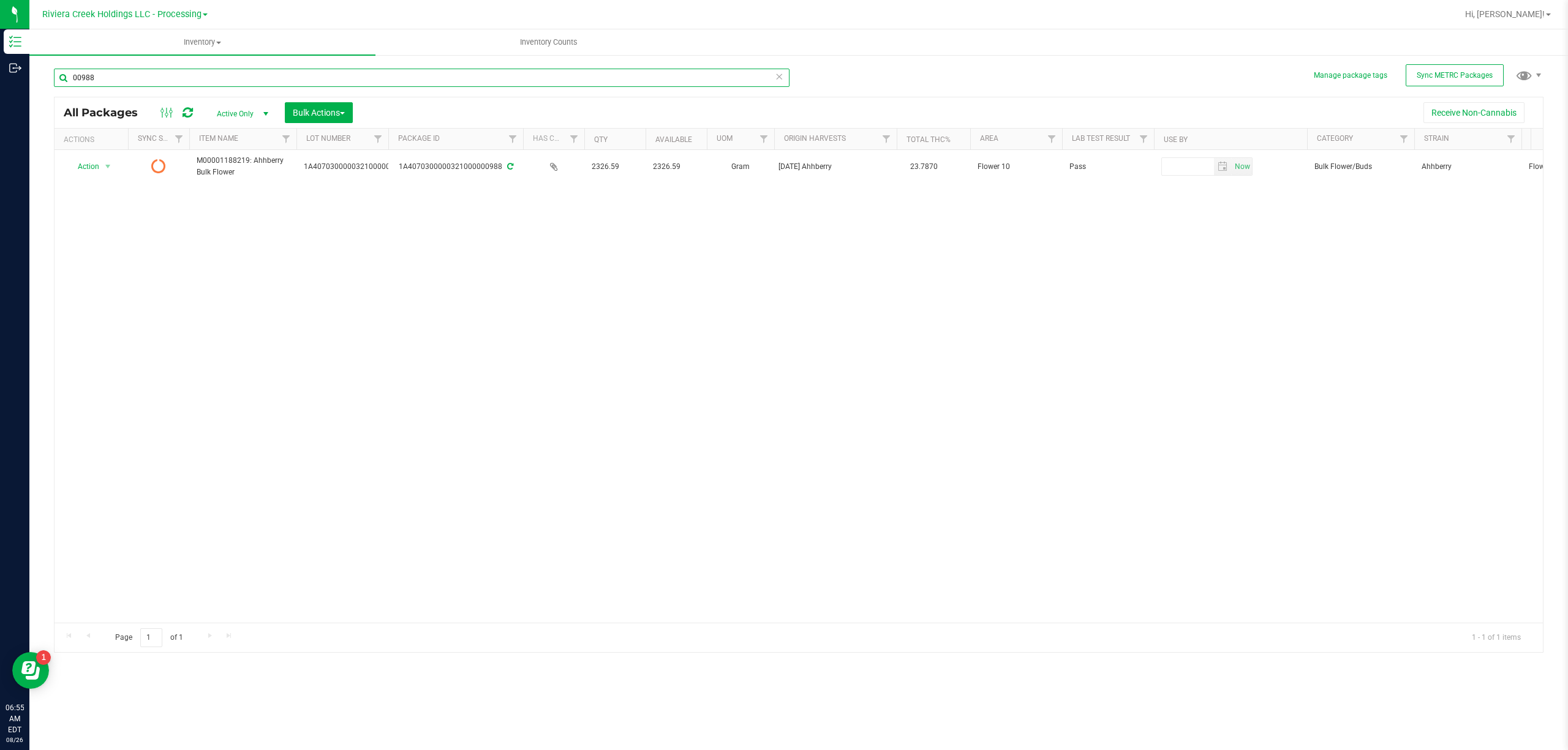
click at [180, 81] on input "00988" at bounding box center [421, 77] width 736 height 18
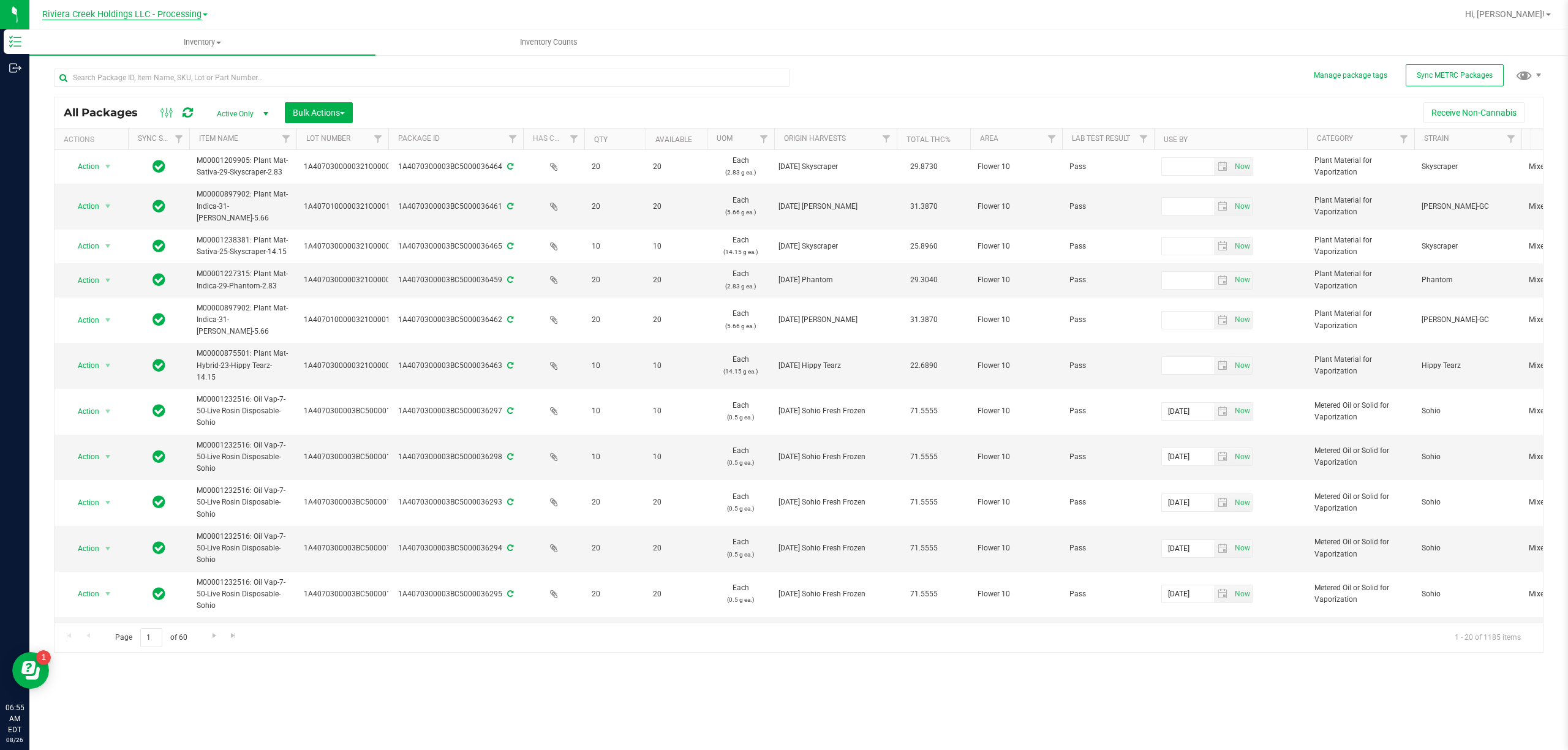
click at [95, 18] on span "Riviera Creek Holdings LLC - Processing" at bounding box center [121, 14] width 159 height 11
click at [848, 58] on div "All Packages Active Only Active Only Lab Samples Locked All External Internal B…" at bounding box center [798, 354] width 1489 height 596
click at [169, 17] on span "Riviera Creek Holdings LLC - Processing" at bounding box center [121, 14] width 159 height 11
click at [180, 43] on link "Riviera Creek Holdings LLC - Cultivation" at bounding box center [125, 43] width 179 height 16
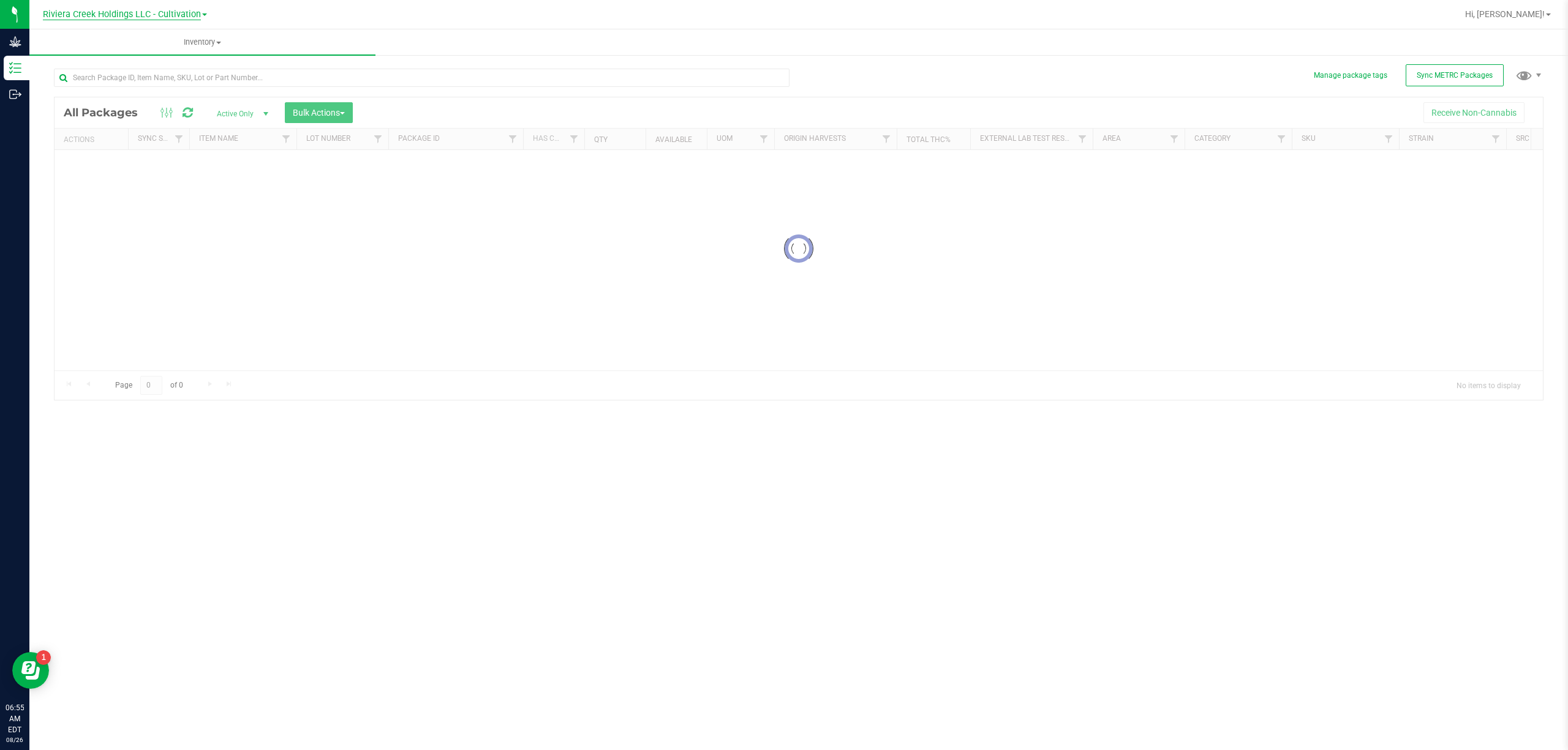
click at [180, 11] on span "Riviera Creek Holdings LLC - Cultivation" at bounding box center [122, 14] width 158 height 11
click at [190, 54] on link "Riviera Creek Holdings LLC - Processing" at bounding box center [125, 59] width 179 height 16
click at [188, 22] on div "Riviera Creek Holdings LLC - Processing Riviera Creek Holdings LLC - Cultivatio…" at bounding box center [125, 13] width 179 height 19
click at [189, 18] on span "Riviera Creek Holdings LLC - Processing" at bounding box center [121, 14] width 159 height 11
click at [195, 37] on link "Riviera Creek Holdings LLC - Cultivation" at bounding box center [125, 43] width 179 height 16
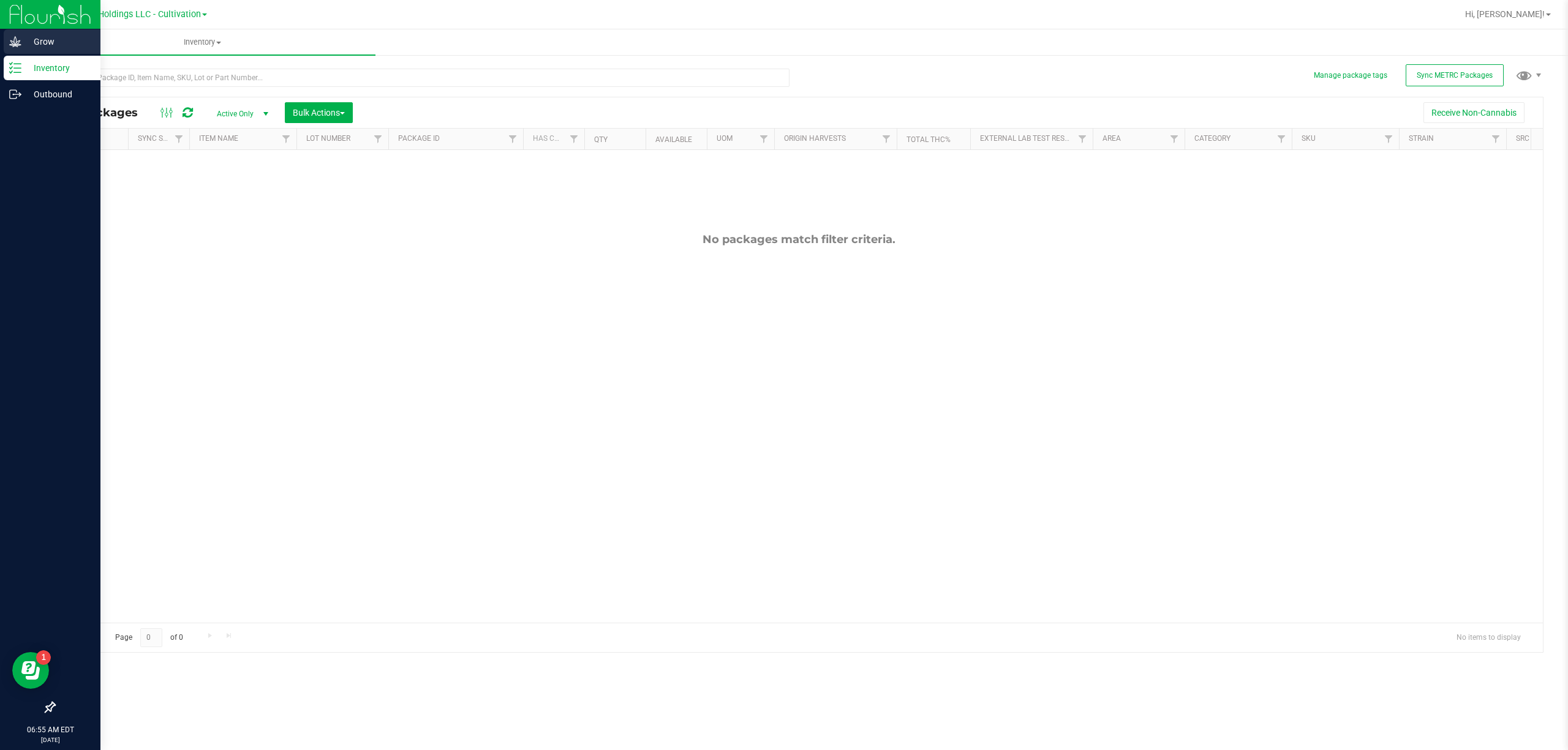
click at [18, 47] on icon at bounding box center [15, 42] width 13 height 13
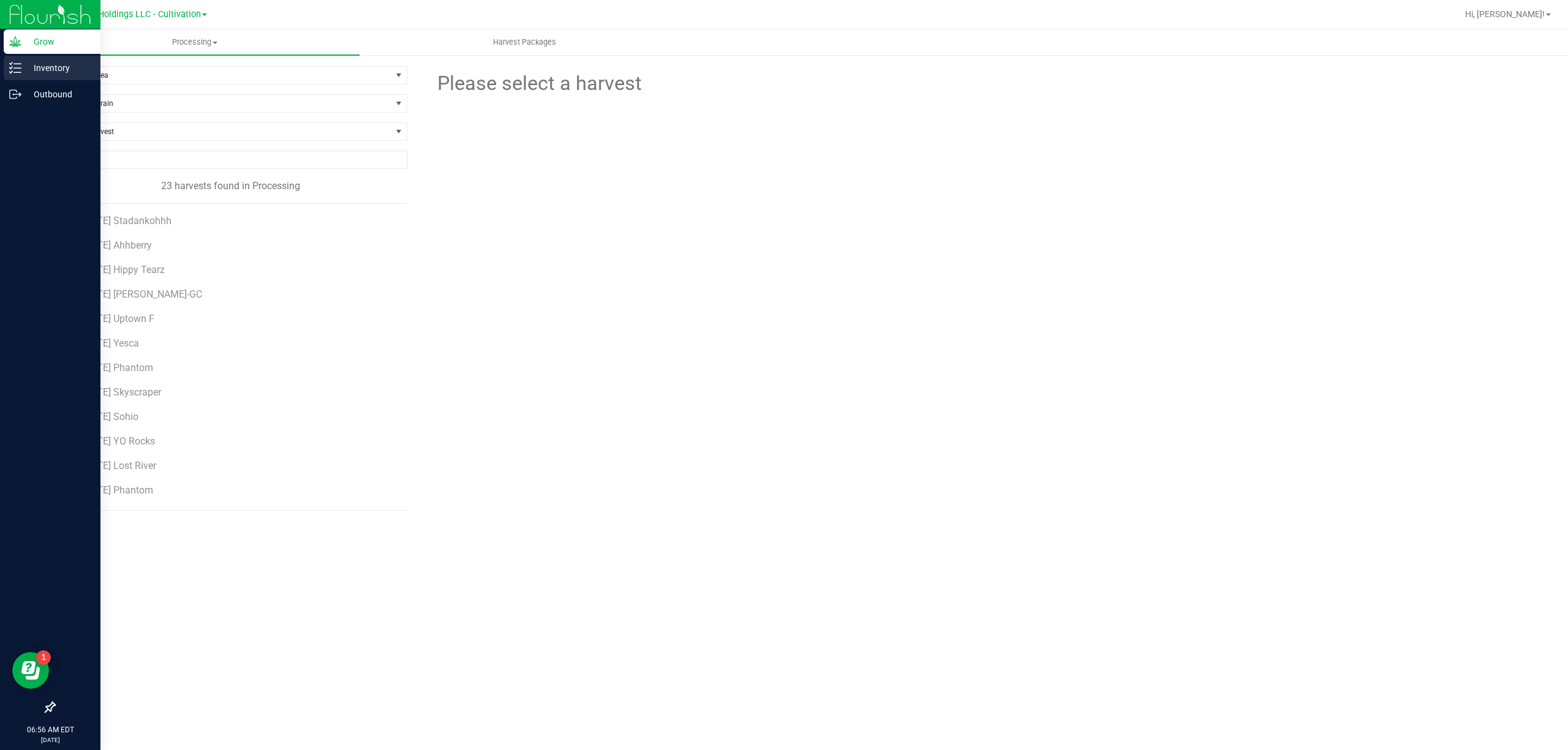
click at [15, 70] on icon at bounding box center [15, 68] width 13 height 13
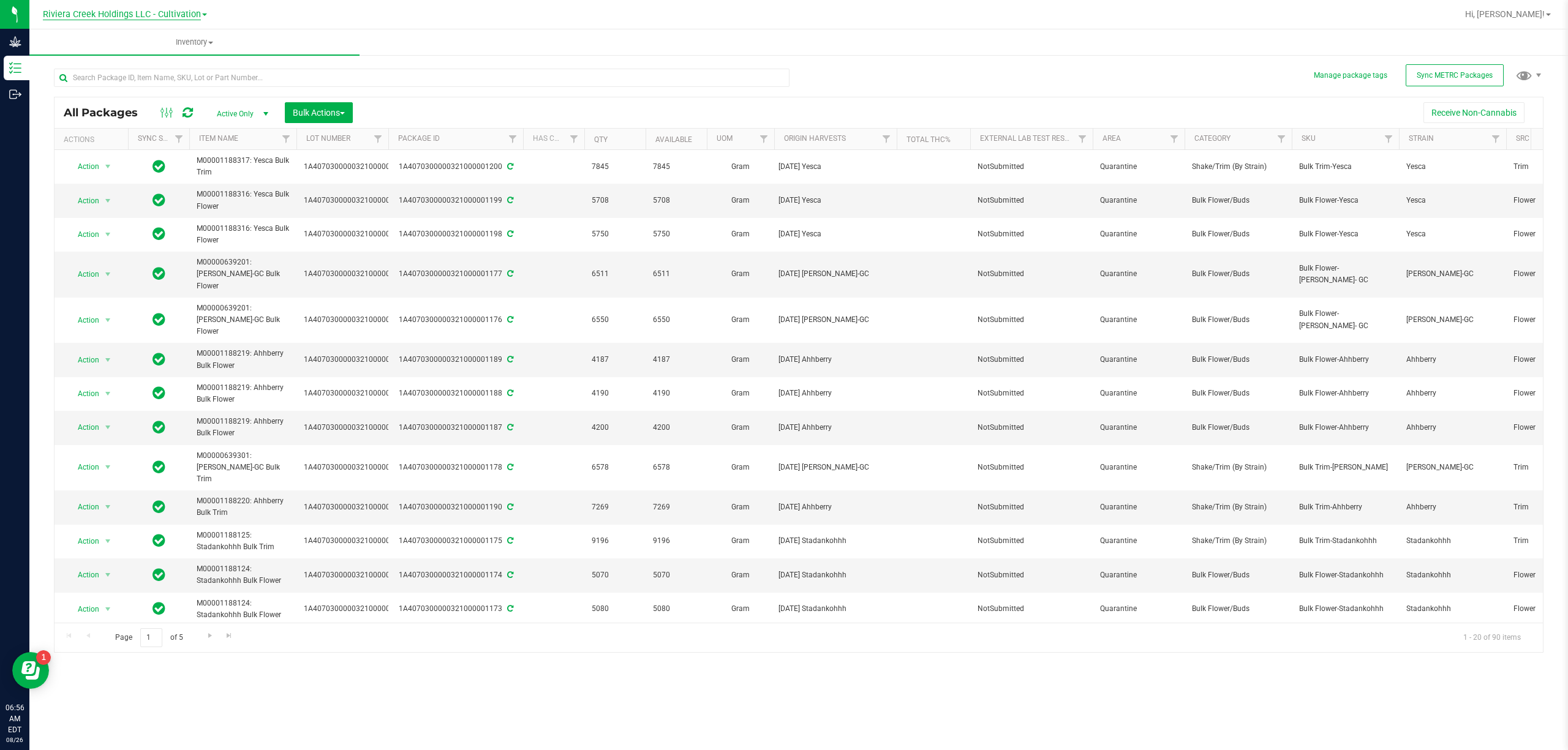
click at [182, 13] on span "Riviera Creek Holdings LLC - Cultivation" at bounding box center [122, 14] width 158 height 11
click at [190, 55] on link "Riviera Creek Holdings LLC - Processing" at bounding box center [125, 59] width 179 height 16
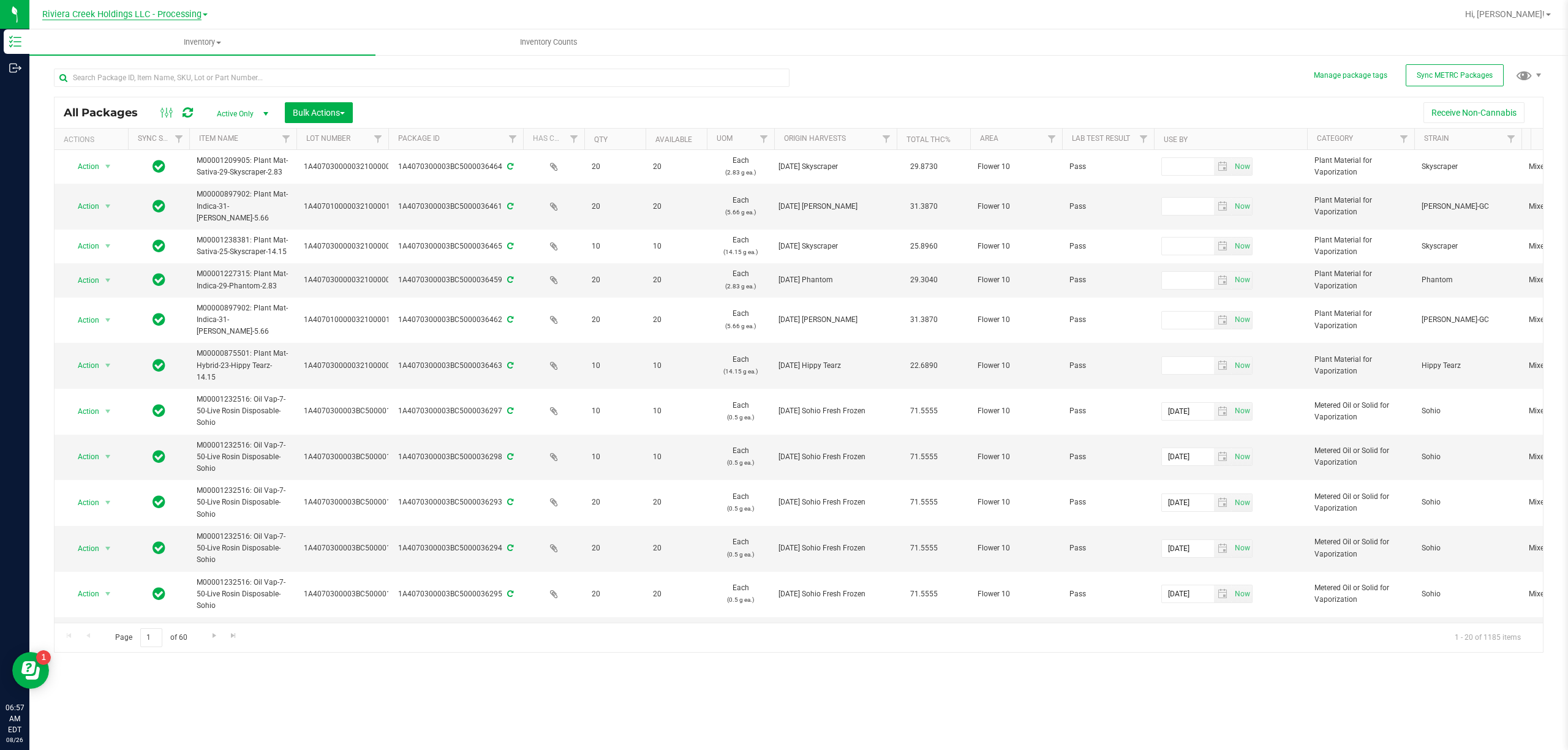
click at [180, 15] on span "Riviera Creek Holdings LLC - Processing" at bounding box center [121, 14] width 159 height 11
click at [173, 38] on link "Riviera Creek Holdings LLC - Cultivation" at bounding box center [125, 43] width 179 height 16
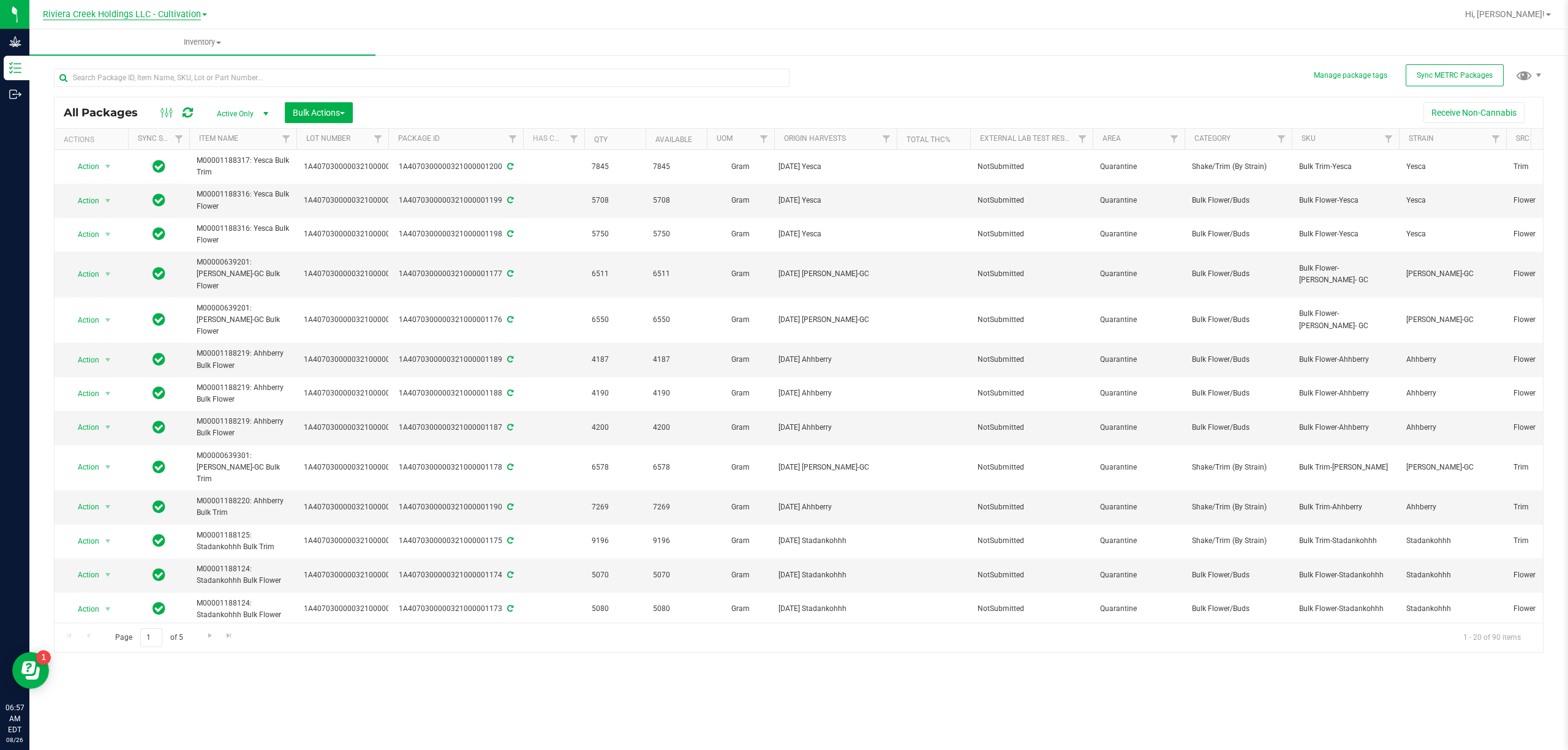
click at [189, 18] on span "Riviera Creek Holdings LLC - Cultivation" at bounding box center [122, 14] width 158 height 11
click at [199, 55] on link "Riviera Creek Holdings LLC - Processing" at bounding box center [125, 59] width 179 height 16
